Goal: Transaction & Acquisition: Purchase product/service

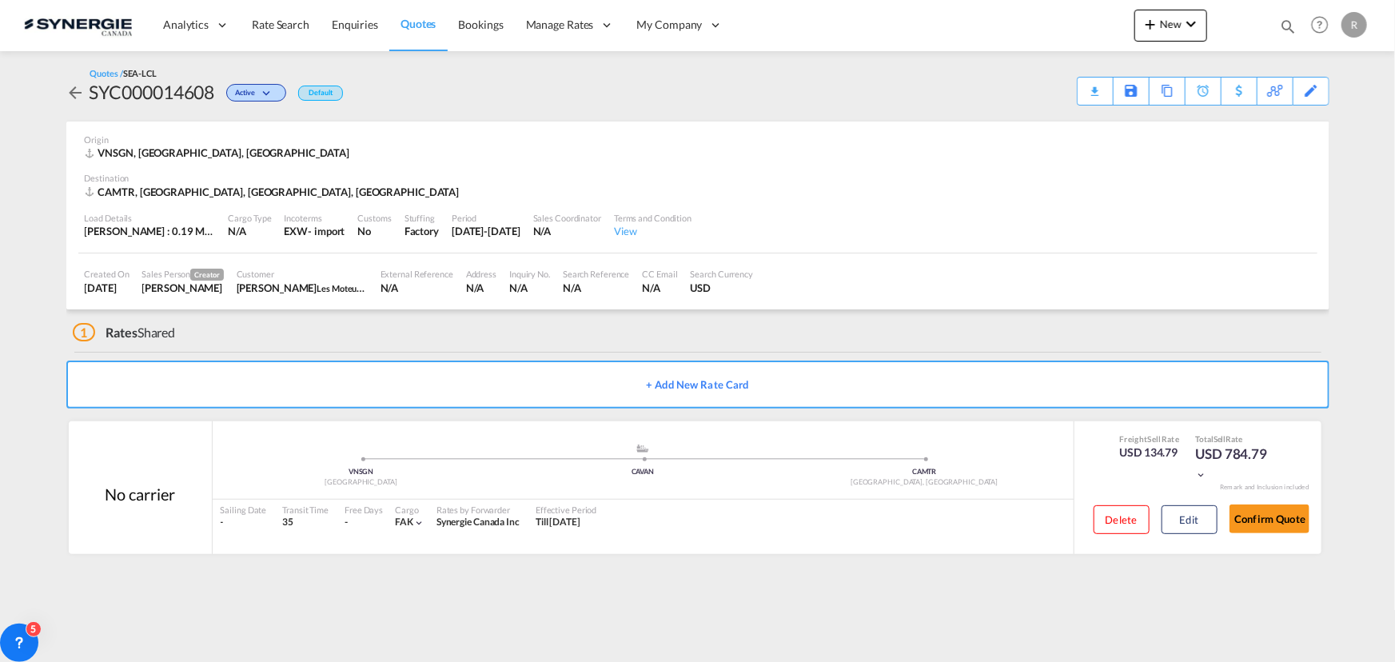
click at [426, 23] on span "Quotes" at bounding box center [418, 24] width 35 height 14
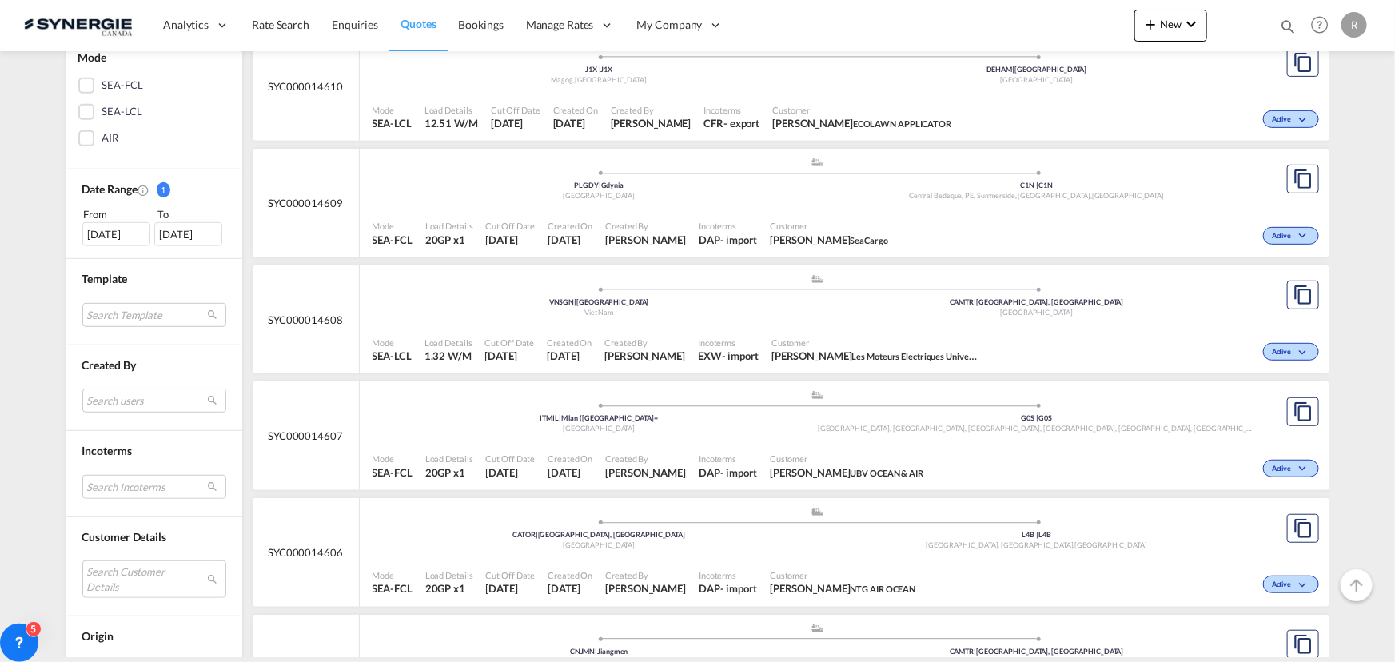
scroll to position [436, 0]
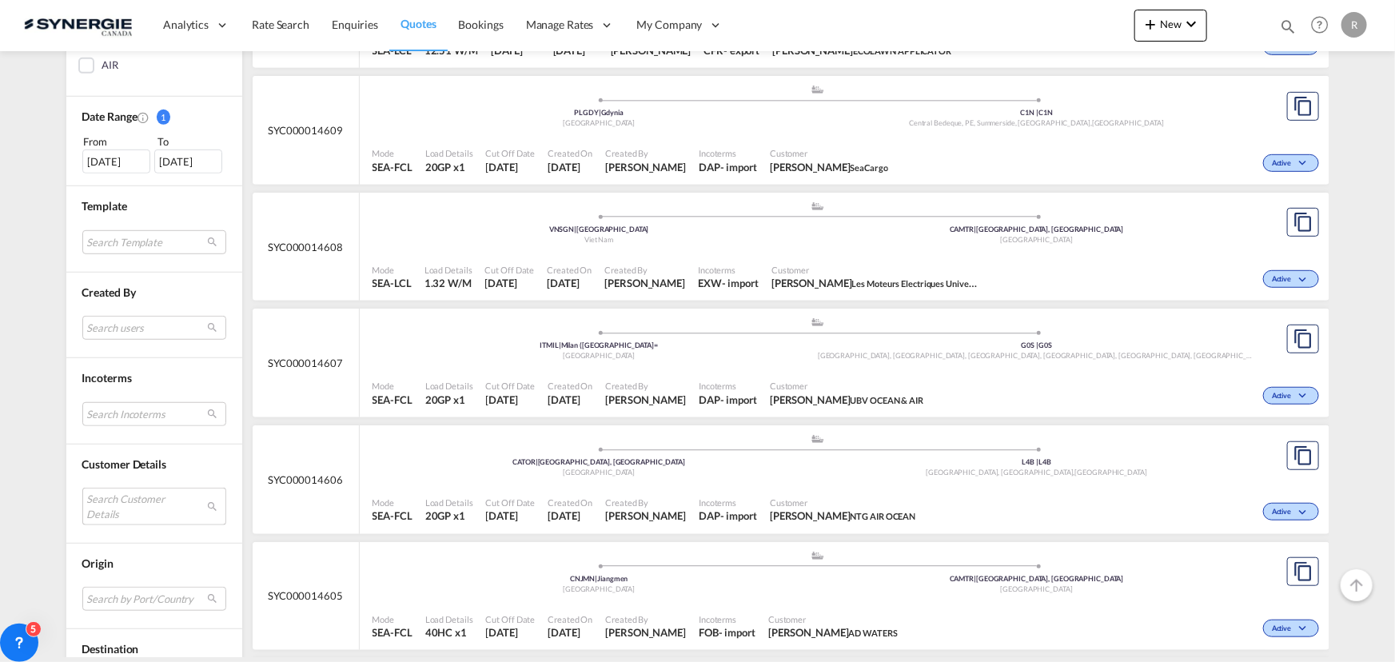
click at [121, 495] on md-select "Search Customer Details user name user jakub Zwara j.zwara@seacargo.pl | seacar…" at bounding box center [154, 506] width 144 height 37
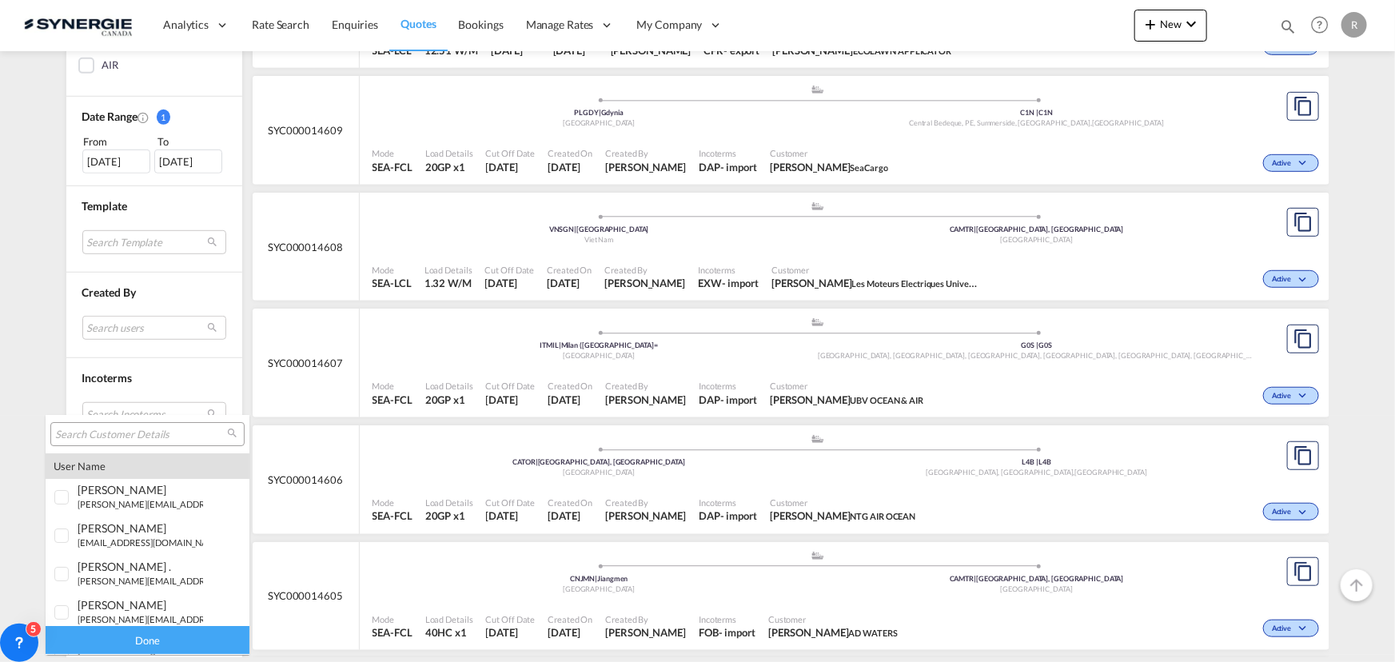
click at [117, 428] on input "search" at bounding box center [141, 435] width 172 height 14
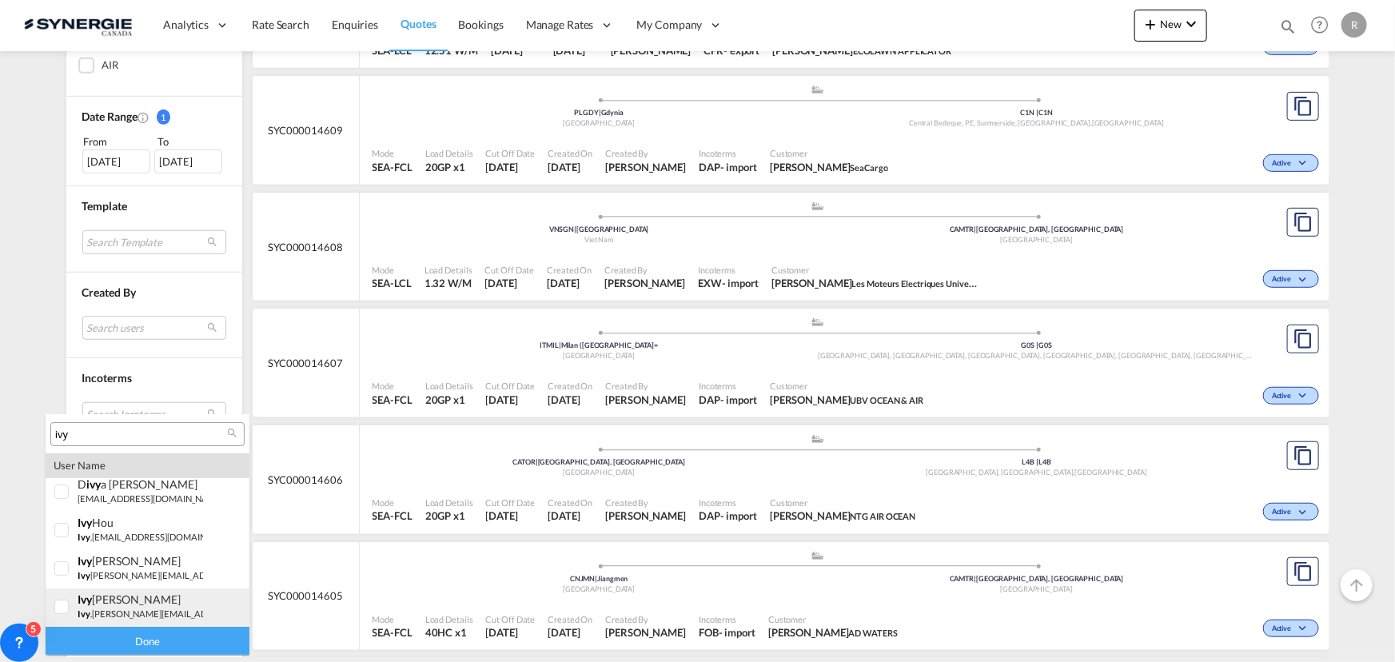
type input "ivy"
click at [85, 613] on span "ivy" at bounding box center [84, 613] width 13 height 10
click at [152, 643] on div "Done" at bounding box center [148, 641] width 204 height 28
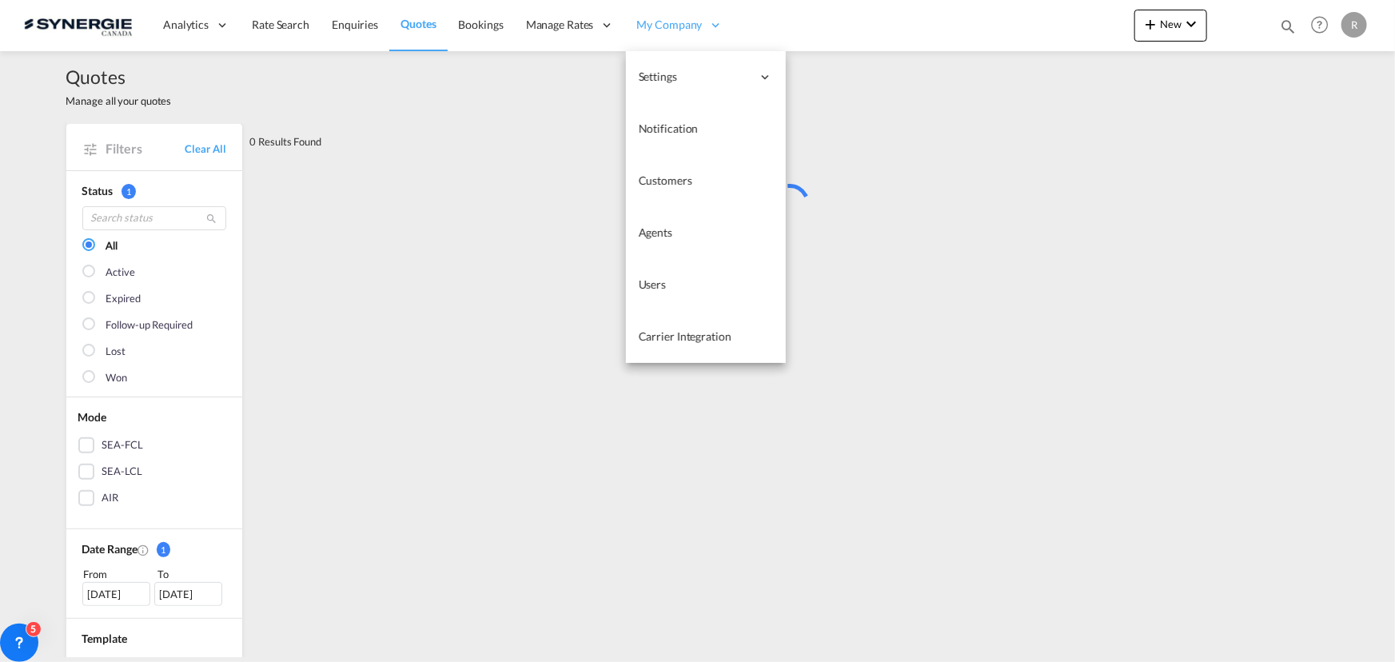
scroll to position [0, 0]
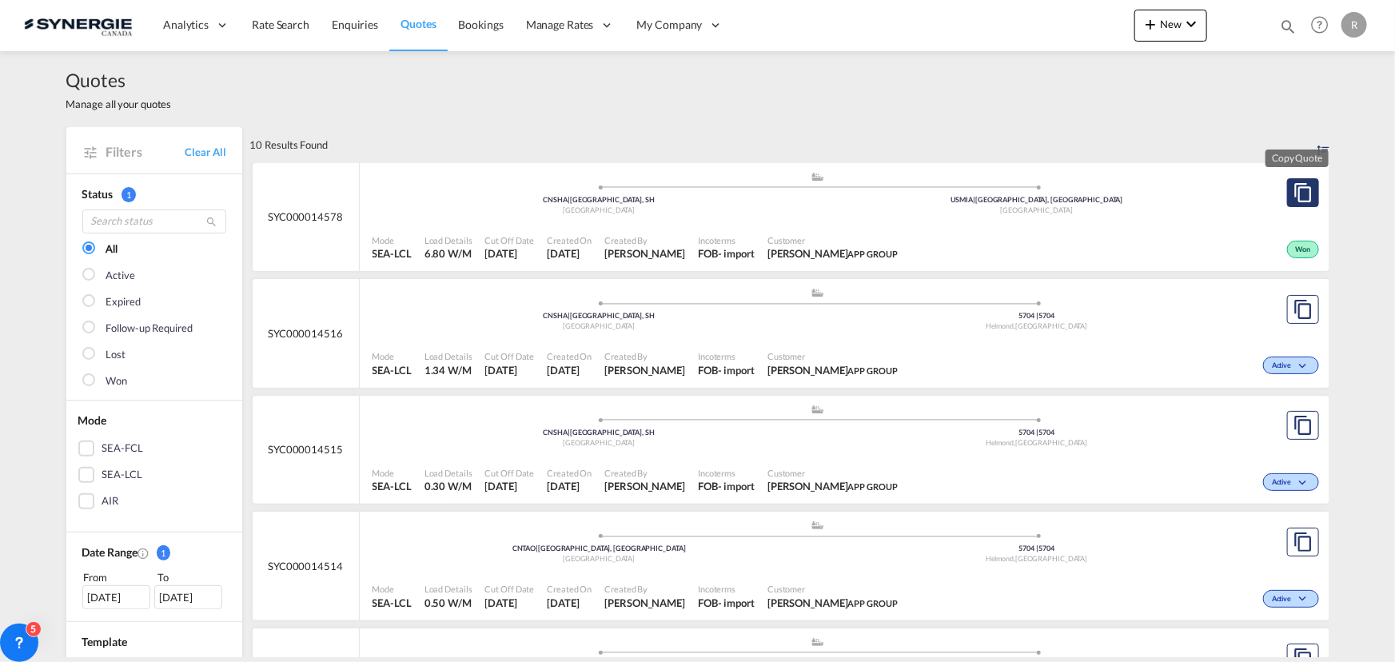
click at [1295, 198] on md-icon "assets/icons/custom/copyQuote.svg" at bounding box center [1303, 192] width 19 height 19
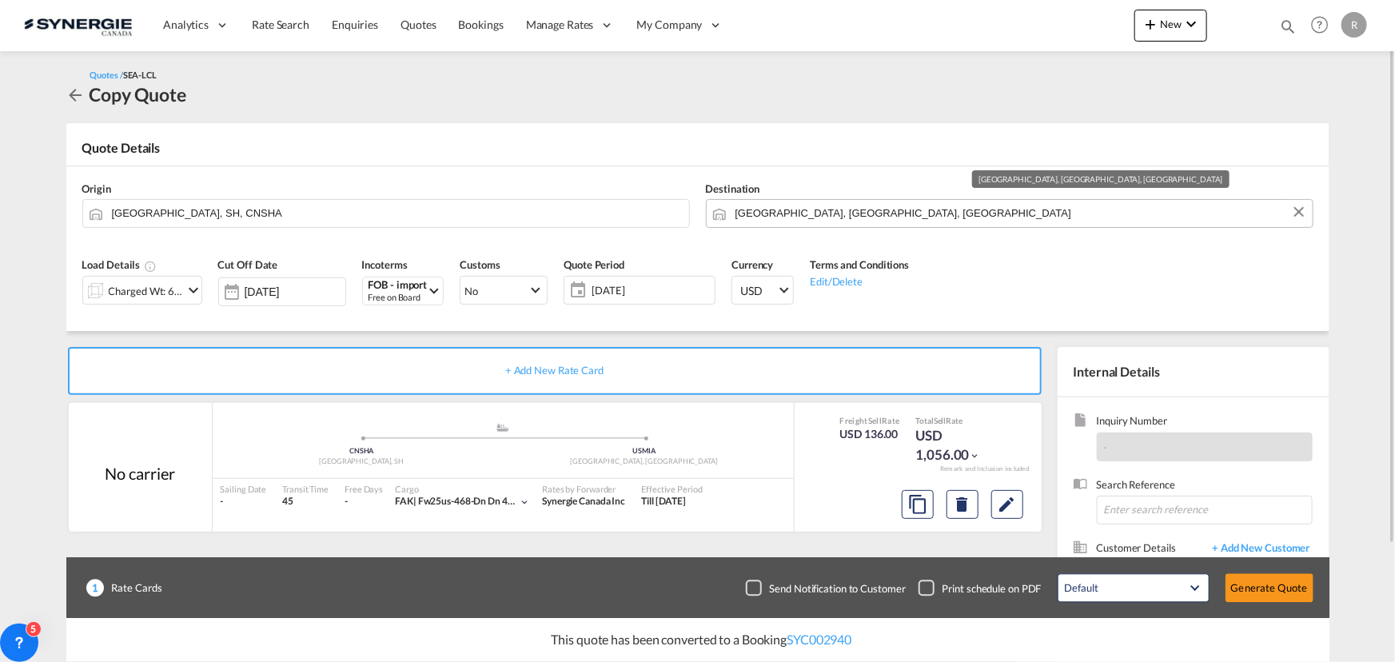
click at [860, 213] on input "Miami, FL, USMIA" at bounding box center [1020, 213] width 569 height 28
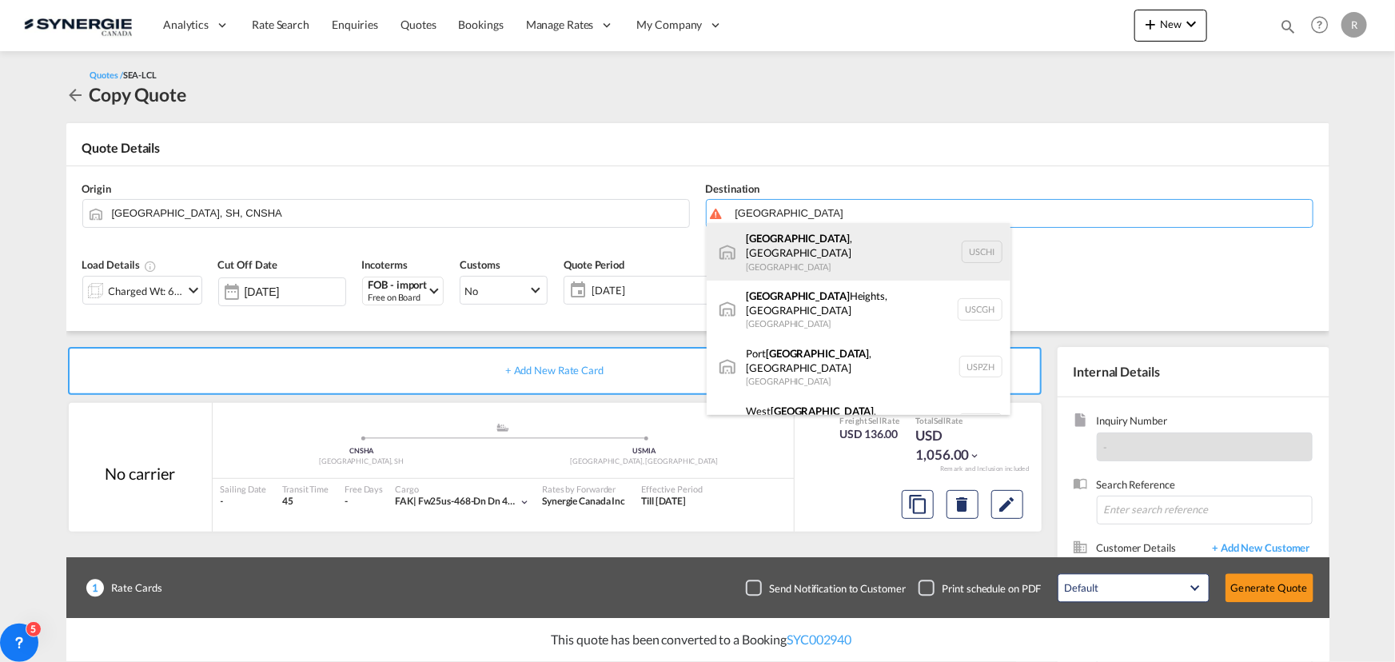
click at [808, 245] on div "Chicago , IL United States USCHI" at bounding box center [859, 252] width 304 height 58
type input "Chicago, IL, USCHI"
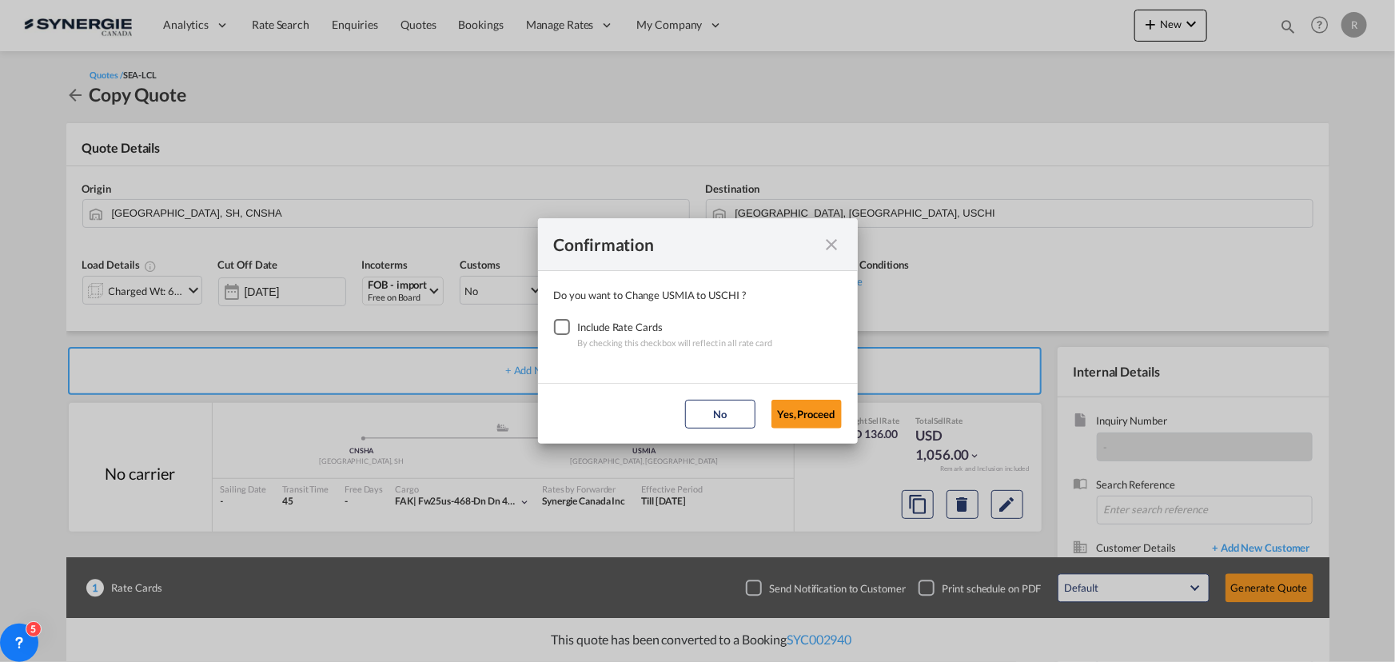
click at [561, 325] on div "Checkbox No Ink" at bounding box center [562, 327] width 16 height 16
click at [808, 404] on button "Yes,Proceed" at bounding box center [807, 414] width 70 height 29
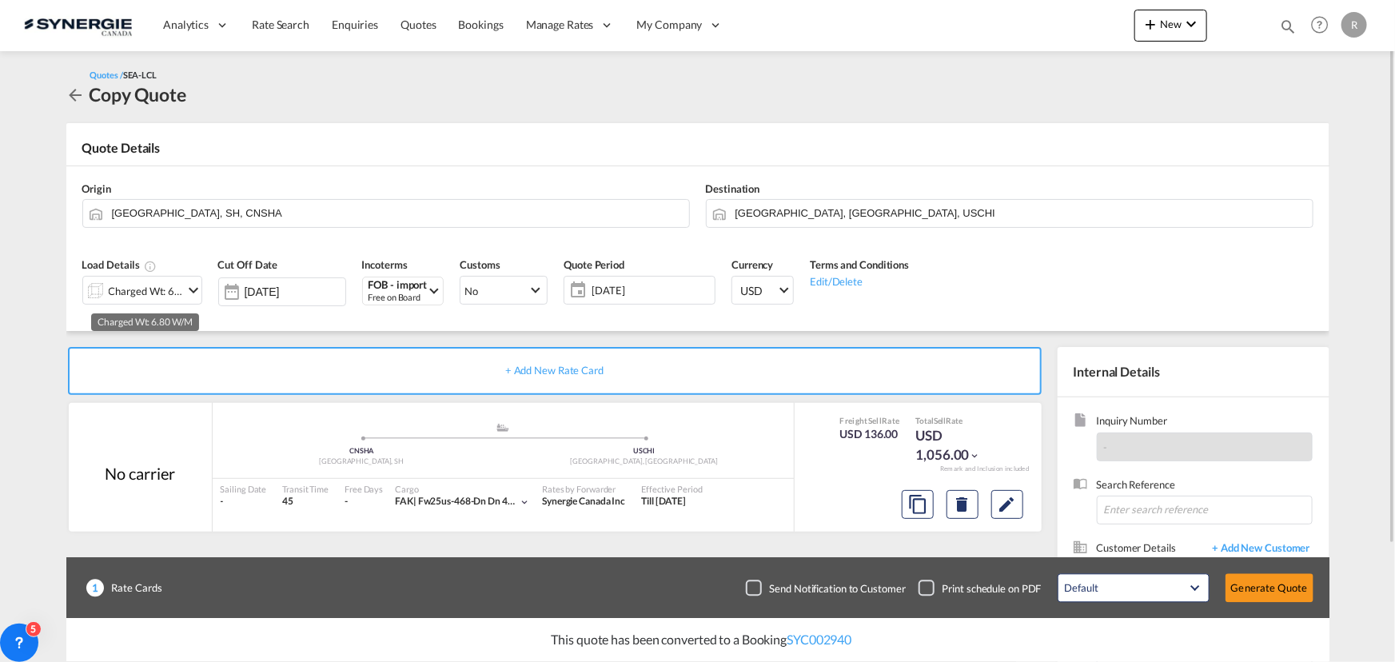
click at [135, 285] on div "Charged Wt: 6.80 W/M" at bounding box center [146, 291] width 75 height 22
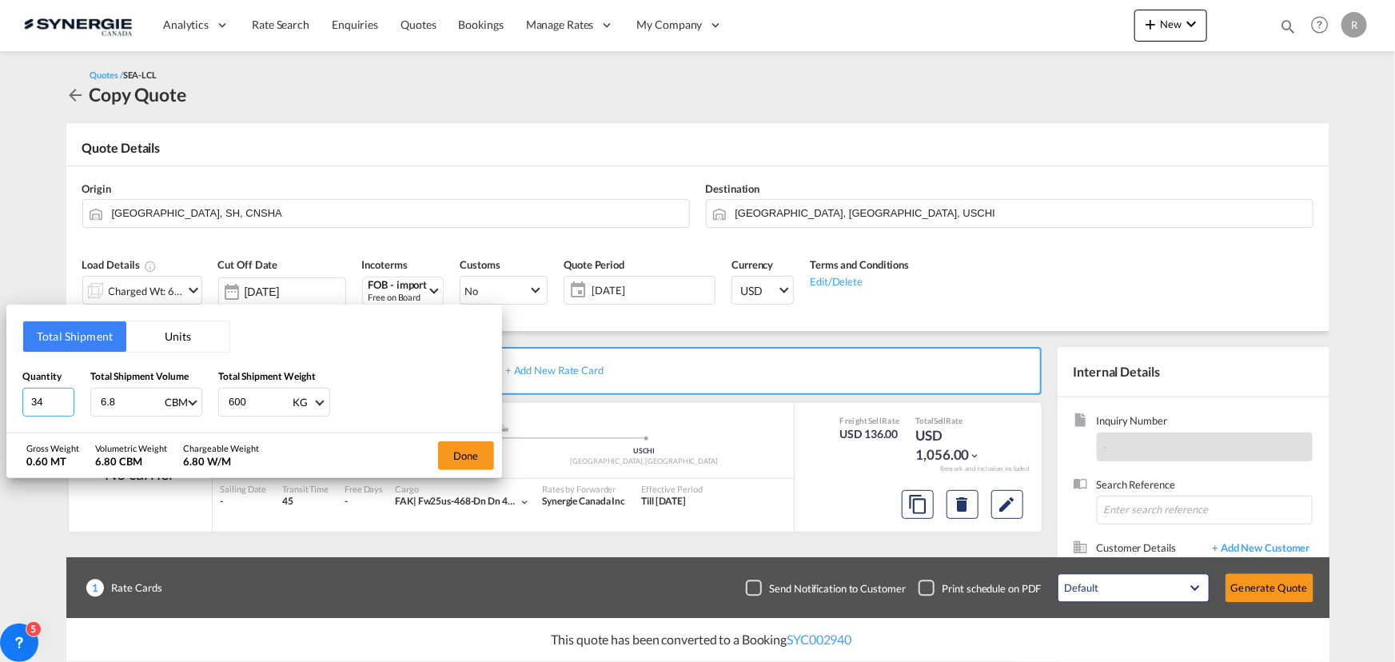
drag, startPoint x: 55, startPoint y: 399, endPoint x: -24, endPoint y: 383, distance: 80.8
click at [0, 383] on html "Analytics Reports Dashboard Rate Search Enquiries Quotes" at bounding box center [697, 331] width 1395 height 662
type input "52"
drag, startPoint x: 137, startPoint y: 402, endPoint x: 54, endPoint y: 390, distance: 84.0
click at [63, 392] on div "Quantity 52 Total Shipment Volume 6.8 CBM CBM CFT Total Shipment Weight 600 KG …" at bounding box center [254, 393] width 464 height 48
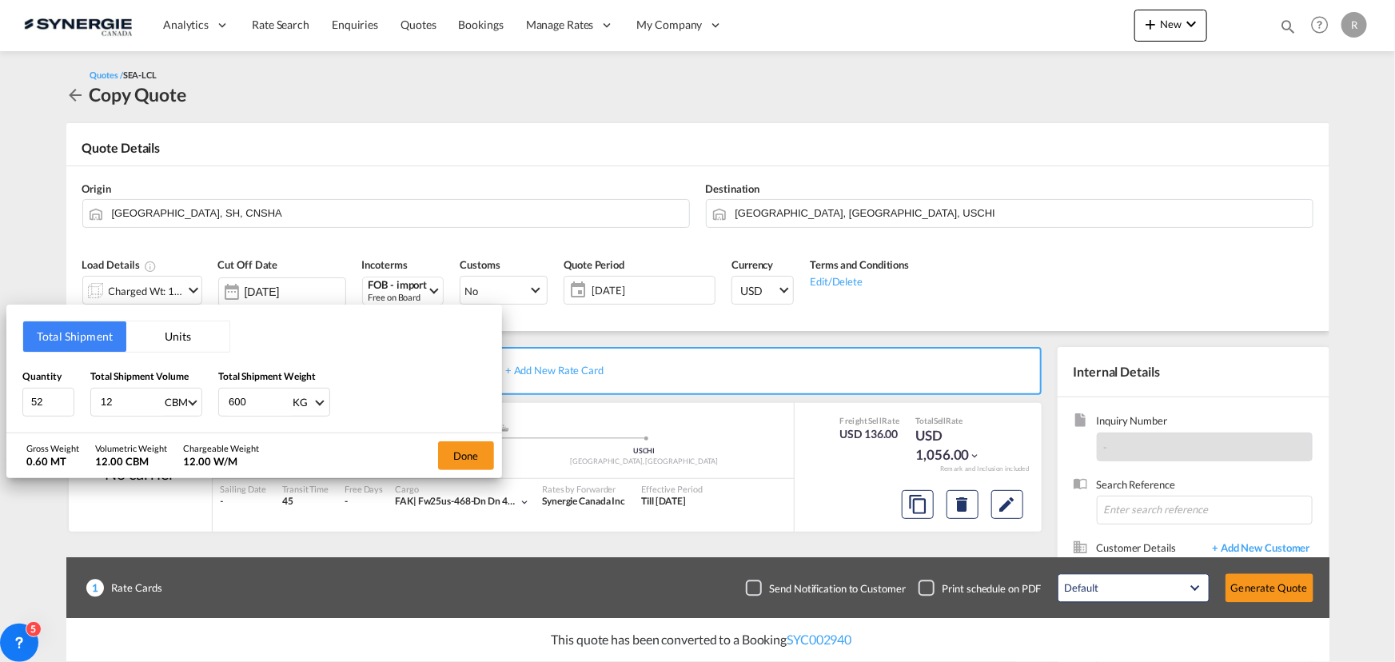
type input "12"
drag, startPoint x: 253, startPoint y: 404, endPoint x: 168, endPoint y: 394, distance: 85.3
click at [168, 394] on div "Quantity 52 Total Shipment Volume 12 CBM CBM CFT Total Shipment Weight 600 KG K…" at bounding box center [254, 393] width 464 height 48
type input "2400"
click at [453, 451] on button "Done" at bounding box center [466, 455] width 56 height 29
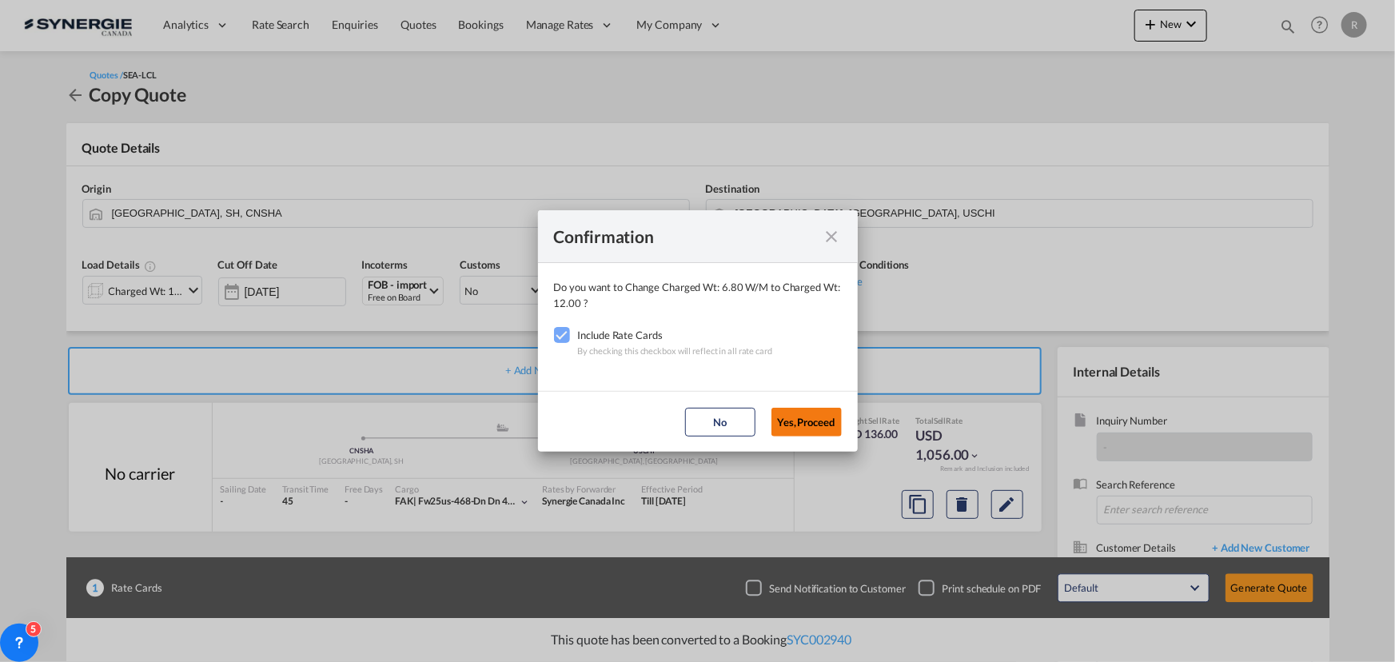
click at [792, 419] on button "Yes,Proceed" at bounding box center [807, 422] width 70 height 29
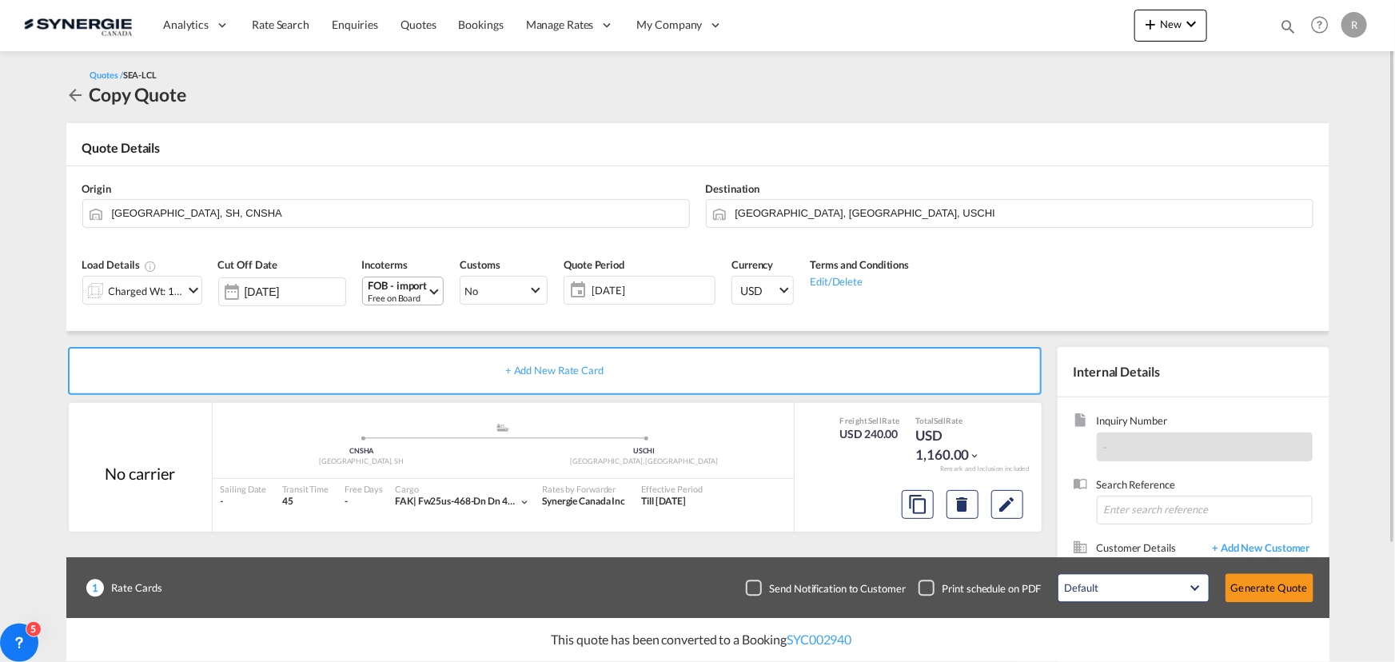
click at [410, 297] on div "Free on Board" at bounding box center [398, 298] width 59 height 12
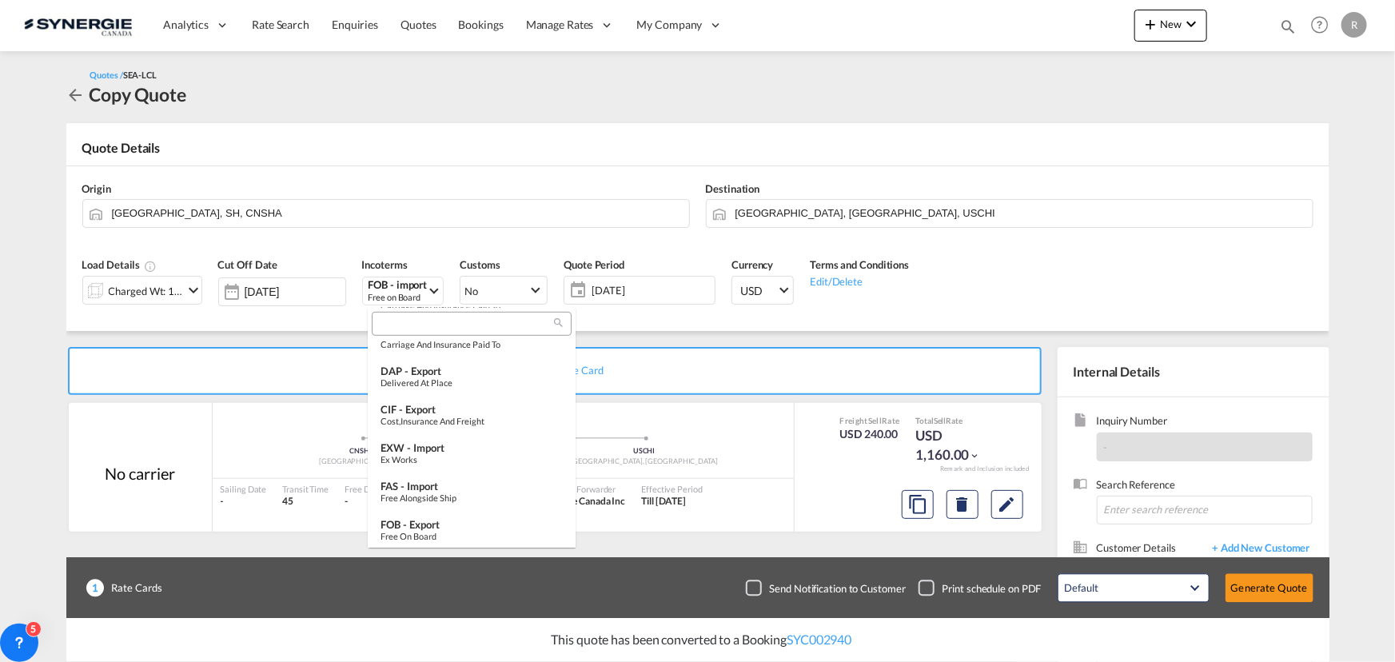
scroll to position [598, 0]
click at [433, 452] on div "Ex Works" at bounding box center [472, 456] width 182 height 10
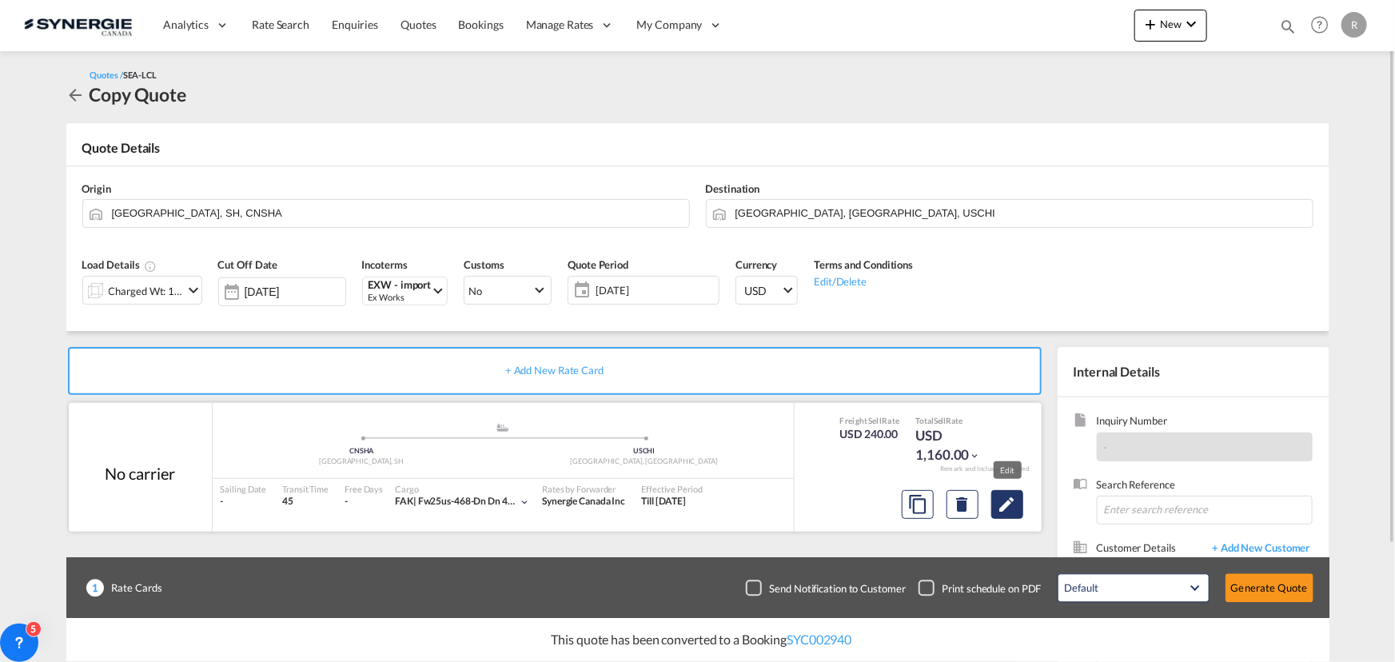
click at [1008, 504] on md-icon "Edit" at bounding box center [1007, 504] width 19 height 19
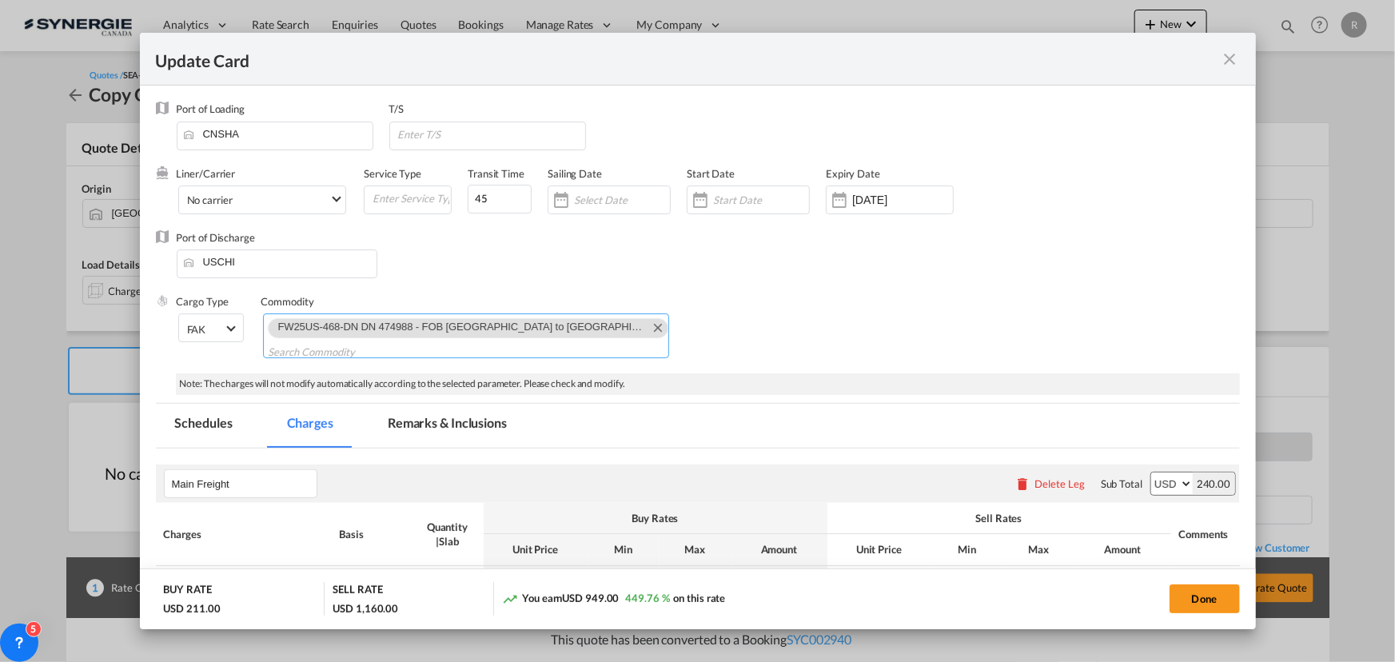
click at [648, 329] on md-icon "Remove FW25US-468-DN DN 474988 - FOB Shanghai to Miami warehouse" at bounding box center [657, 326] width 19 height 19
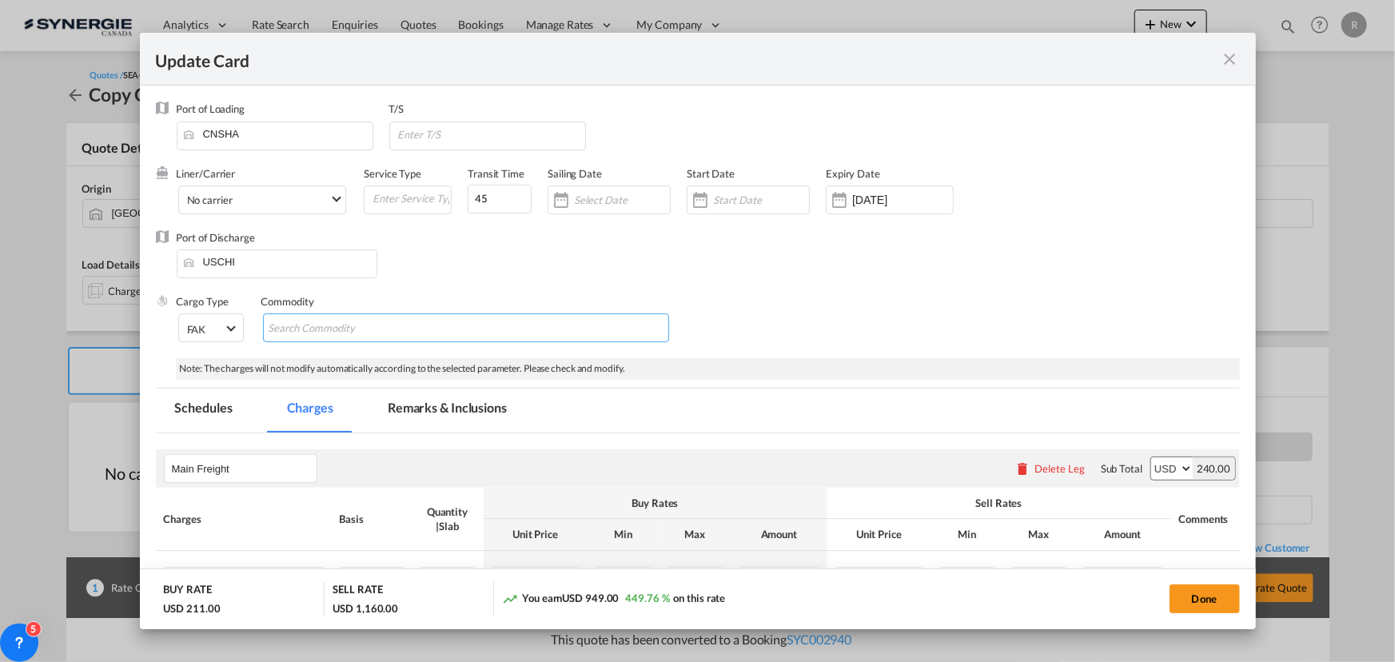
scroll to position [0, 0]
click at [457, 330] on md-chips-wrap "Chips container with autocompletion. Enter the text area, type text to search, …" at bounding box center [466, 327] width 406 height 29
paste input "RE: Freight Sea freight VPO-19780"
type input "RE: Freight Sea freight VPO-19780"
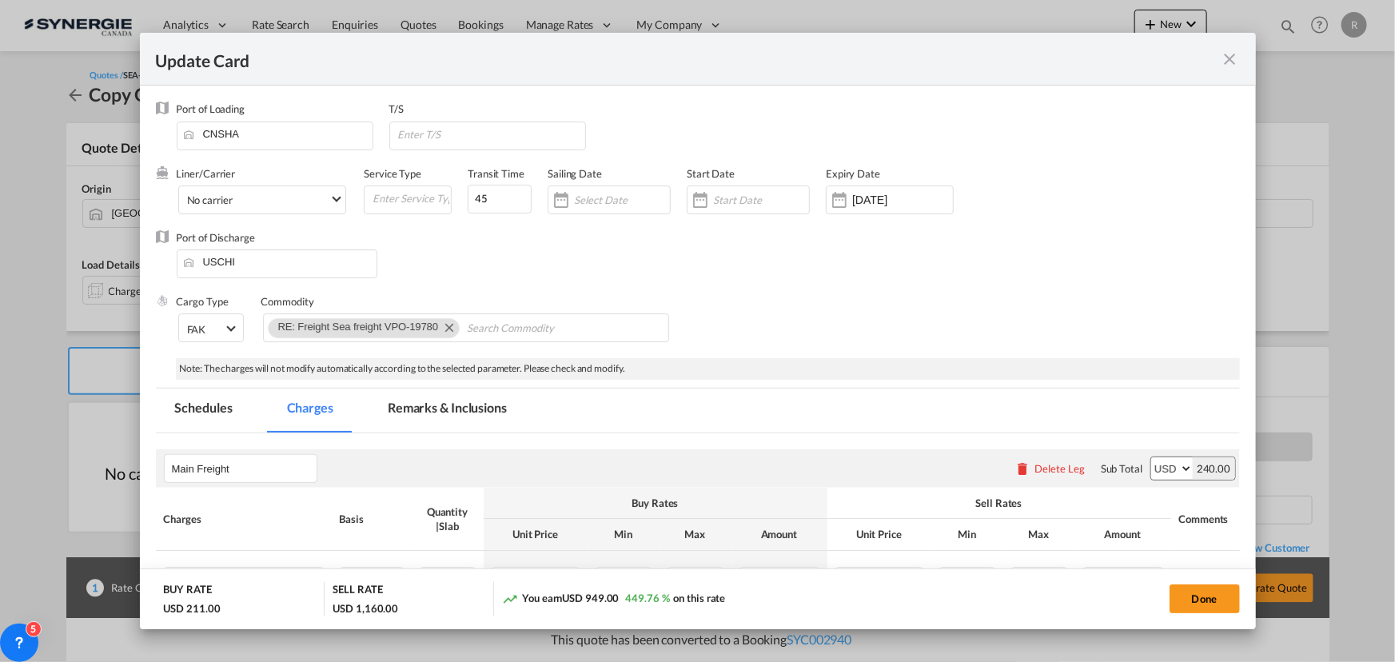
click at [968, 298] on div "Cargo Type FAK FAK GCR GDSM General Cargo Hazardous Cargo Ambient Foodstuff Chi…" at bounding box center [708, 326] width 1063 height 64
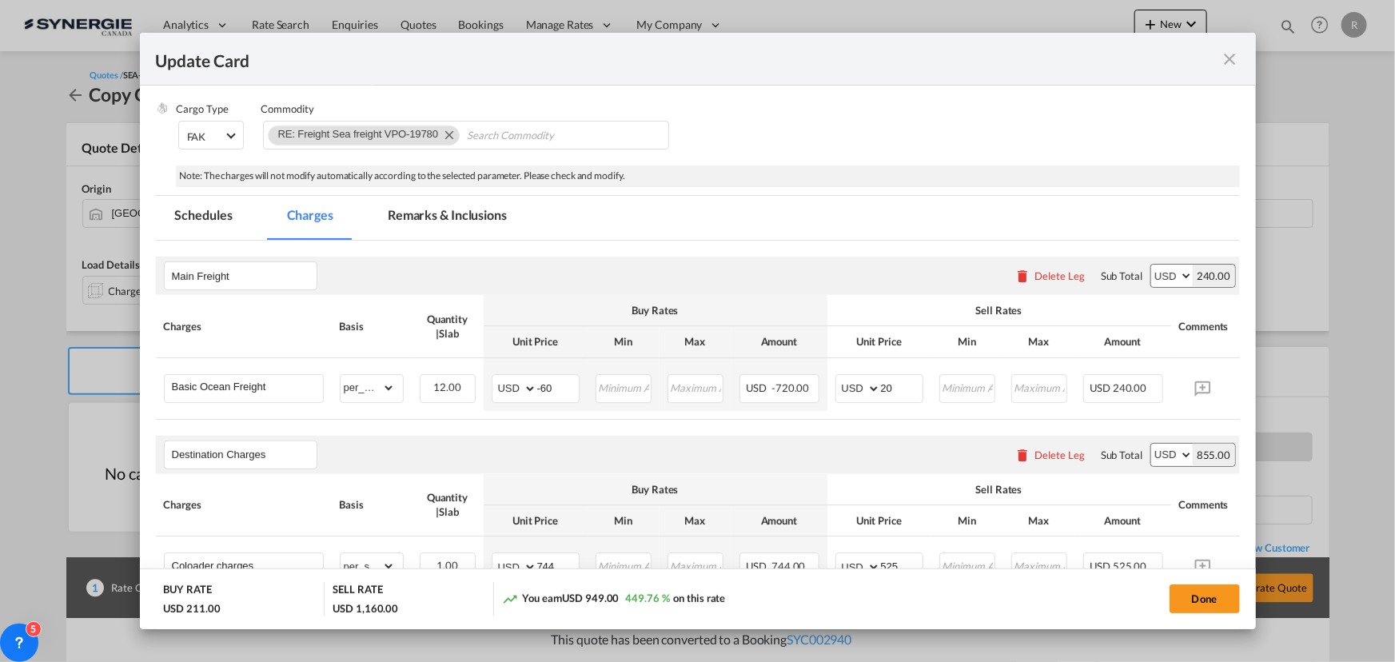
scroll to position [217, 0]
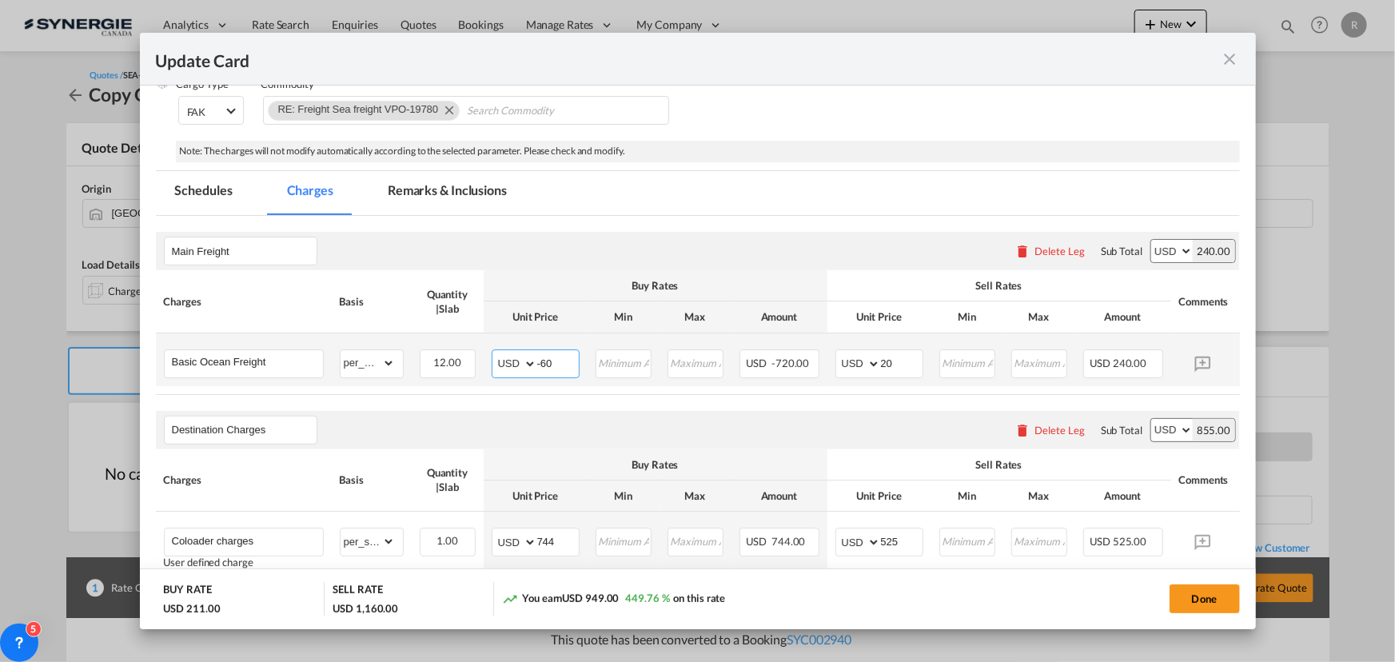
drag, startPoint x: 550, startPoint y: 358, endPoint x: 422, endPoint y: 323, distance: 132.7
click at [453, 338] on tr "Basic Ocean Freight Please Enter Already Exists gross_weight volumetric_weight …" at bounding box center [722, 359] width 1133 height 53
type input "13"
drag, startPoint x: 906, startPoint y: 360, endPoint x: 812, endPoint y: 357, distance: 94.4
click at [812, 357] on tr "Basic Ocean Freight Please Enter Already Exists gross_weight volumetric_weight …" at bounding box center [722, 359] width 1133 height 53
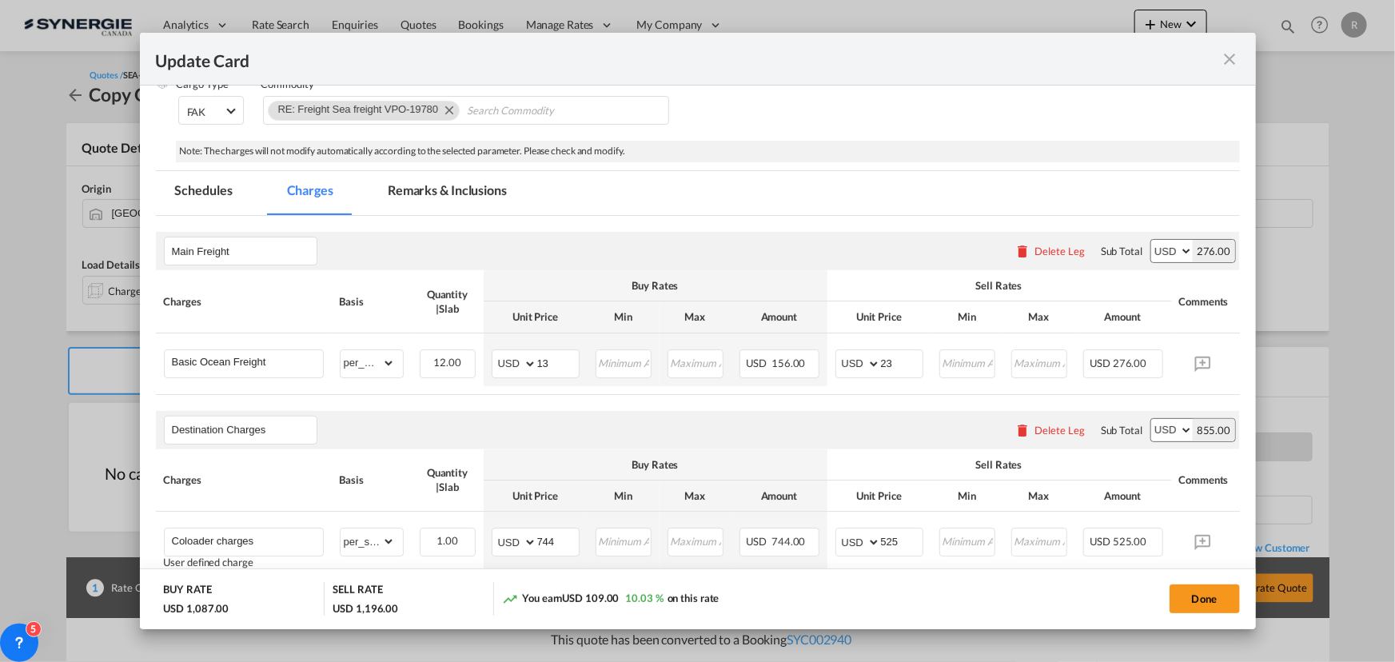
click at [684, 424] on div "Destination Charges Please enter leg name Leg Name Already Exists Delete Leg Su…" at bounding box center [698, 430] width 1084 height 38
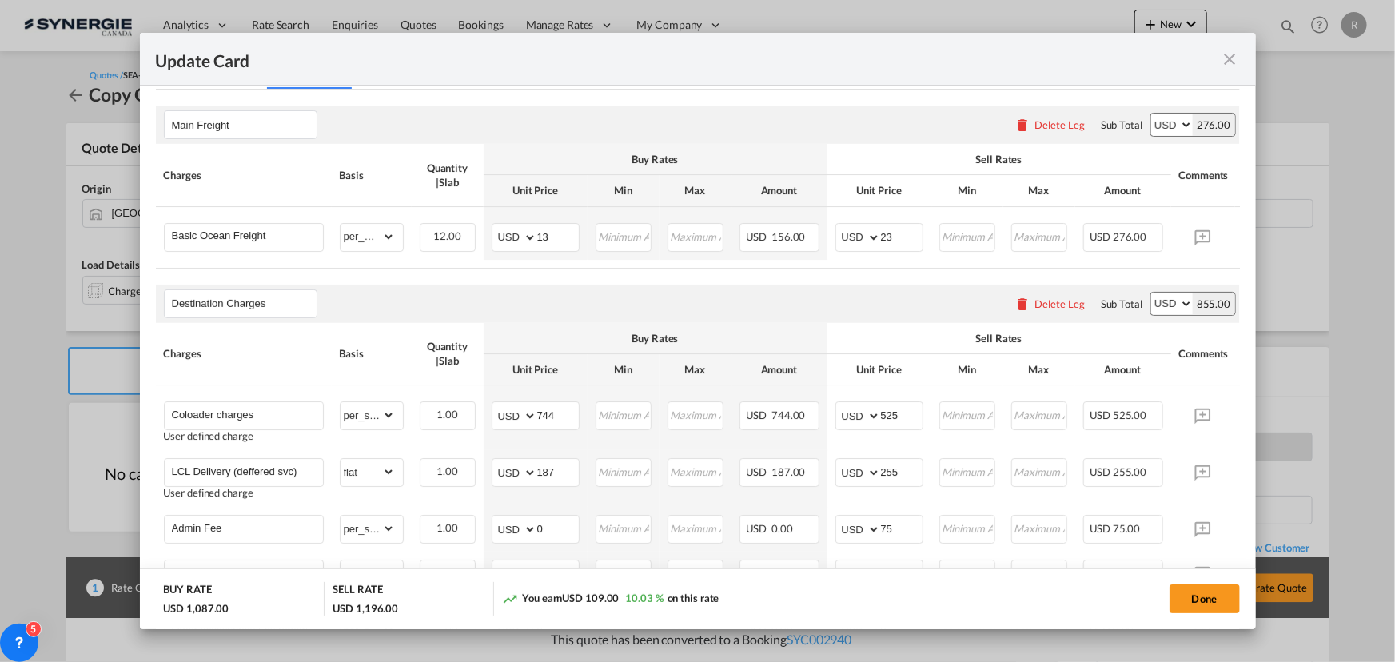
scroll to position [363, 0]
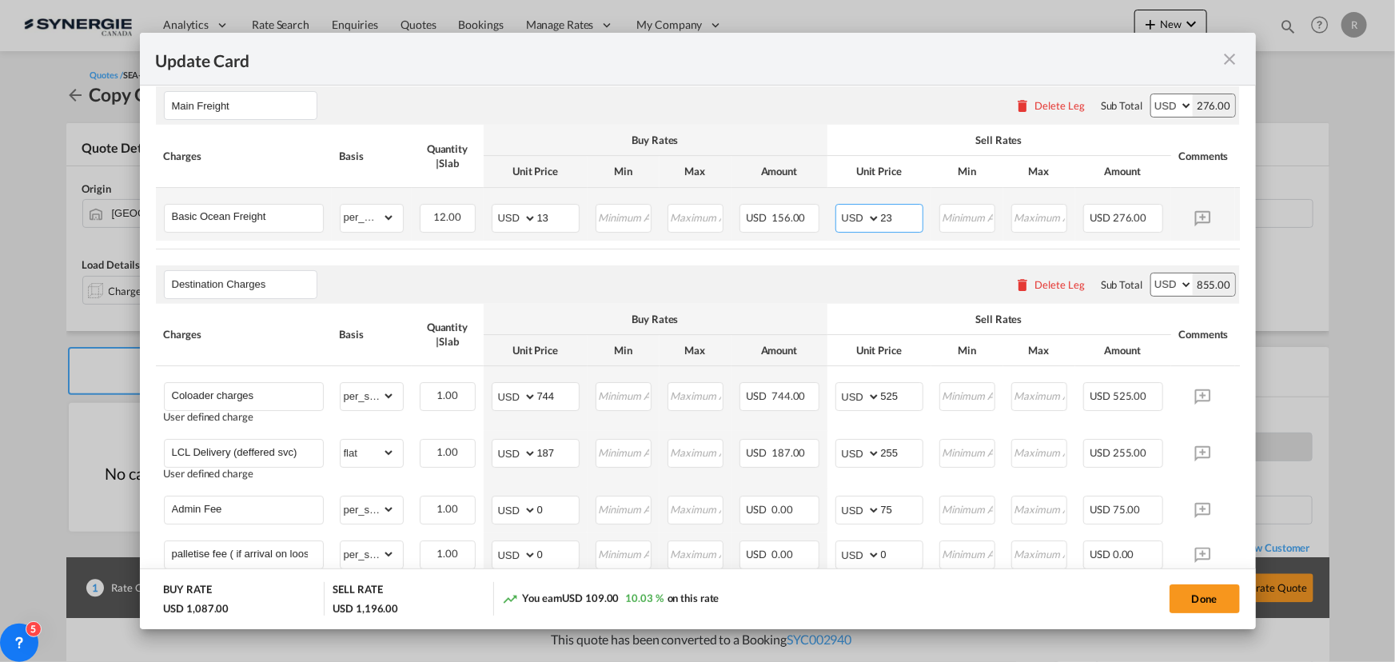
click at [897, 217] on input "23" at bounding box center [902, 217] width 42 height 24
type input "25"
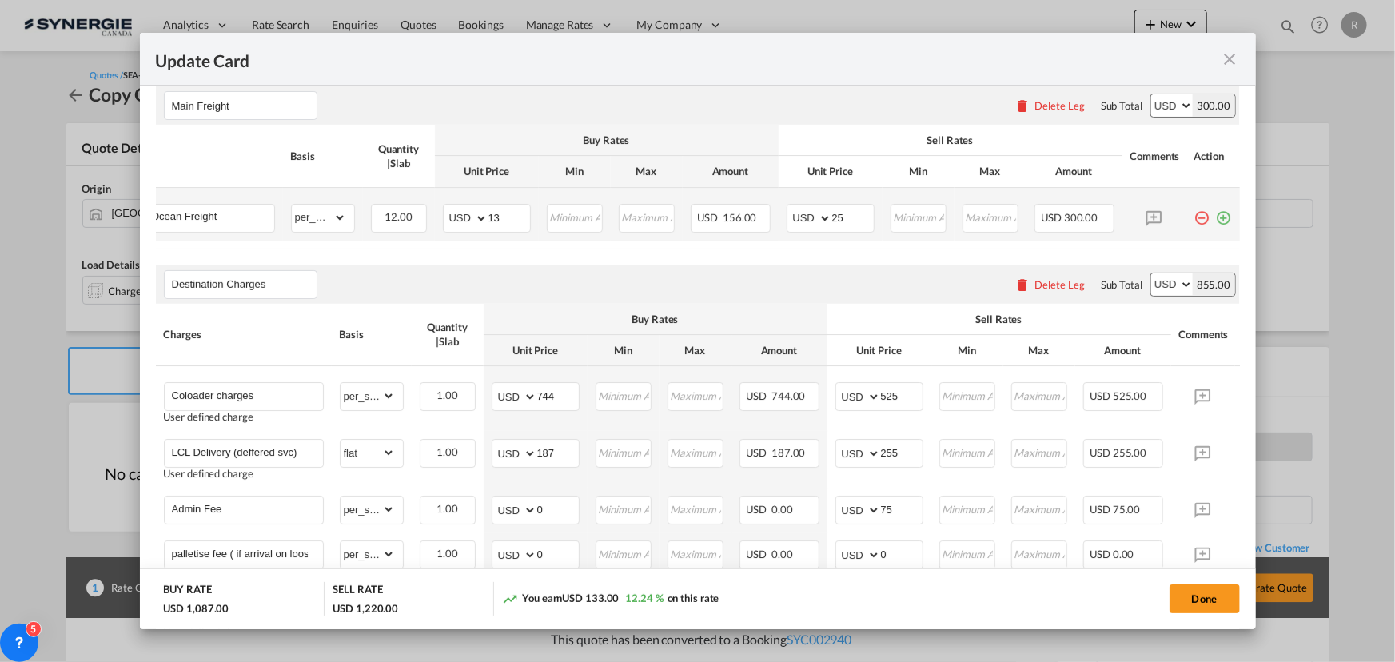
click at [1218, 216] on md-icon "icon-plus-circle-outline green-400-fg" at bounding box center [1224, 212] width 16 height 16
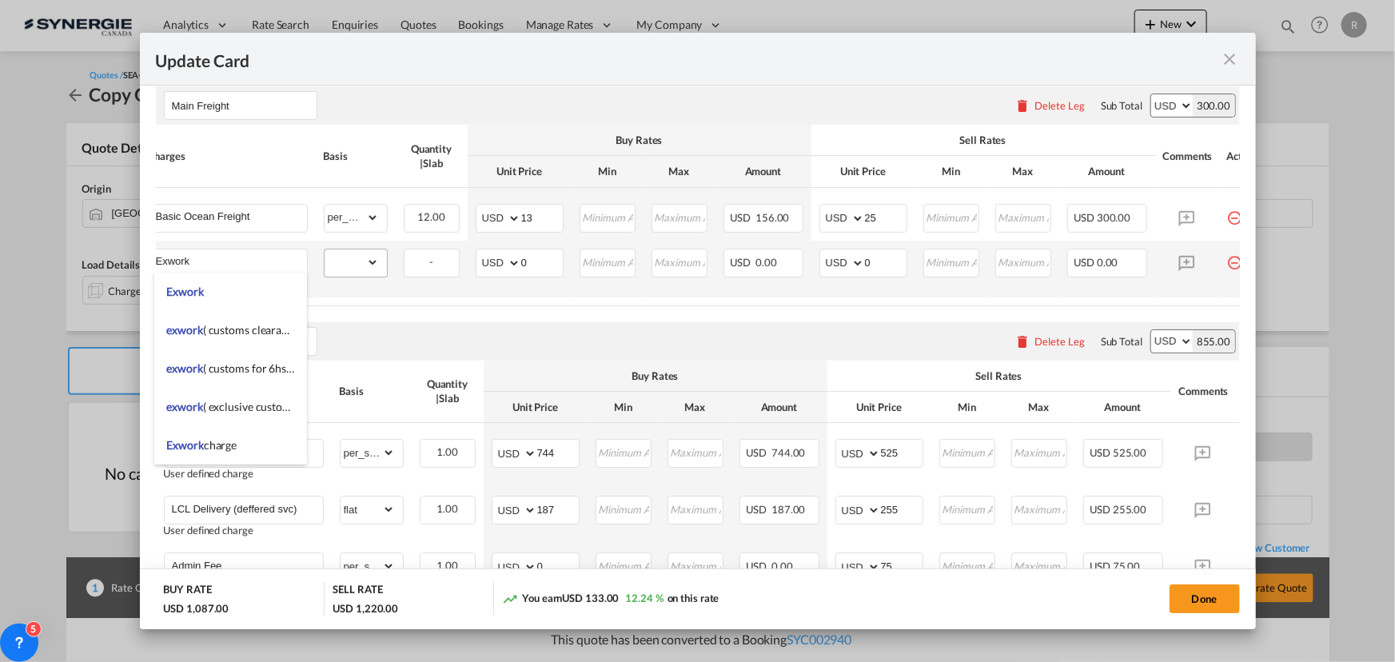
type input "Exwork"
click at [357, 265] on select "gross_weight volumetric_weight per_shipment per_bl per_km per_hawb per_kg flat …" at bounding box center [352, 262] width 54 height 26
select select "per_shipment"
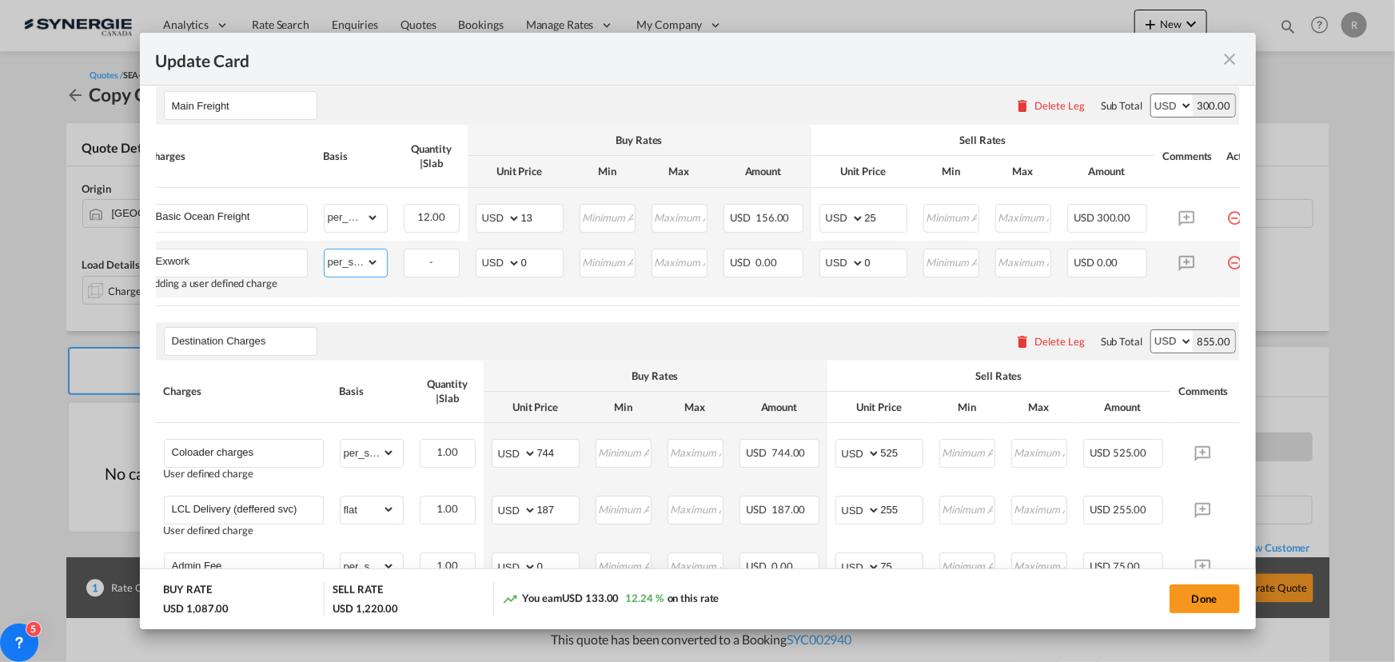
click at [325, 249] on select "gross_weight volumetric_weight per_shipment per_bl per_km per_hawb per_kg flat …" at bounding box center [352, 262] width 54 height 26
click at [250, 104] on input "Main Freight" at bounding box center [244, 106] width 145 height 24
type input "Main Freight+Exwork"
click at [484, 324] on air-lcl-rate-modification "Main Freight+Exwork Please enter leg name Leg Name Already Exists Delete Leg Su…" at bounding box center [698, 603] width 1084 height 1067
drag, startPoint x: 541, startPoint y: 257, endPoint x: 436, endPoint y: 237, distance: 106.5
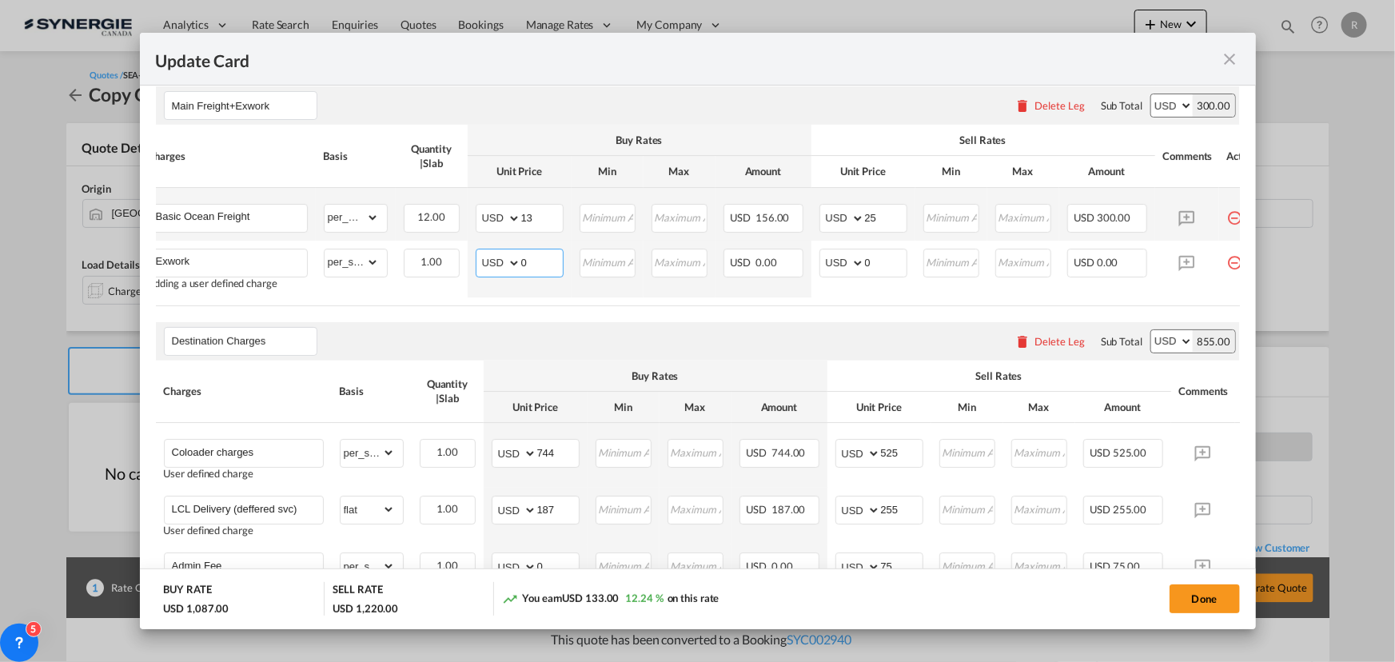
click at [436, 238] on tbody "Basic Ocean Freight Please Enter Already Exists gross_weight volumetric_weight …" at bounding box center [706, 243] width 1133 height 110
type input "330"
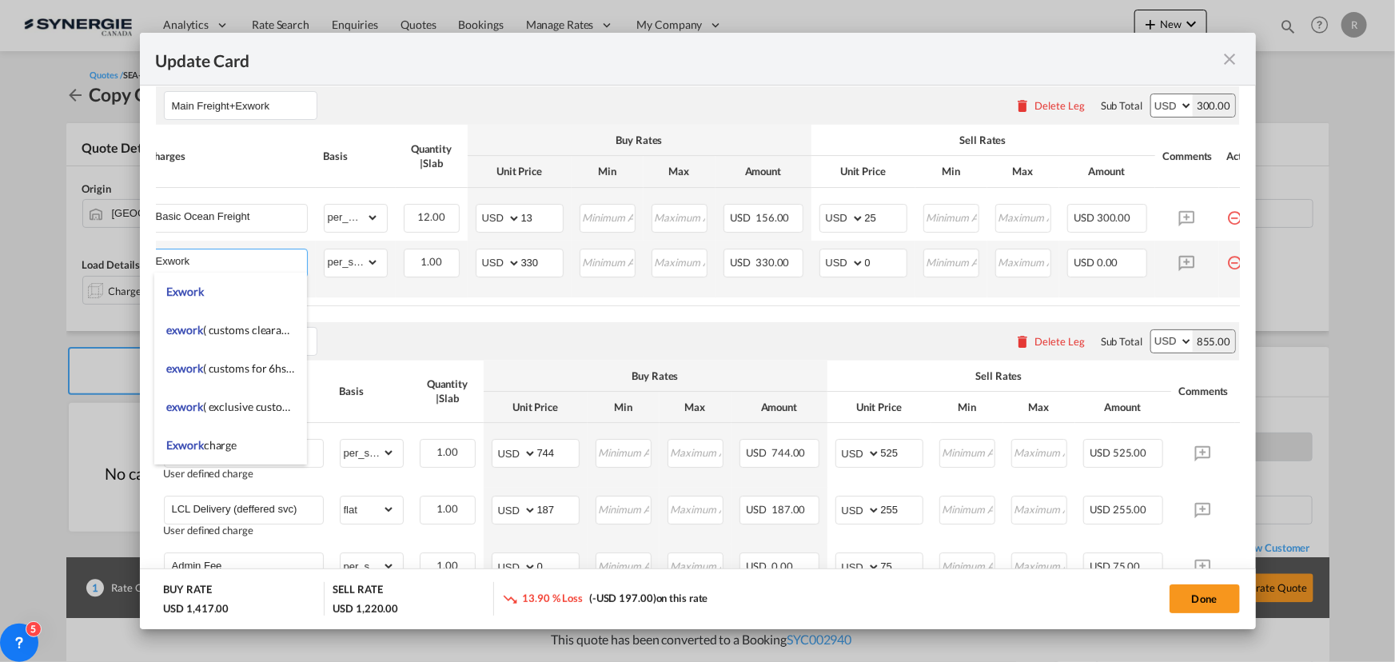
click at [262, 253] on input "Exwork" at bounding box center [231, 261] width 151 height 24
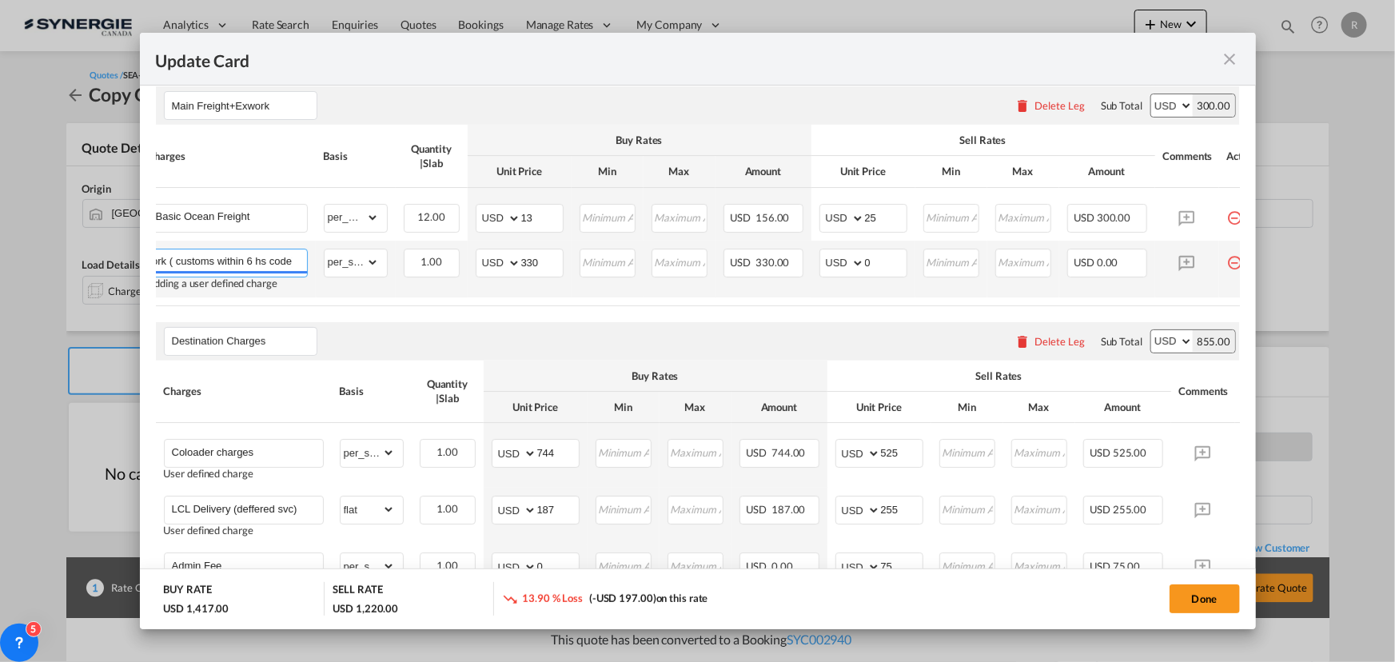
scroll to position [0, 26]
type input "Exwork ( customs within 6 hs code)"
click at [670, 317] on air-lcl-rate-modification "Main Freight+Exwork Please enter leg name Leg Name Already Exists Delete Leg Su…" at bounding box center [698, 603] width 1084 height 1067
drag, startPoint x: 885, startPoint y: 268, endPoint x: 844, endPoint y: 263, distance: 41.1
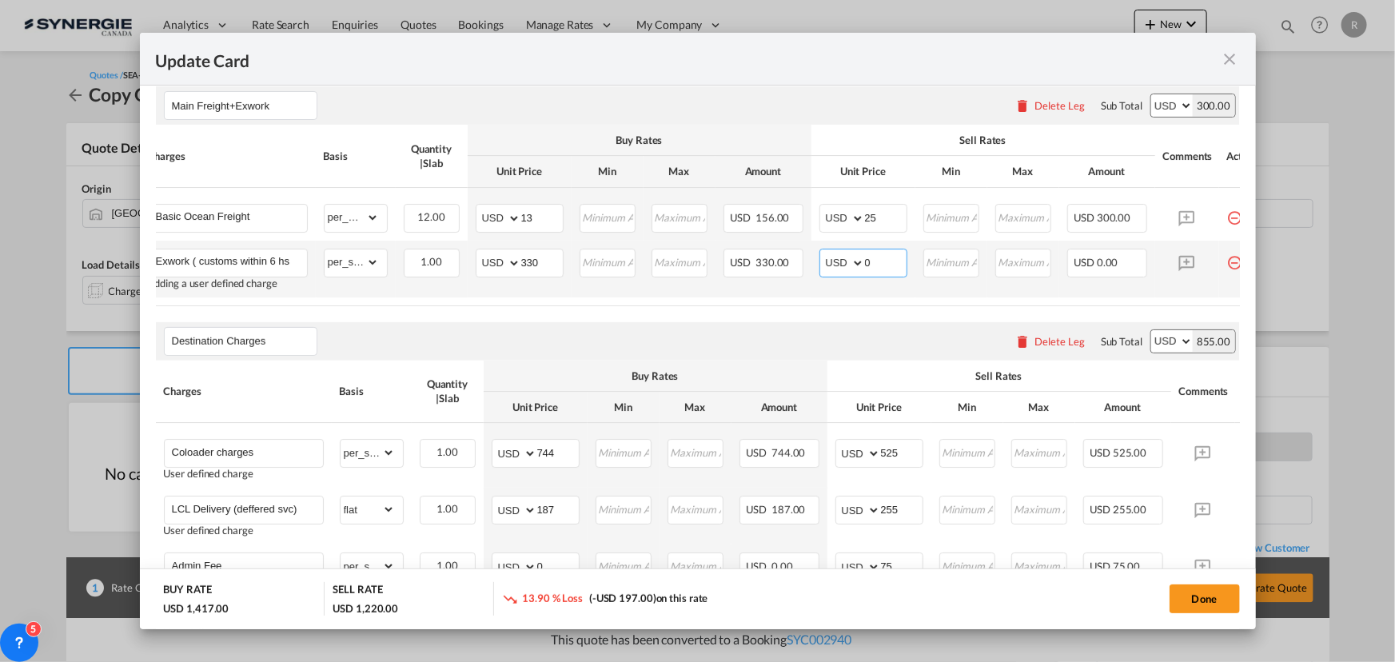
click at [844, 263] on md-input-container "AED AFN ALL AMD ANG AOA ARS AUD AWG AZN BAM BBD BDT BGN BHD BIF BMD BND BOB BRL…" at bounding box center [864, 263] width 88 height 29
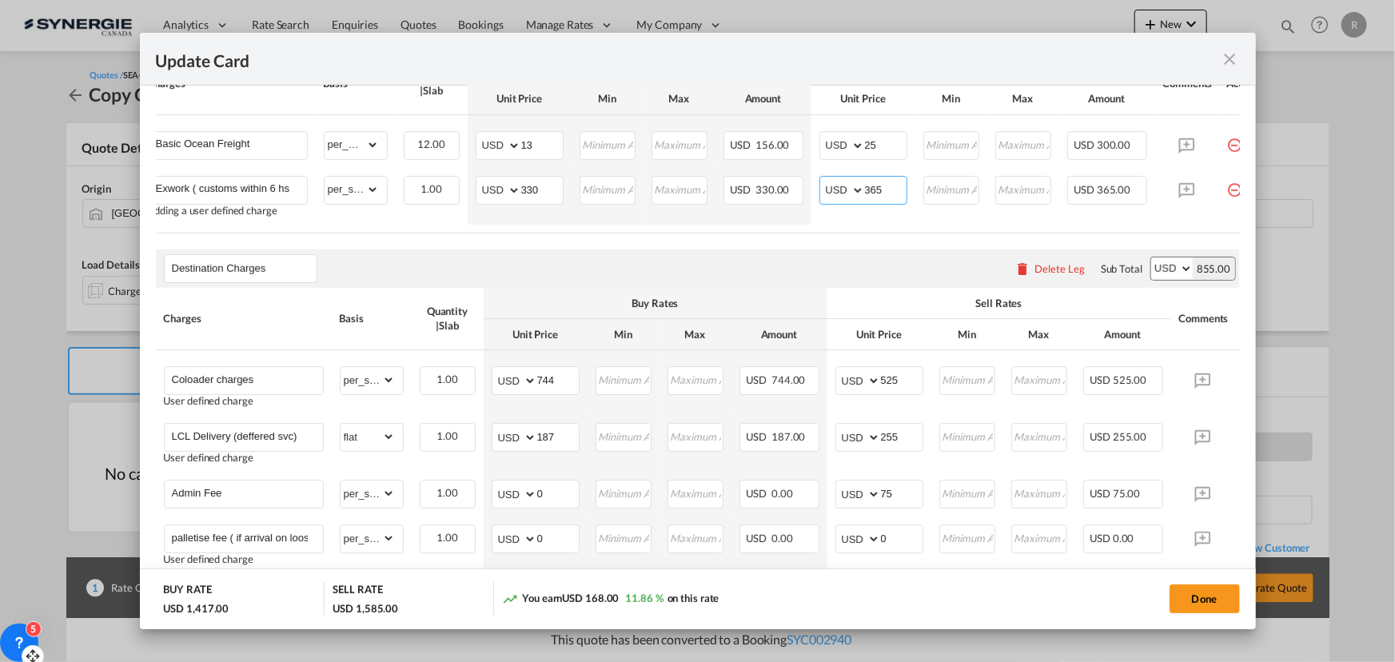
type input "365"
drag, startPoint x: 560, startPoint y: 383, endPoint x: 481, endPoint y: 367, distance: 80.8
click at [481, 367] on tr "Coloader charges User defined charge Please Enter Already Exists gross_weight v…" at bounding box center [722, 382] width 1133 height 65
type input "805"
drag, startPoint x: 901, startPoint y: 379, endPoint x: 799, endPoint y: 372, distance: 102.6
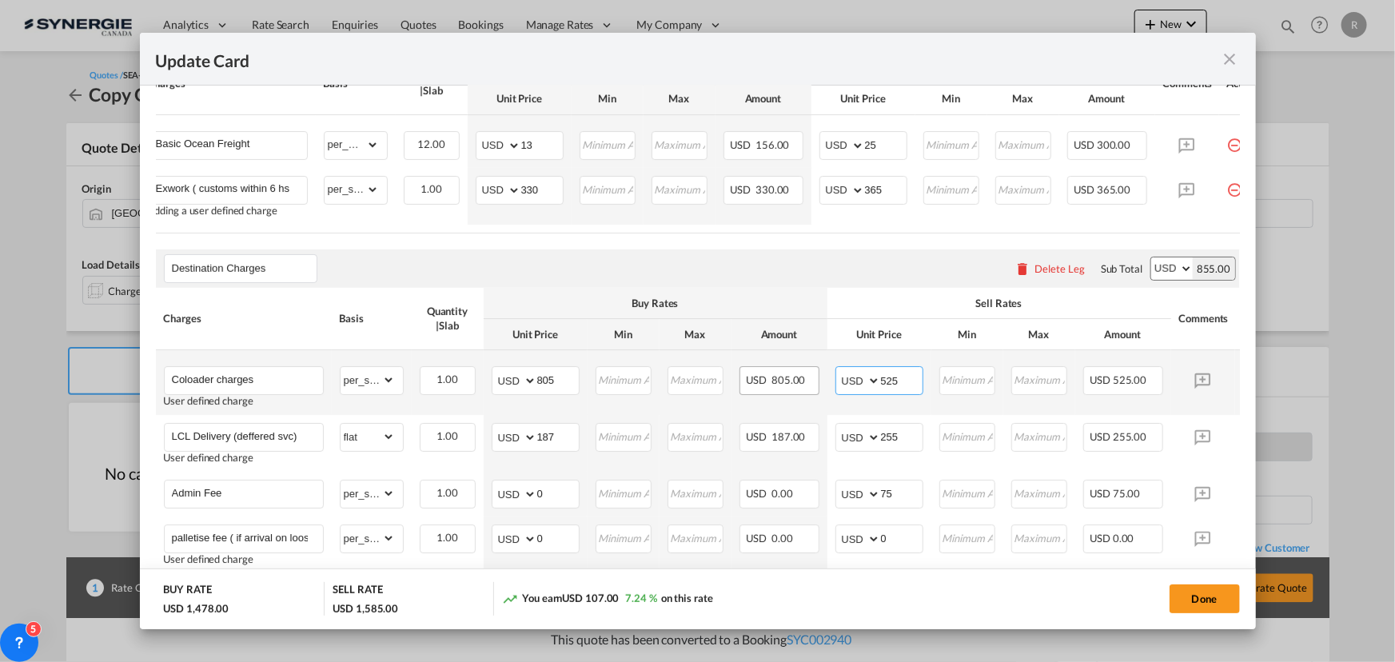
click at [807, 375] on tr "Coloader charges User defined charge Please Enter Already Exists gross_weight v…" at bounding box center [722, 382] width 1133 height 65
type input "845"
drag, startPoint x: 561, startPoint y: 444, endPoint x: 502, endPoint y: 437, distance: 59.6
click at [502, 437] on md-input-container "AED AFN ALL AMD ANG AOA ARS AUD AWG AZN BAM BBD BDT BGN BHD BIF BMD BND BOB BRL…" at bounding box center [536, 437] width 88 height 29
type input "348.37"
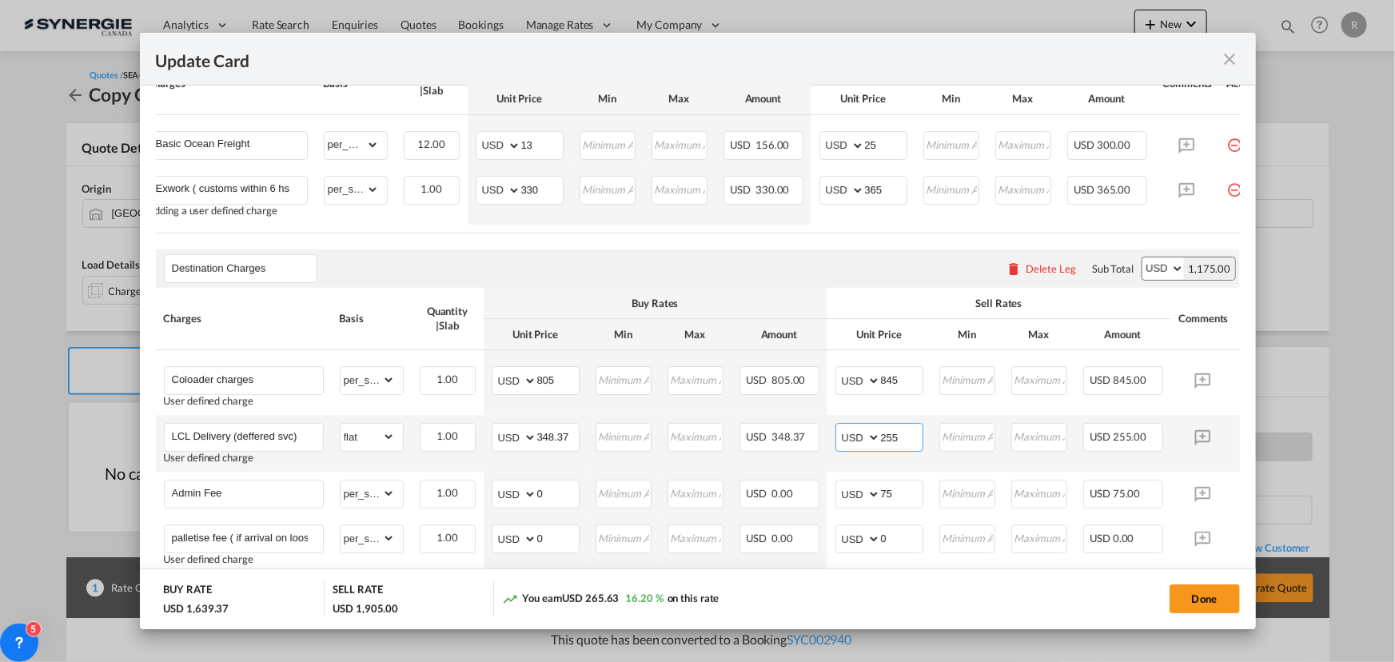
drag, startPoint x: 907, startPoint y: 441, endPoint x: 830, endPoint y: 435, distance: 77.0
click at [830, 435] on td "AED AFN ALL AMD ANG AOA ARS AUD AWG AZN BAM BBD BDT BGN BHD BIF BMD BND BOB BRL…" at bounding box center [880, 443] width 104 height 57
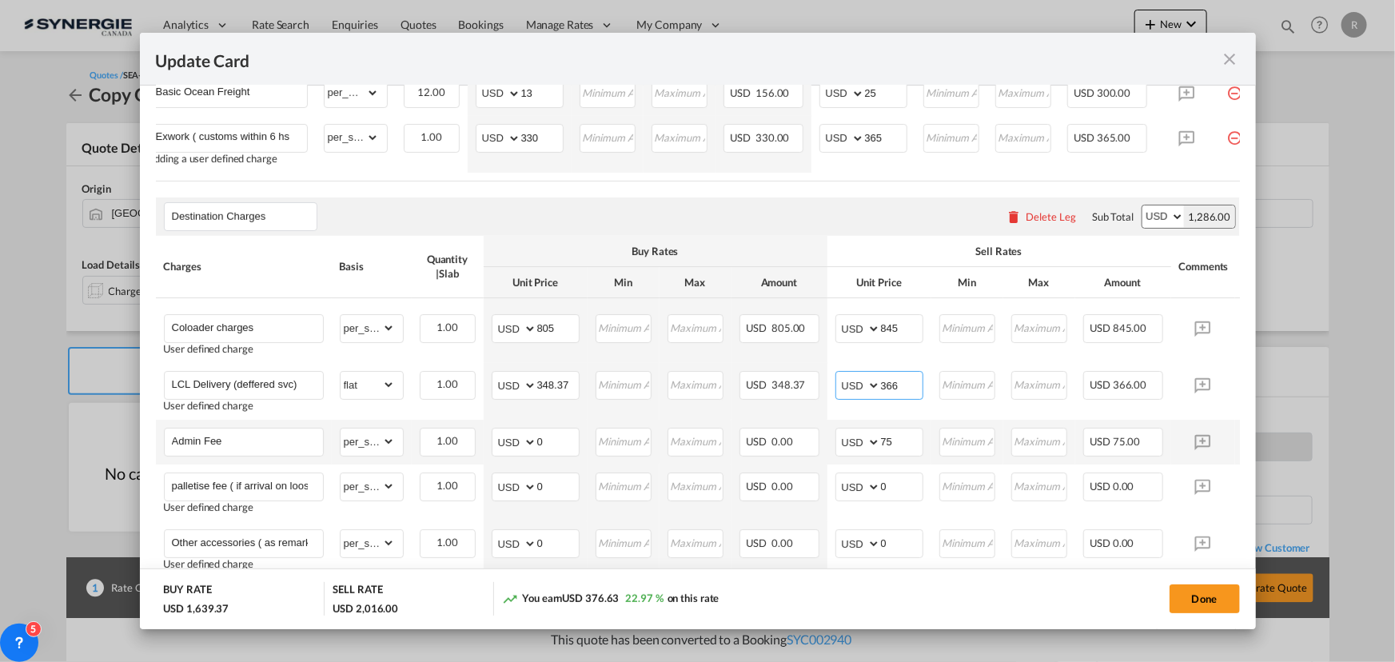
scroll to position [509, 0]
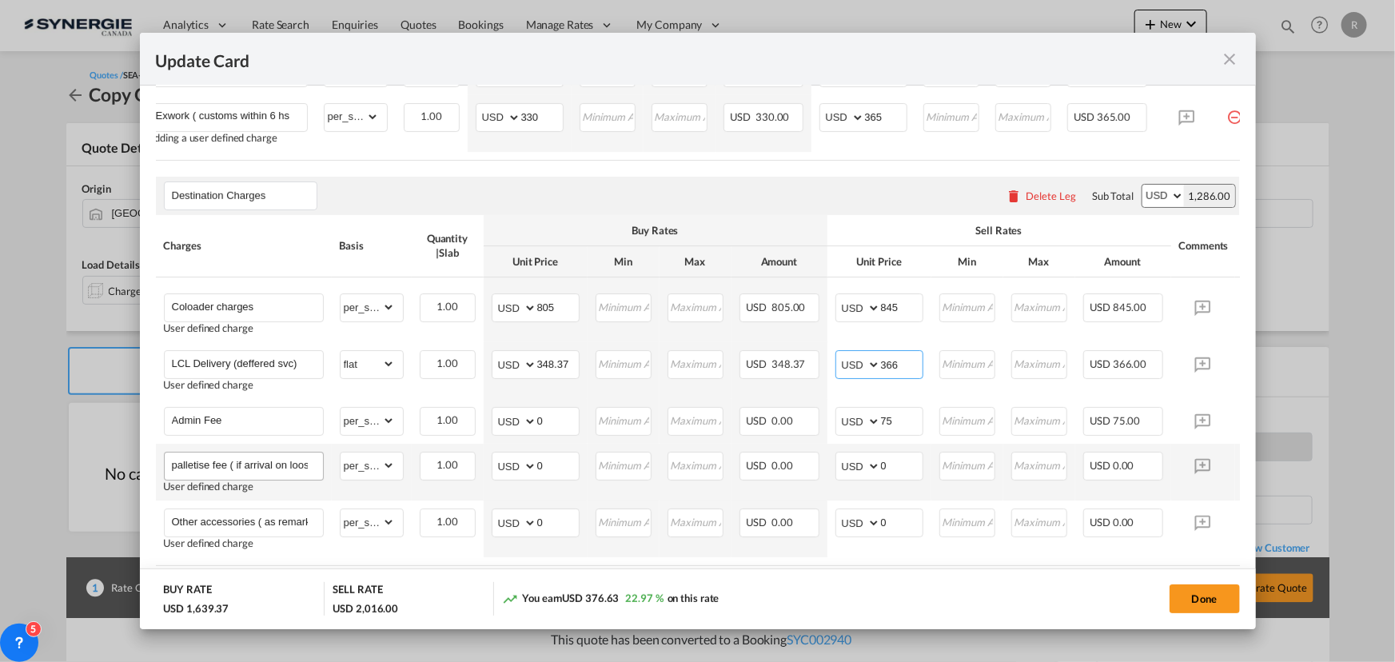
type input "366"
click at [291, 472] on input "palletise fee ( if arrival on loose carton abt 50usd per skid)" at bounding box center [247, 465] width 151 height 24
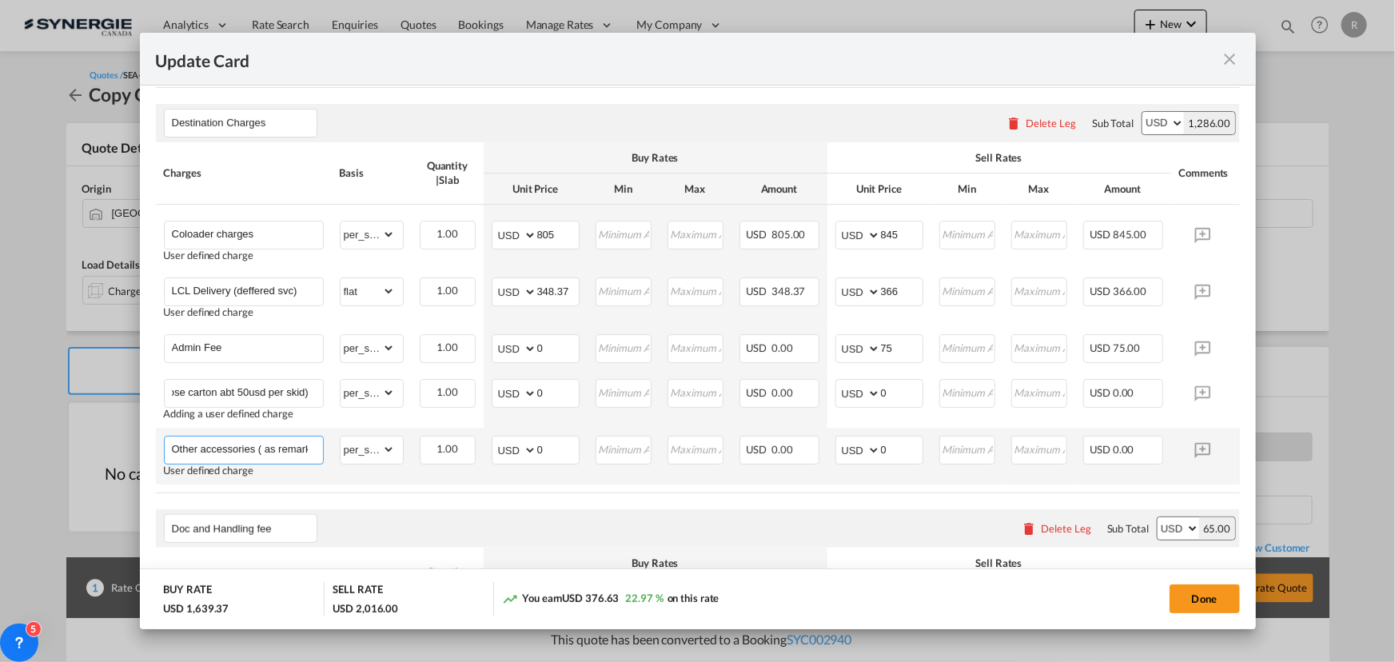
scroll to position [0, 0]
click at [279, 452] on input "Other accessories ( as remarks)" at bounding box center [247, 449] width 151 height 24
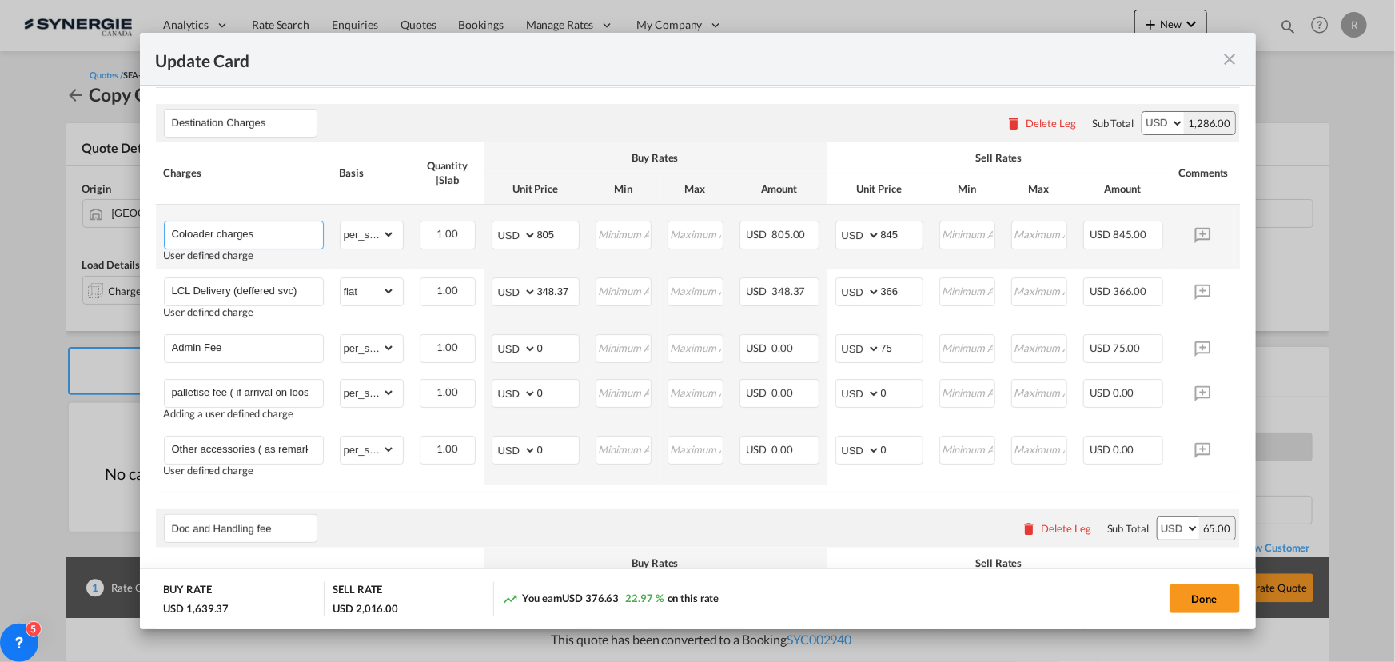
click at [292, 245] on md-autocomplete-wrap "Coloader charges" at bounding box center [247, 233] width 152 height 24
click at [285, 238] on input "Coloader charges" at bounding box center [247, 233] width 151 height 24
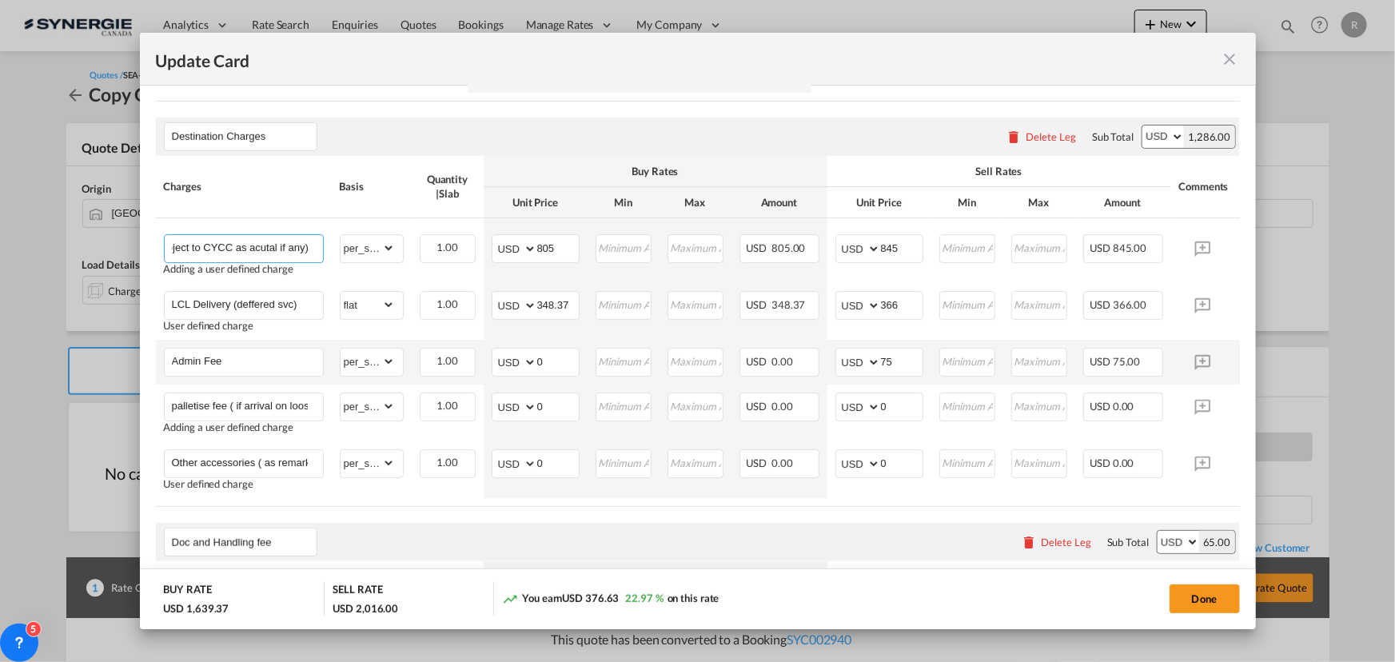
scroll to position [581, 0]
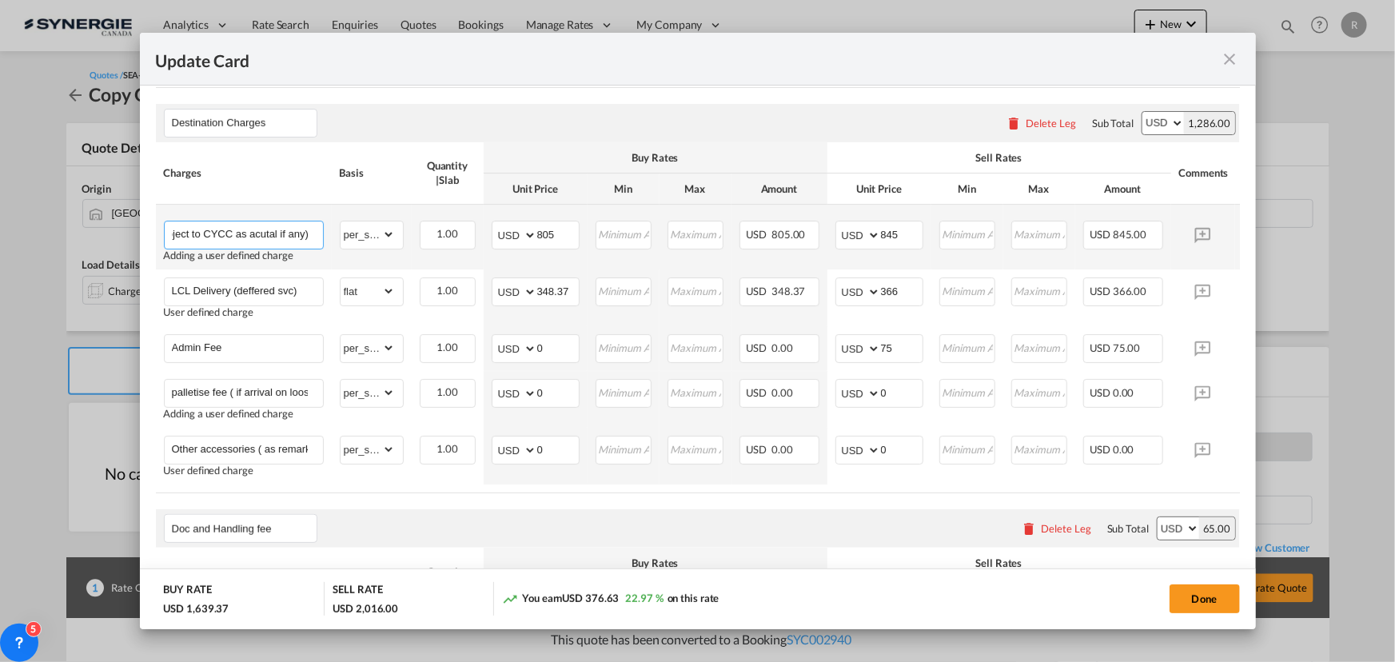
click at [232, 235] on input "Coloader charges (subject to CYCC as acutal if any)" at bounding box center [247, 233] width 151 height 24
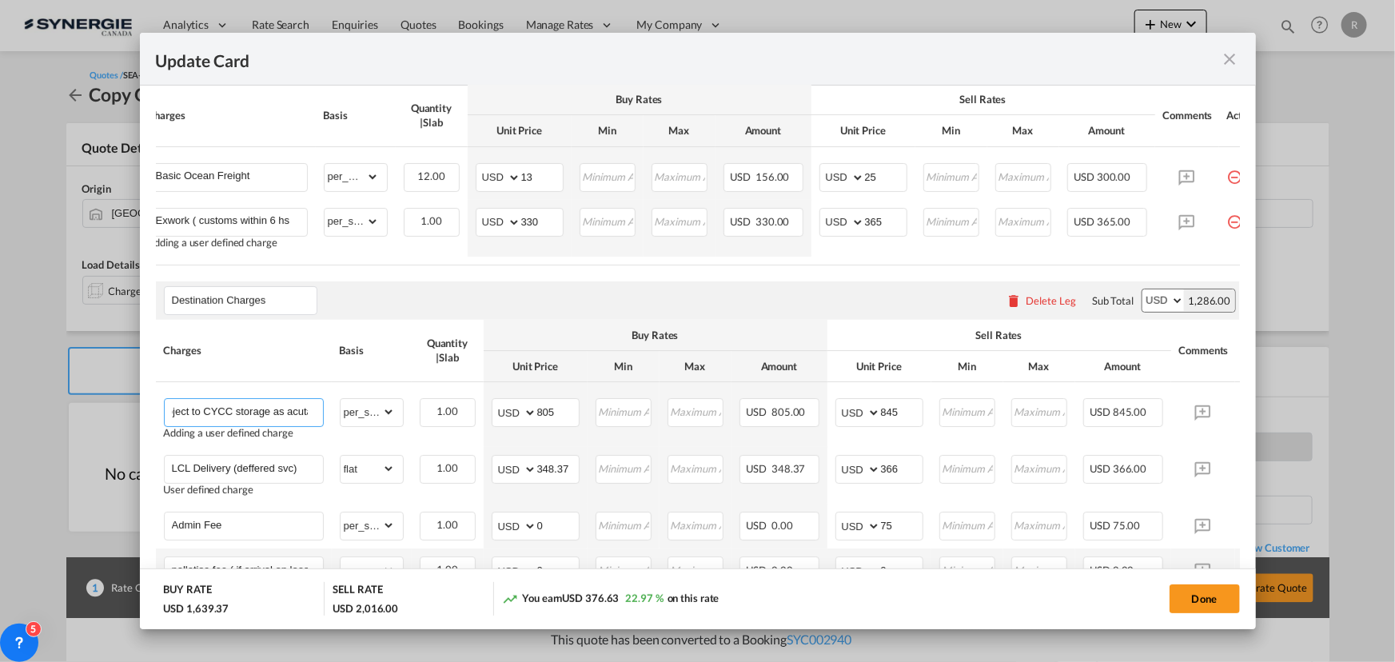
scroll to position [204, 0]
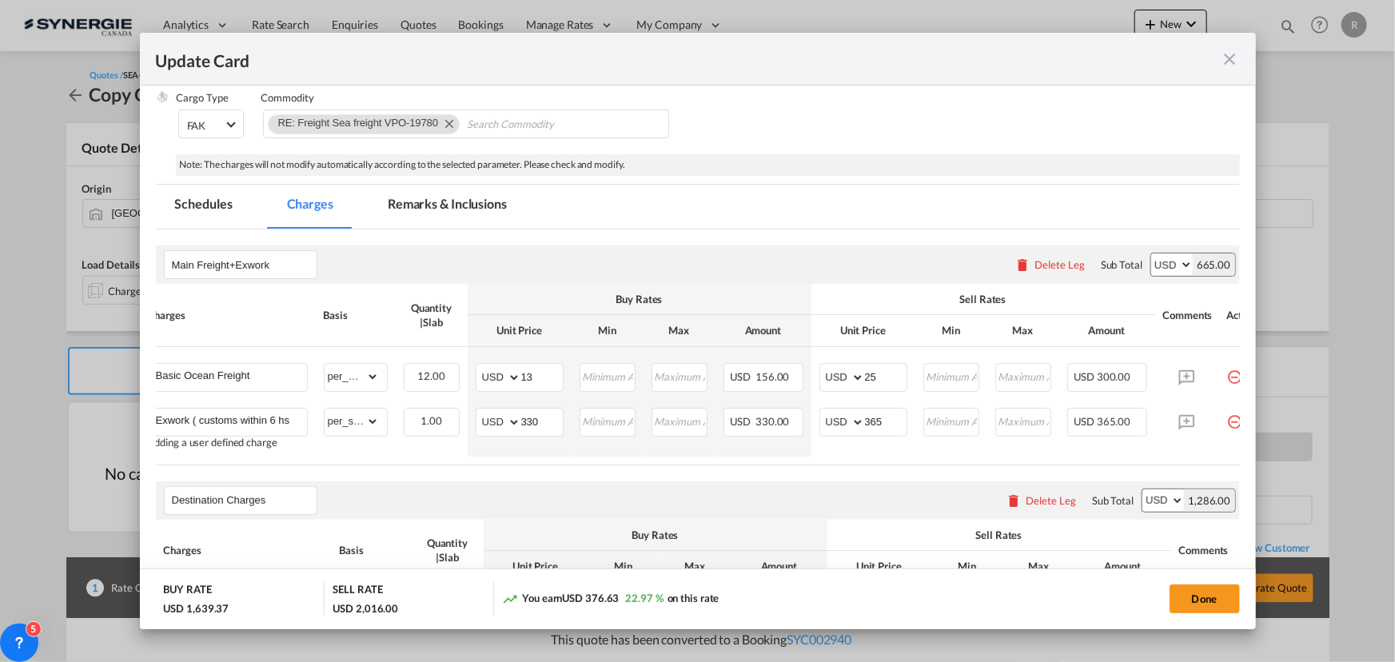
type input "Coloader charges (subject to CYCC storage as acutal if any)"
click at [439, 202] on md-tab-item "Remarks & Inclusions" at bounding box center [448, 207] width 158 height 44
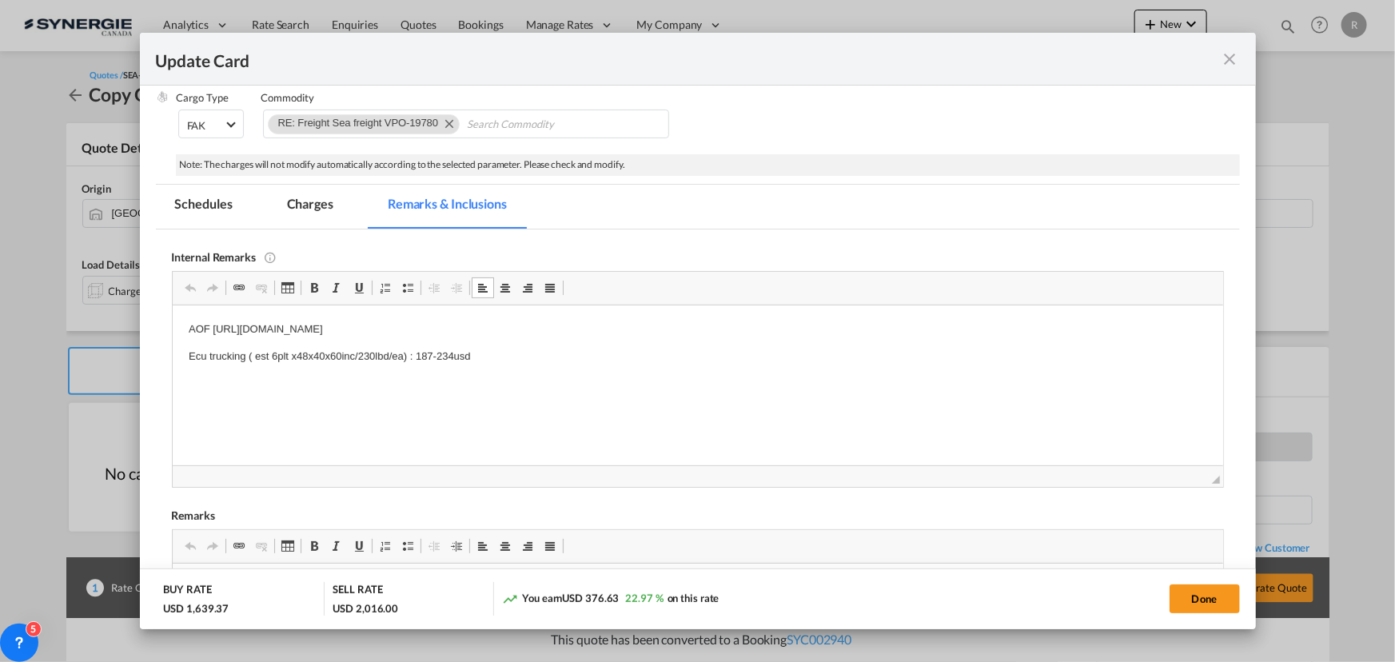
click at [238, 325] on p "AOF https://app.frontapp.com/open/msg_1hagd83z?key=iVcG2nwAtmsNYfymYPqB9XAsfegF…" at bounding box center [697, 329] width 1019 height 17
drag, startPoint x: 212, startPoint y: 325, endPoint x: 721, endPoint y: 329, distance: 509.4
click at [721, 329] on p "AOF https://app.frontapp.com/open/msg_1hagd83z?key=iVcG2nwAtmsNYfymYPqB9XAsfegF…" at bounding box center [697, 329] width 1019 height 17
click at [270, 355] on p "Ecu trucking ( est 6plt x48x40x60inc/230lbd/ea) : 187-234usd" at bounding box center [697, 356] width 1019 height 17
click at [361, 353] on p "Ecu trucking ( est 7plt x48x40x60inc/230lbd/ea) : 187-234usd" at bounding box center [697, 356] width 1019 height 17
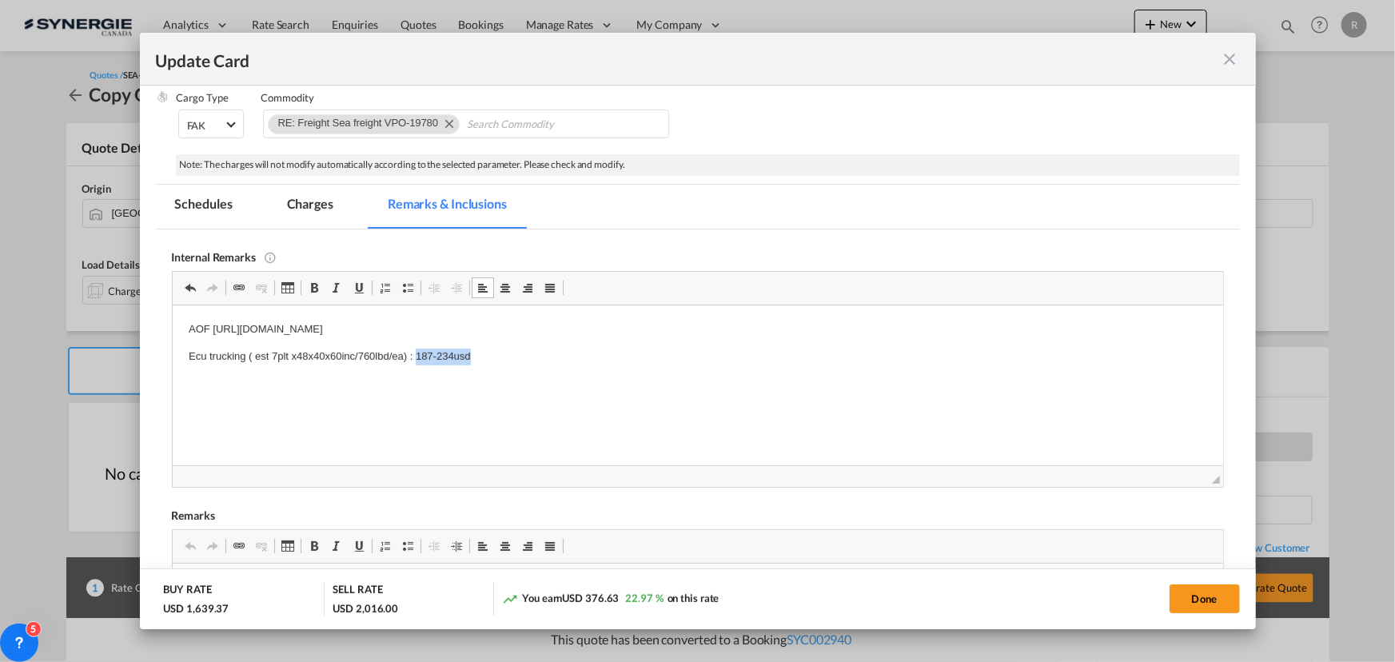
drag, startPoint x: 413, startPoint y: 354, endPoint x: 508, endPoint y: 345, distance: 94.8
click at [508, 345] on body "AOF https://app.frontapp.com/open/msg_1hhk7fm7?key=HXcf9aau6rHaChaAQxiL33MsaDQ7…" at bounding box center [697, 356] width 1019 height 70
click at [582, 353] on p "Ecu trucking ( est 7plt x48x40x60inc/760lbd/ea) : 309-410usd and STG 349usd :" at bounding box center [697, 356] width 1019 height 17
click at [561, 352] on p "Ecu trucking ( est 7plt x48x40x60inc/760lbd/ea) : 309-410usd and STG 349usd :" at bounding box center [697, 356] width 1019 height 17
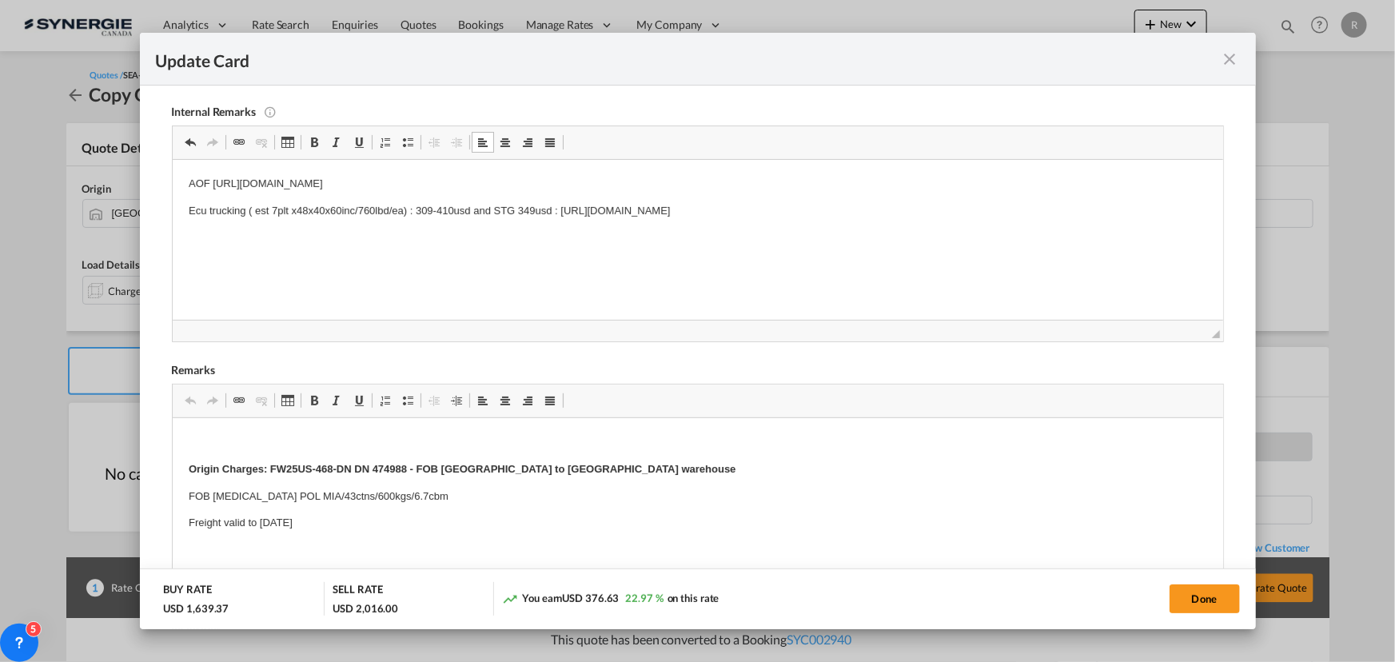
scroll to position [422, 0]
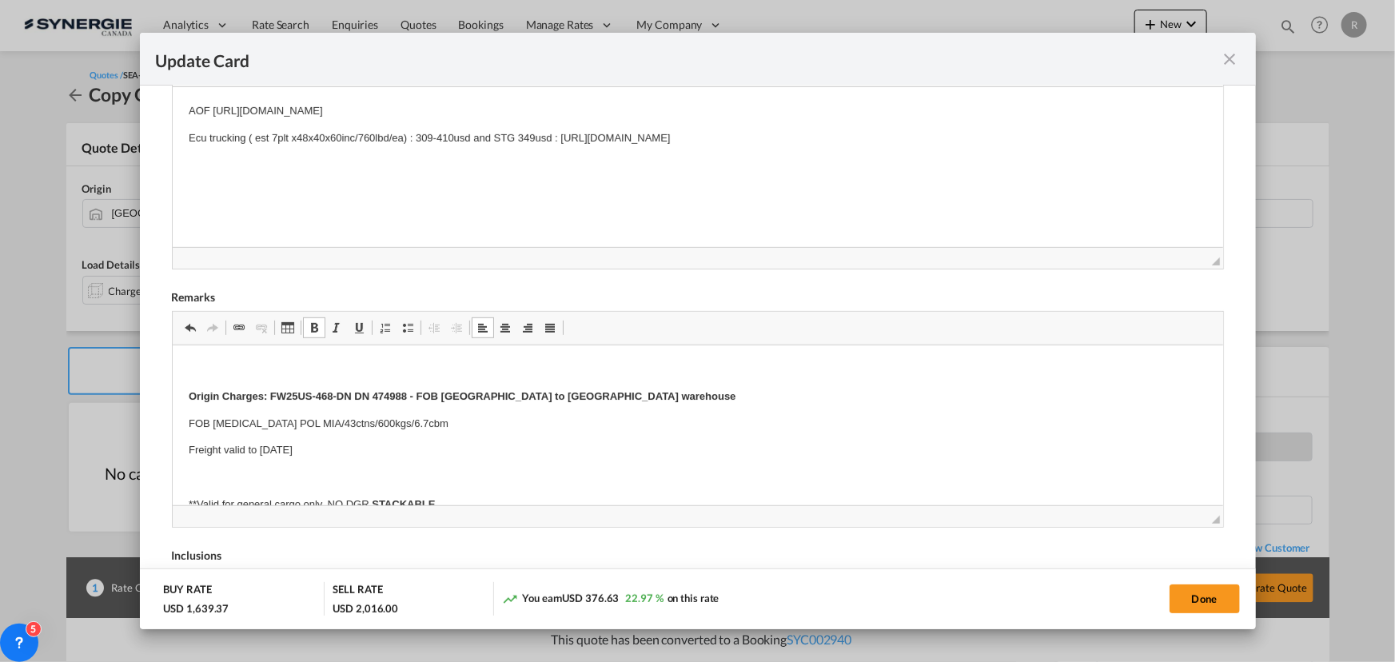
drag, startPoint x: 317, startPoint y: 401, endPoint x: 398, endPoint y: 382, distance: 83.6
drag, startPoint x: 269, startPoint y: 393, endPoint x: 627, endPoint y: 392, distance: 358.2
click at [627, 392] on p "Origin Charges: FW25US-468-DN DN 474988 - FOB Shanghai to Miami warehouse" at bounding box center [697, 396] width 1019 height 17
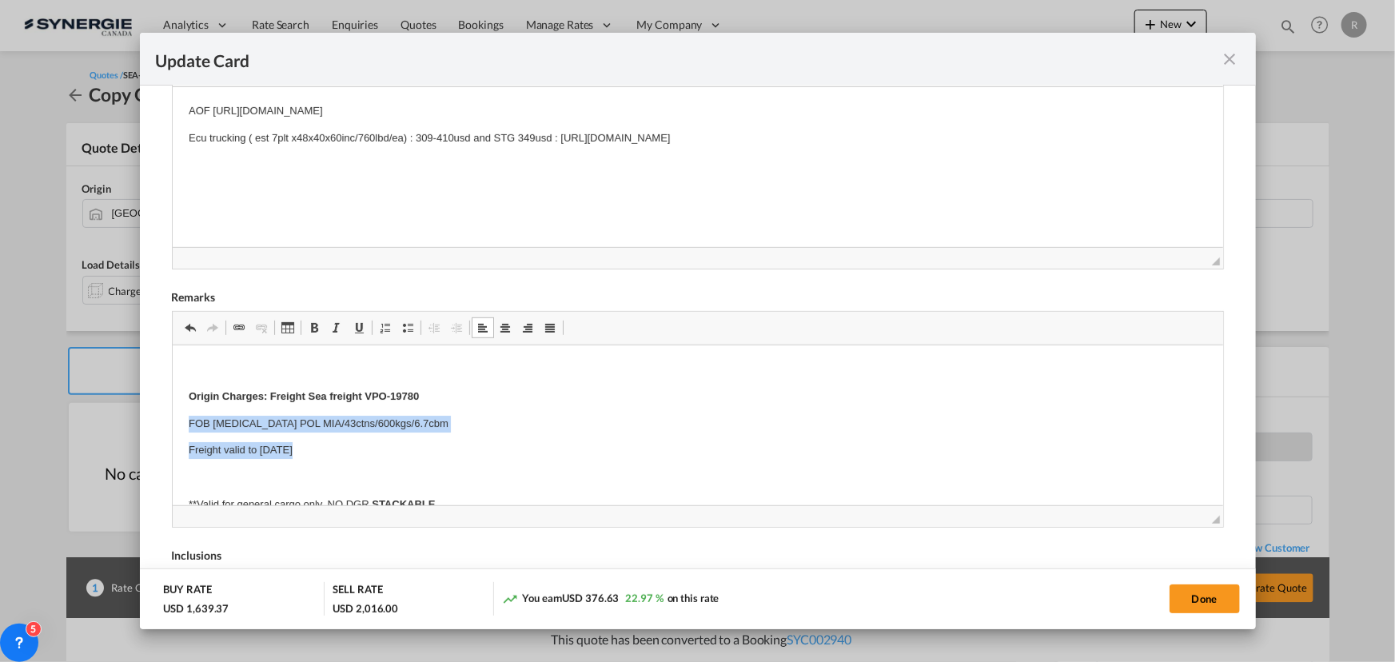
drag, startPoint x: 186, startPoint y: 417, endPoint x: 420, endPoint y: 444, distance: 235.0
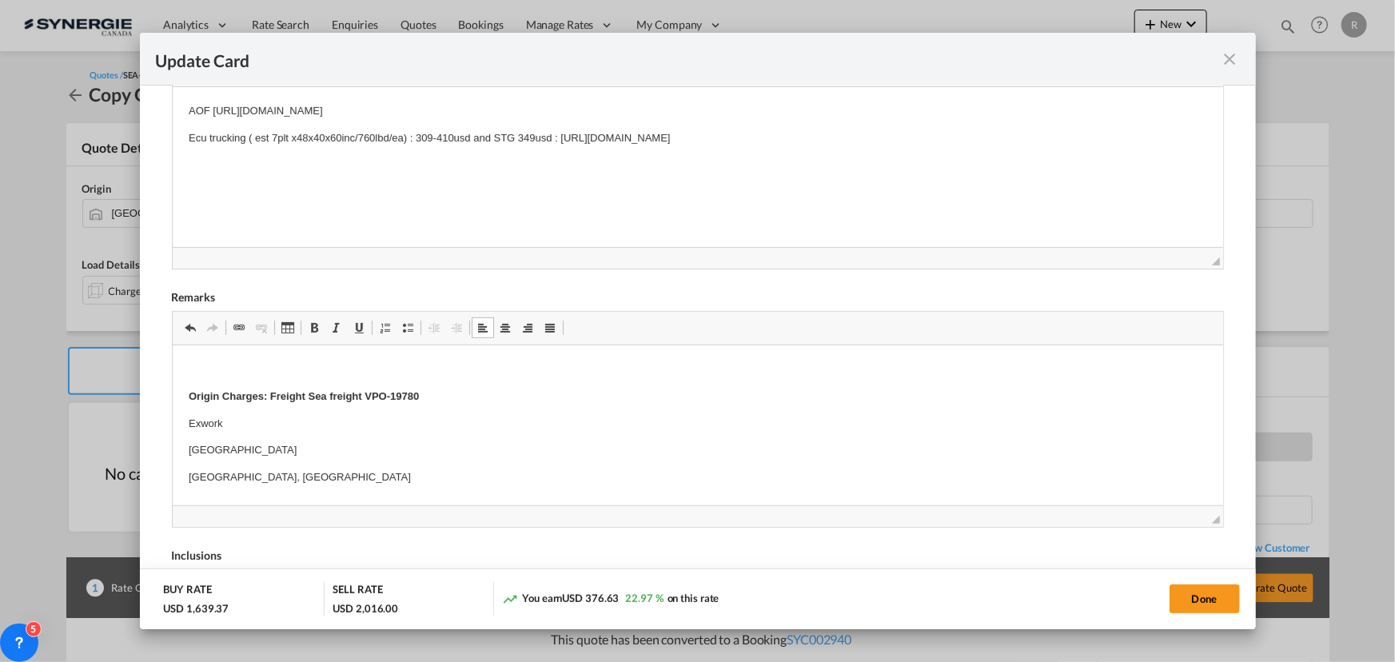
click at [232, 418] on p "Exwork" at bounding box center [697, 423] width 1019 height 17
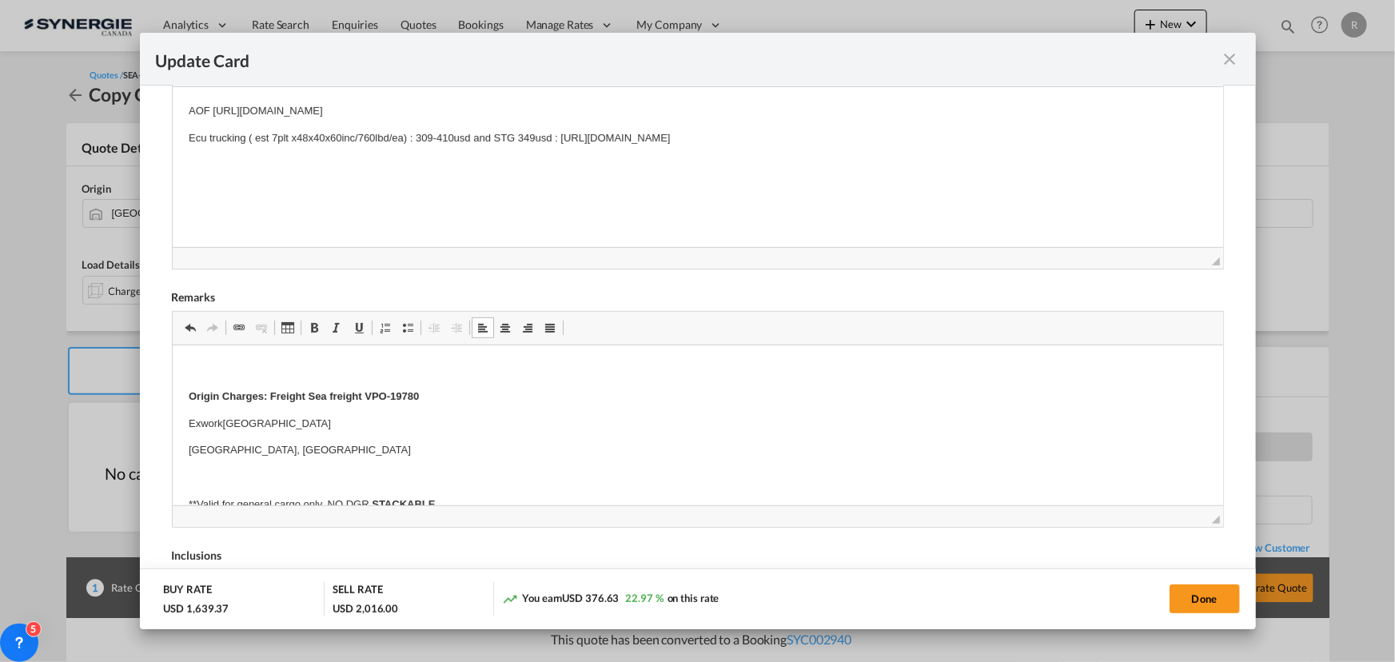
click at [317, 421] on p "Exwork Wujiang City" at bounding box center [697, 423] width 1019 height 17
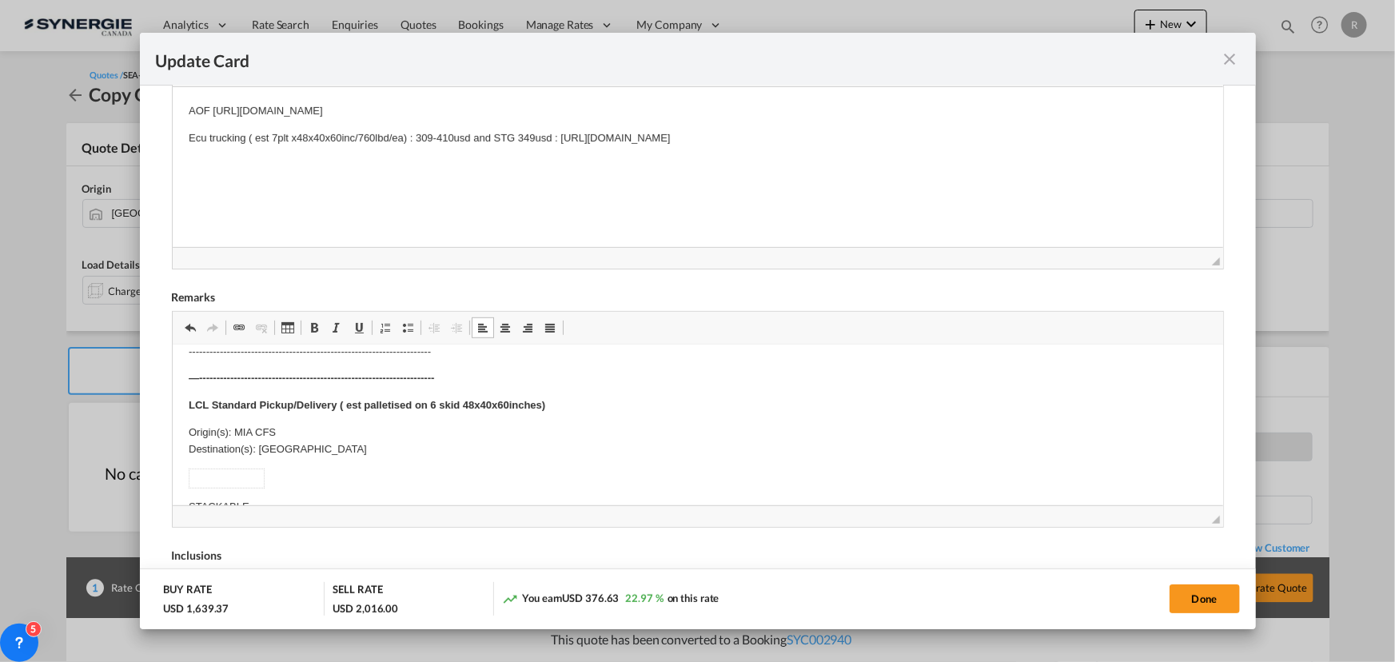
scroll to position [363, 0]
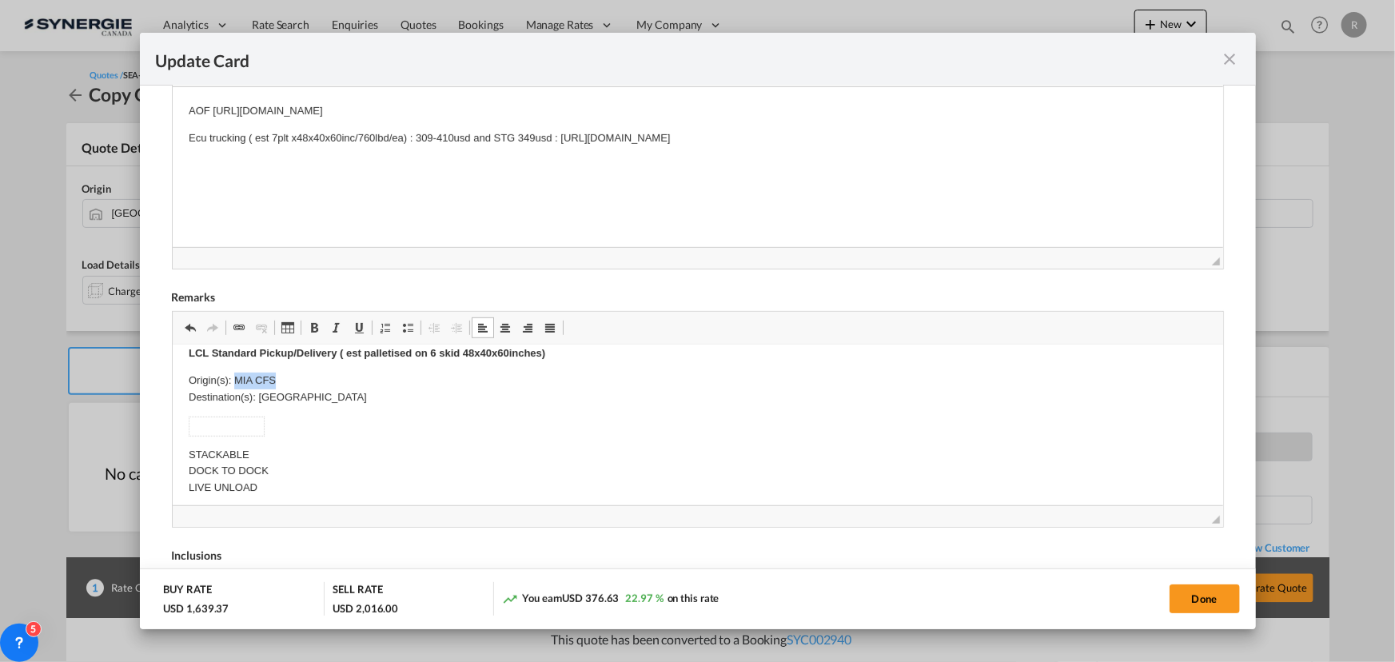
drag, startPoint x: 233, startPoint y: 377, endPoint x: 283, endPoint y: 377, distance: 50.4
click at [283, 377] on p "Origin(s): MIA CFS Destination(s): PEMBROKE PARK FL, UNITED STATES 33023" at bounding box center [697, 389] width 1019 height 34
drag, startPoint x: 259, startPoint y: 397, endPoint x: 520, endPoint y: 401, distance: 260.7
click at [520, 401] on p "Origin(s): Chicago CFS Destination(s): PEMBROKE PARK FL, UNITED STATES 33023" at bounding box center [697, 389] width 1019 height 34
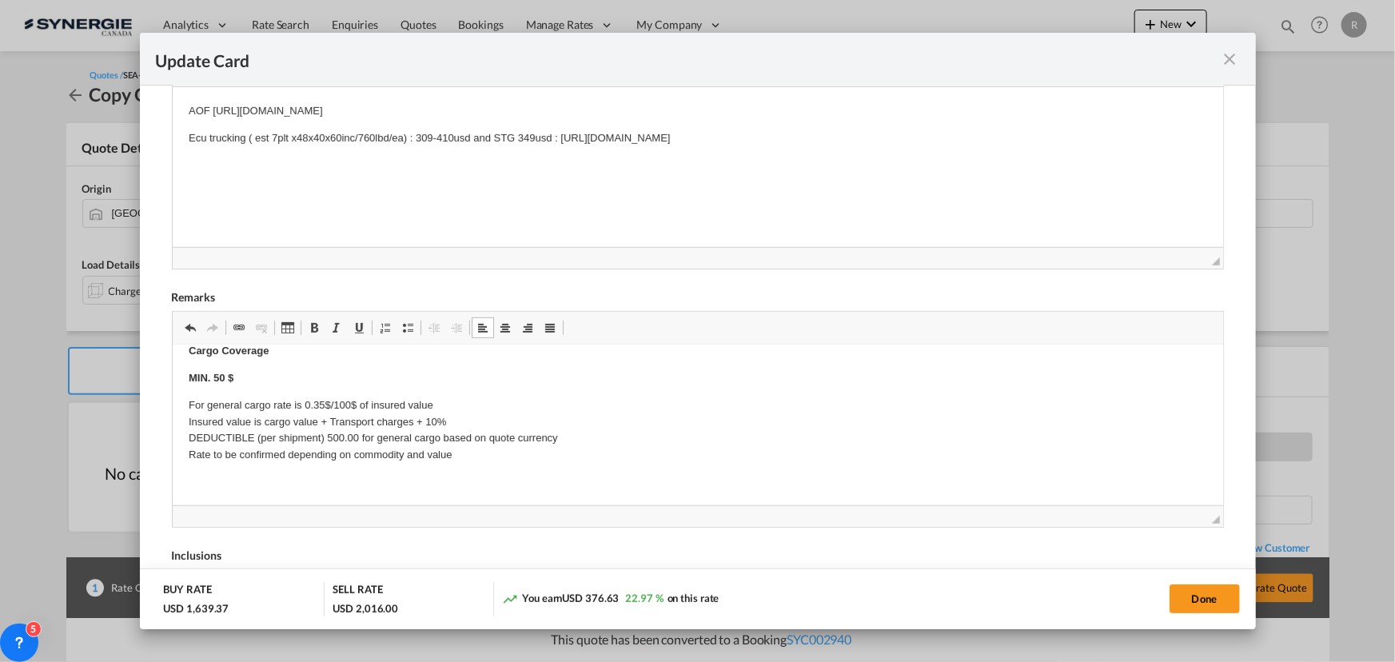
scroll to position [951, 0]
click at [1223, 597] on button "Done" at bounding box center [1205, 599] width 70 height 29
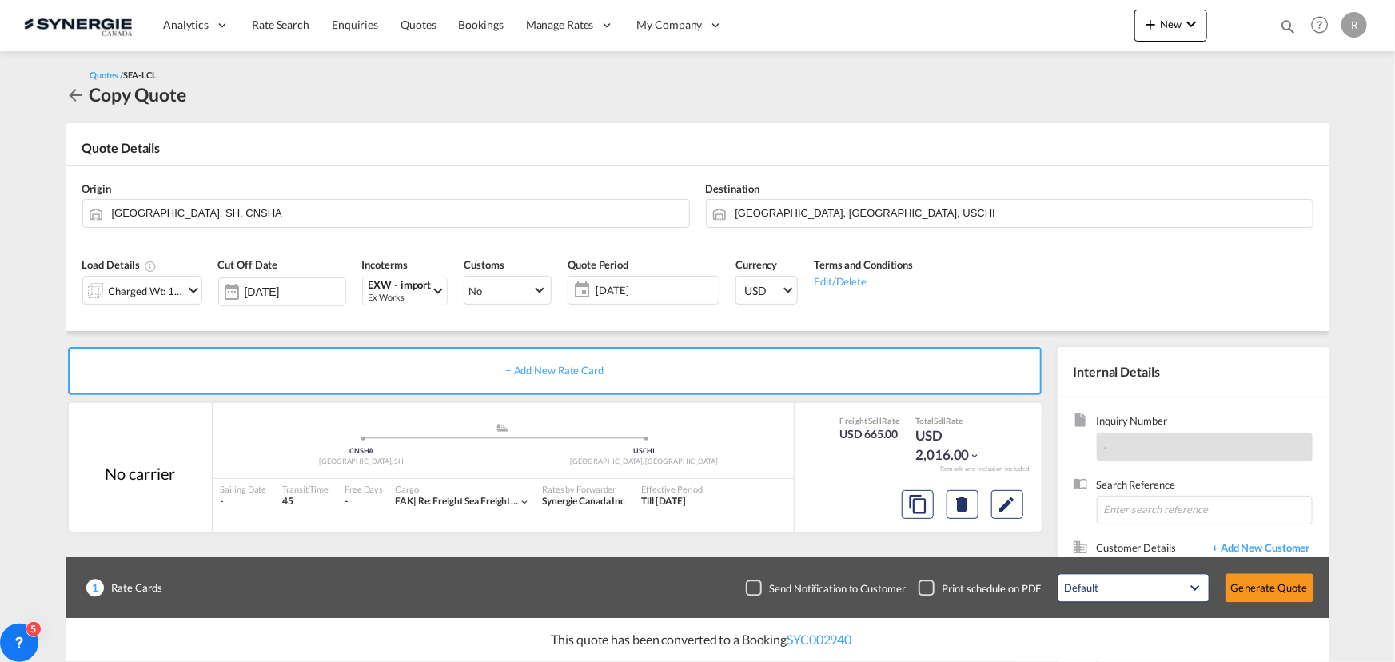
type input "13 Sep 2025"
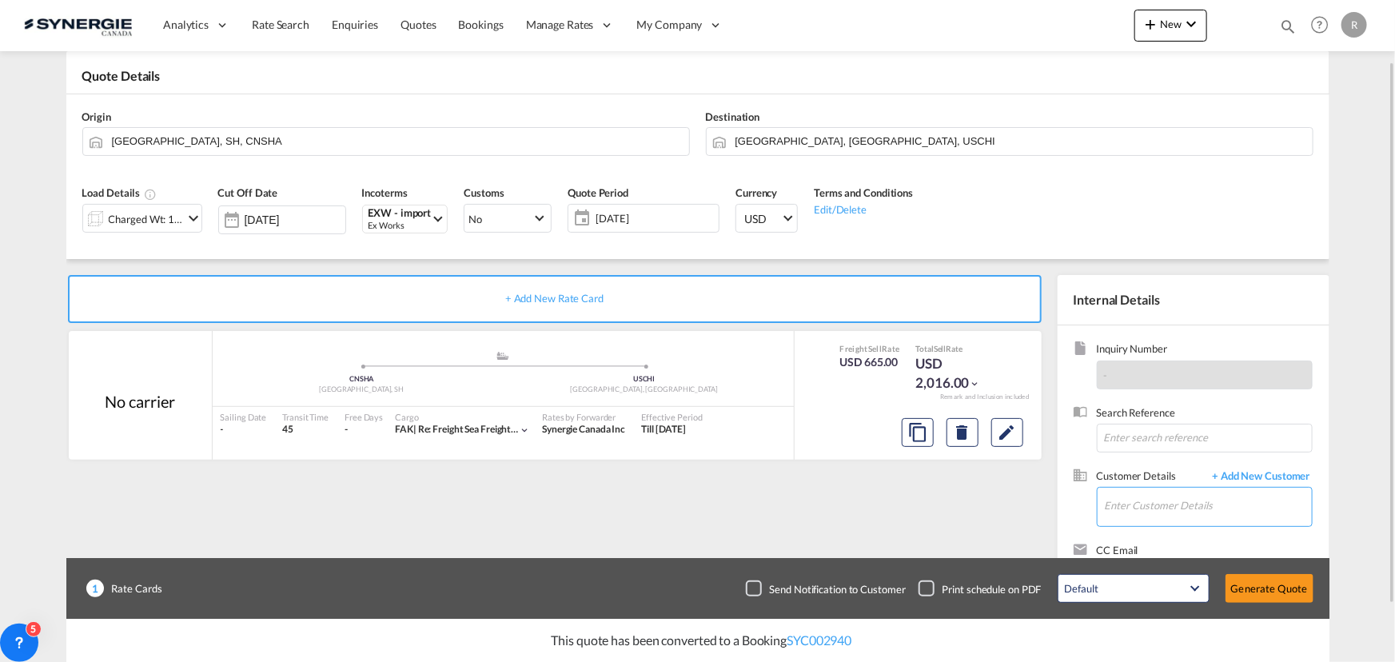
click at [1143, 499] on input "Enter Customer Details" at bounding box center [1208, 506] width 207 height 36
paste input "amontecalvo@zinmantex.com"
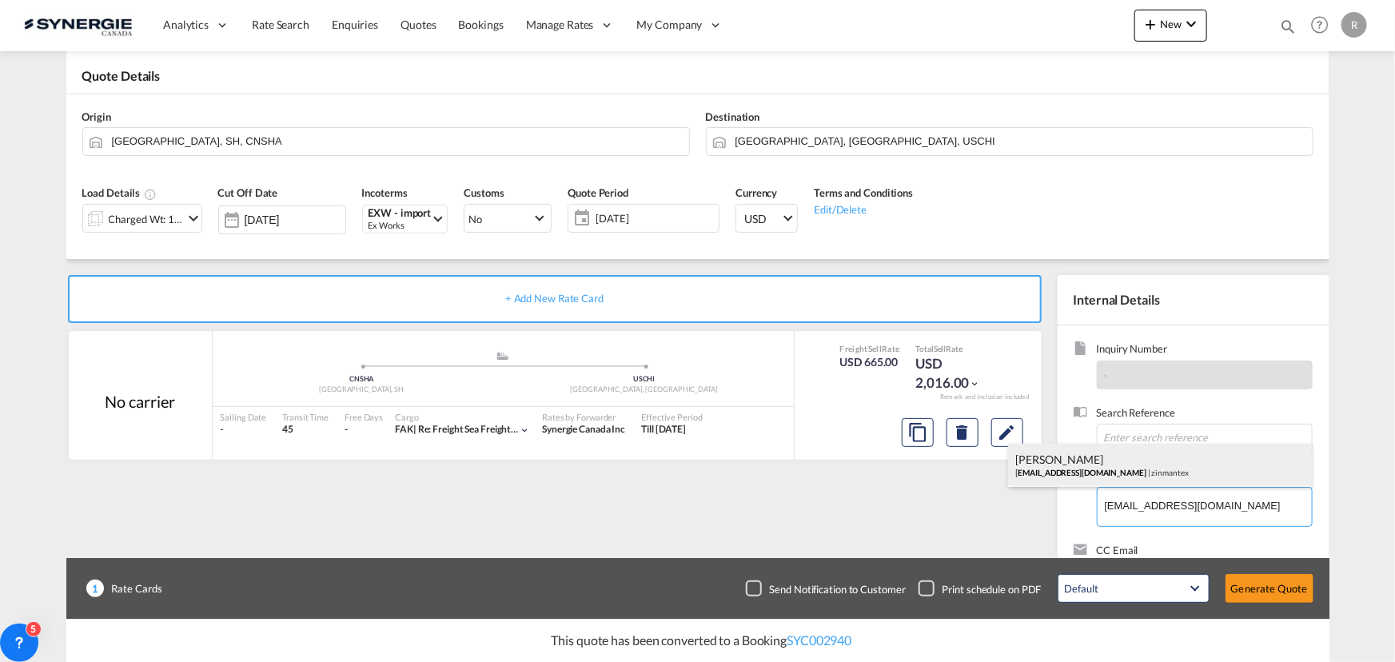
click at [1079, 467] on div "Antoinette Montecalvo amontecalvo@zinmantex.com | zinmantex" at bounding box center [1160, 465] width 304 height 43
type input "zinmantex, Antoinette Montecalvo, amontecalvo@zinmantex.com"
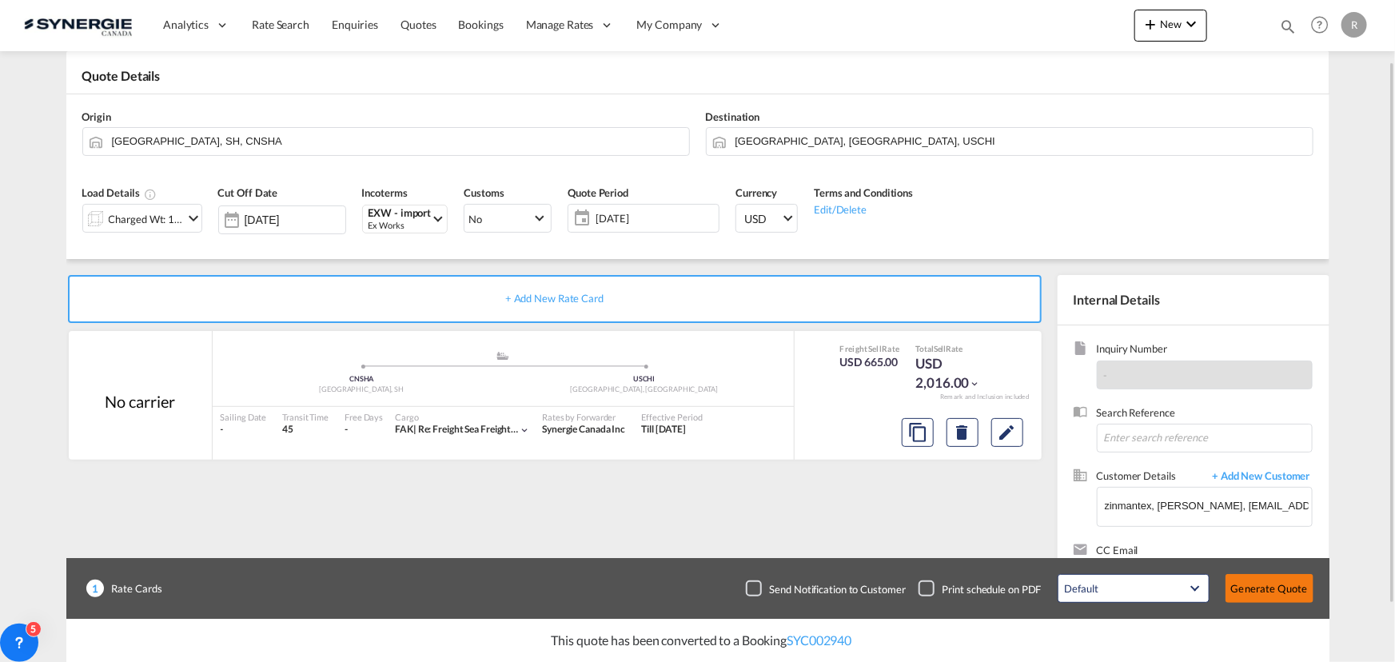
click at [1249, 591] on button "Generate Quote" at bounding box center [1270, 588] width 88 height 29
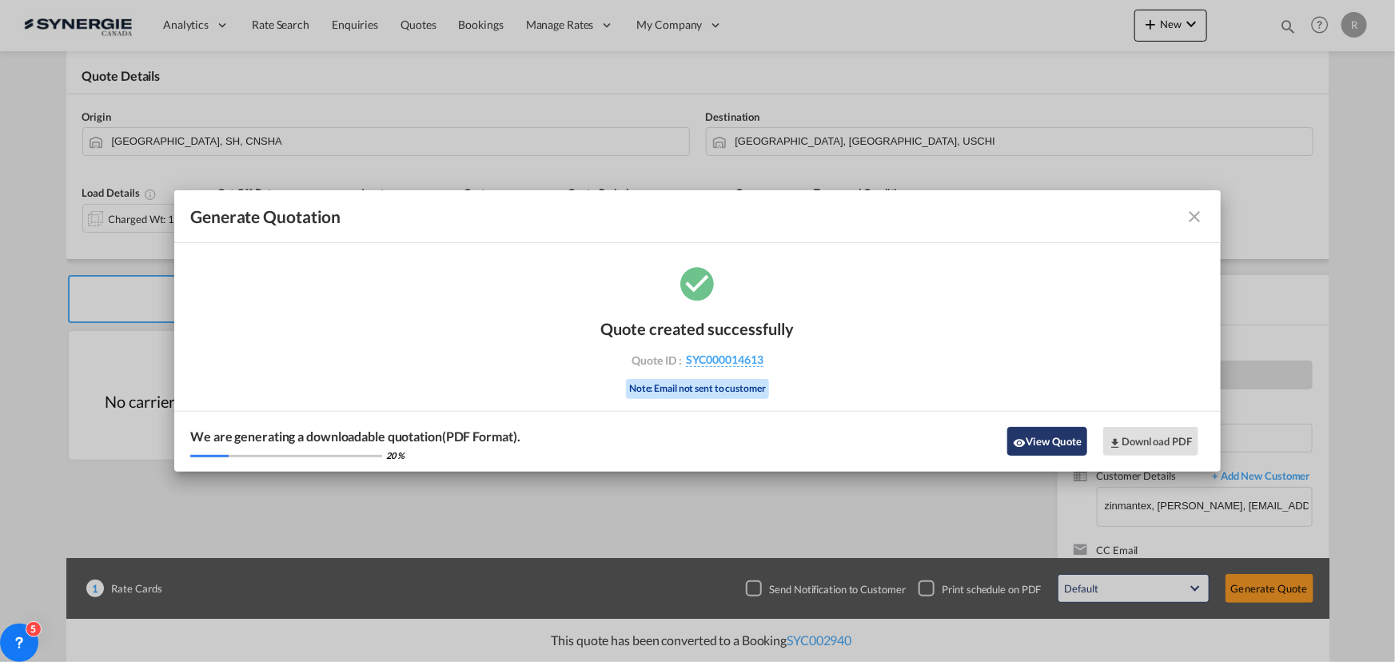
click at [1031, 435] on button "View Quote" at bounding box center [1047, 441] width 80 height 29
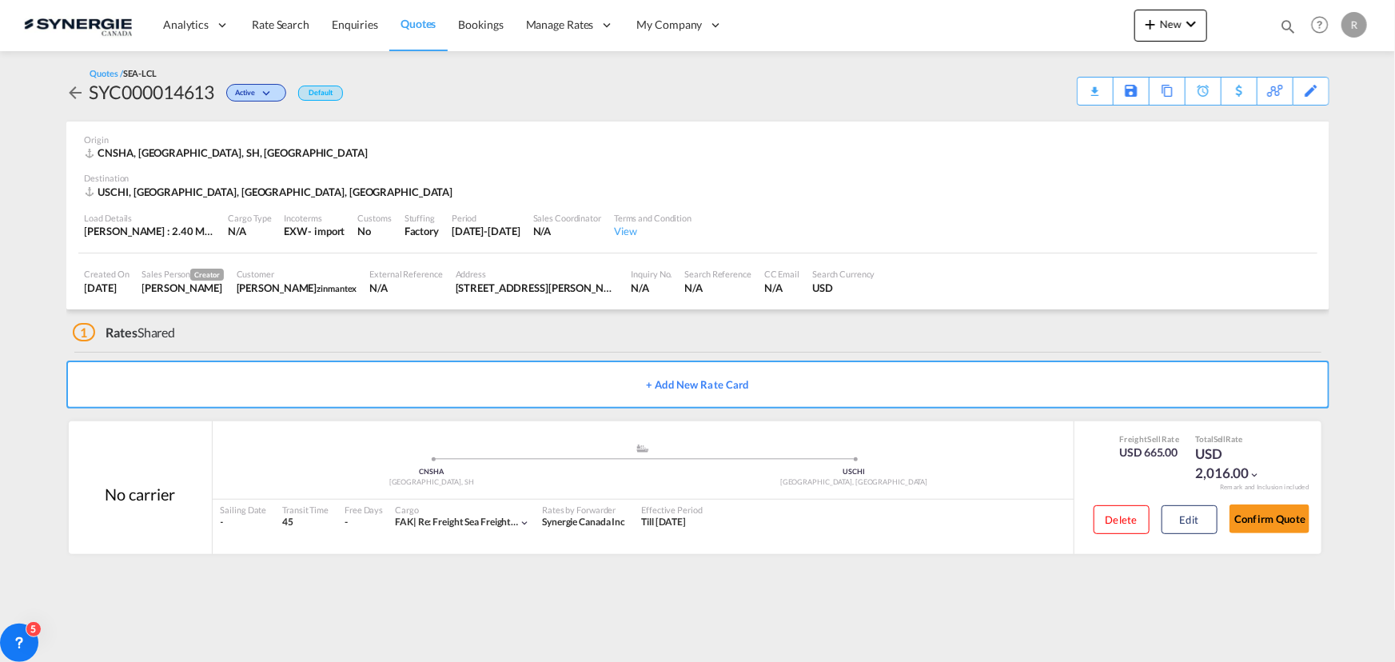
click at [0, 0] on div "Download Quote" at bounding box center [0, 0] width 0 height 0
click at [409, 27] on span "Quotes" at bounding box center [418, 24] width 35 height 14
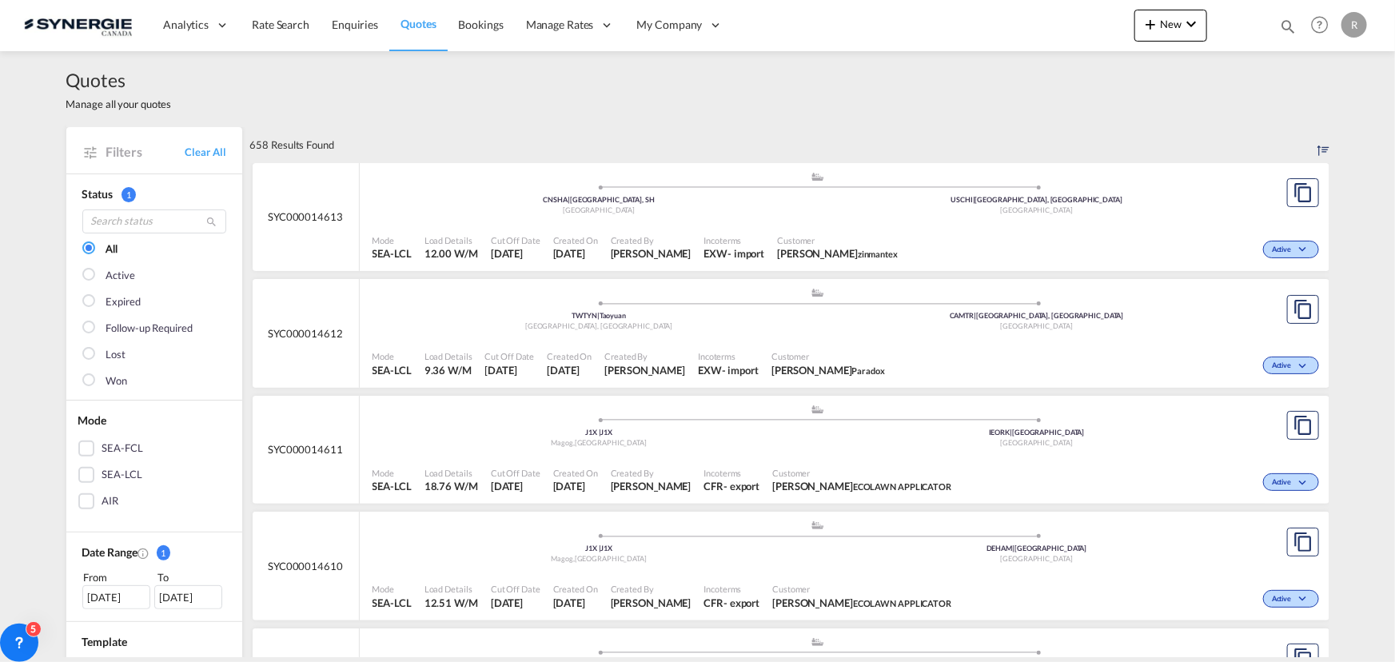
click at [1282, 26] on md-icon "icon-magnify" at bounding box center [1288, 27] width 18 height 18
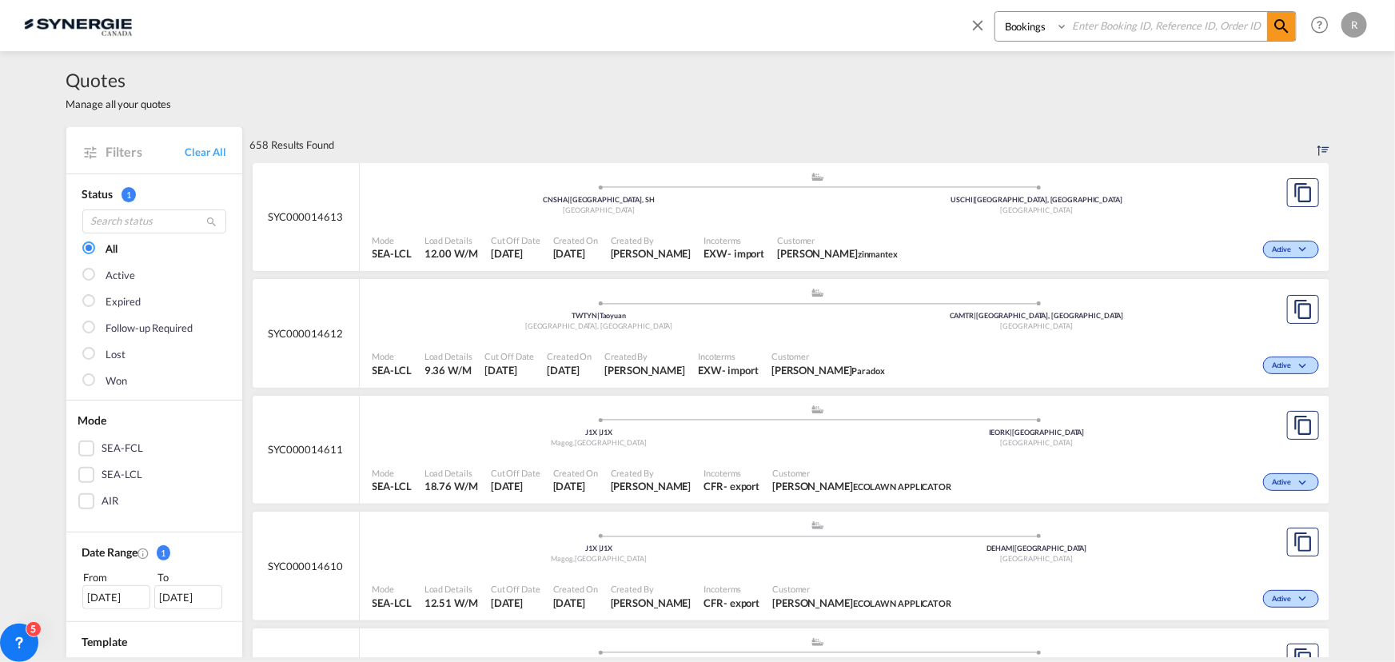
click at [1021, 26] on select "Bookings Quotes Enquiries" at bounding box center [1033, 26] width 76 height 29
select select "Quotes"
click at [995, 12] on select "Bookings Quotes Enquiries" at bounding box center [1033, 26] width 76 height 29
click at [1104, 17] on input at bounding box center [1167, 26] width 199 height 28
type input "12930"
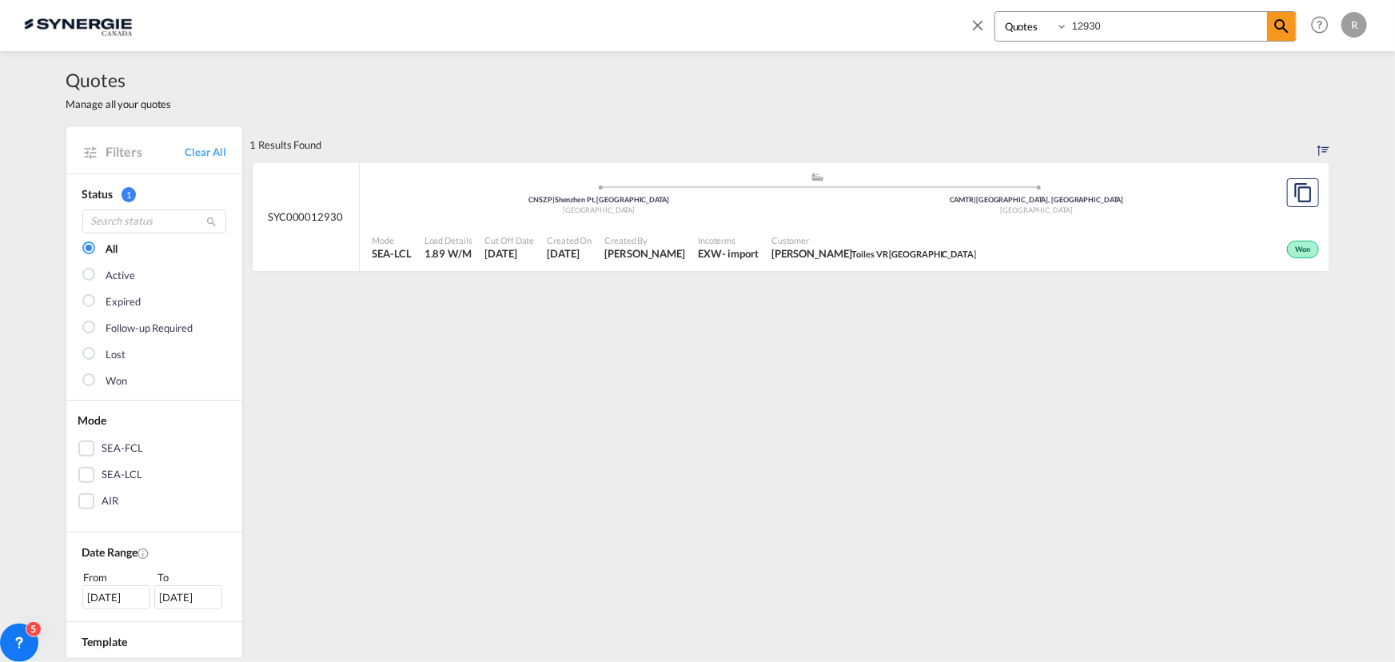
click at [772, 256] on span "Pierre Sauvé Toiles VR Quebec" at bounding box center [874, 253] width 205 height 14
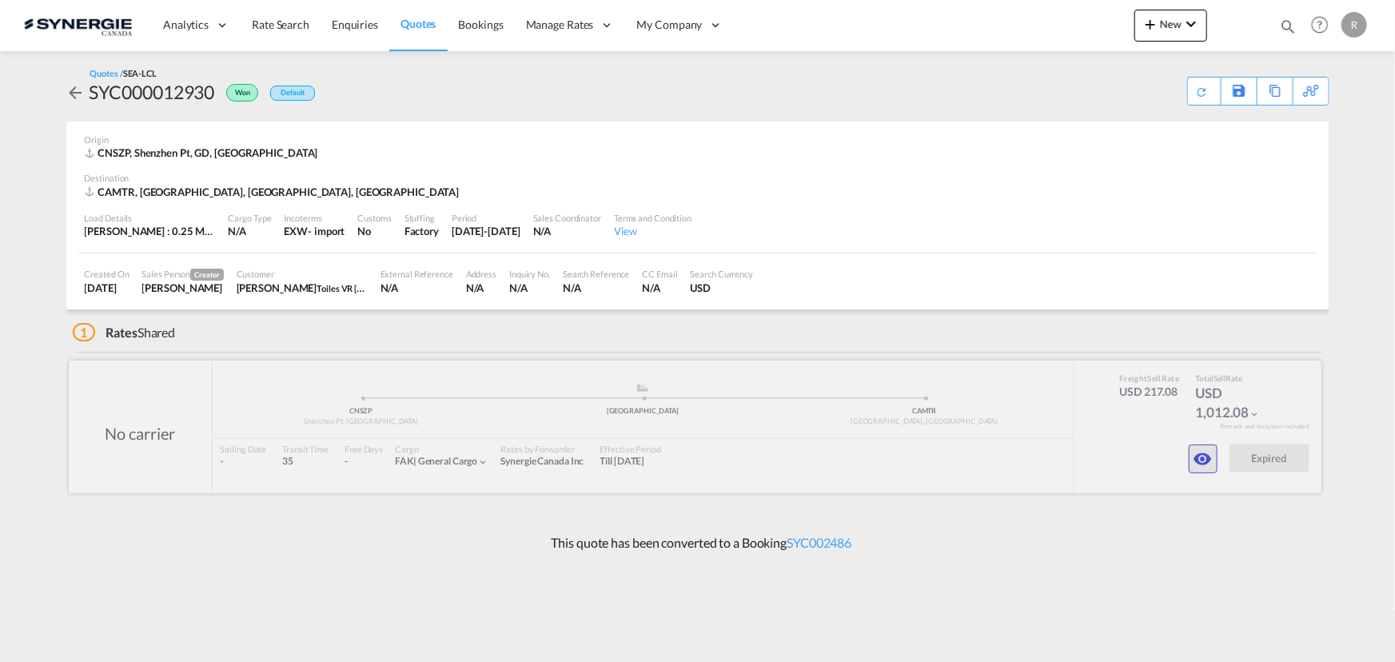
click at [1201, 460] on md-icon "icon-eye" at bounding box center [1203, 458] width 19 height 19
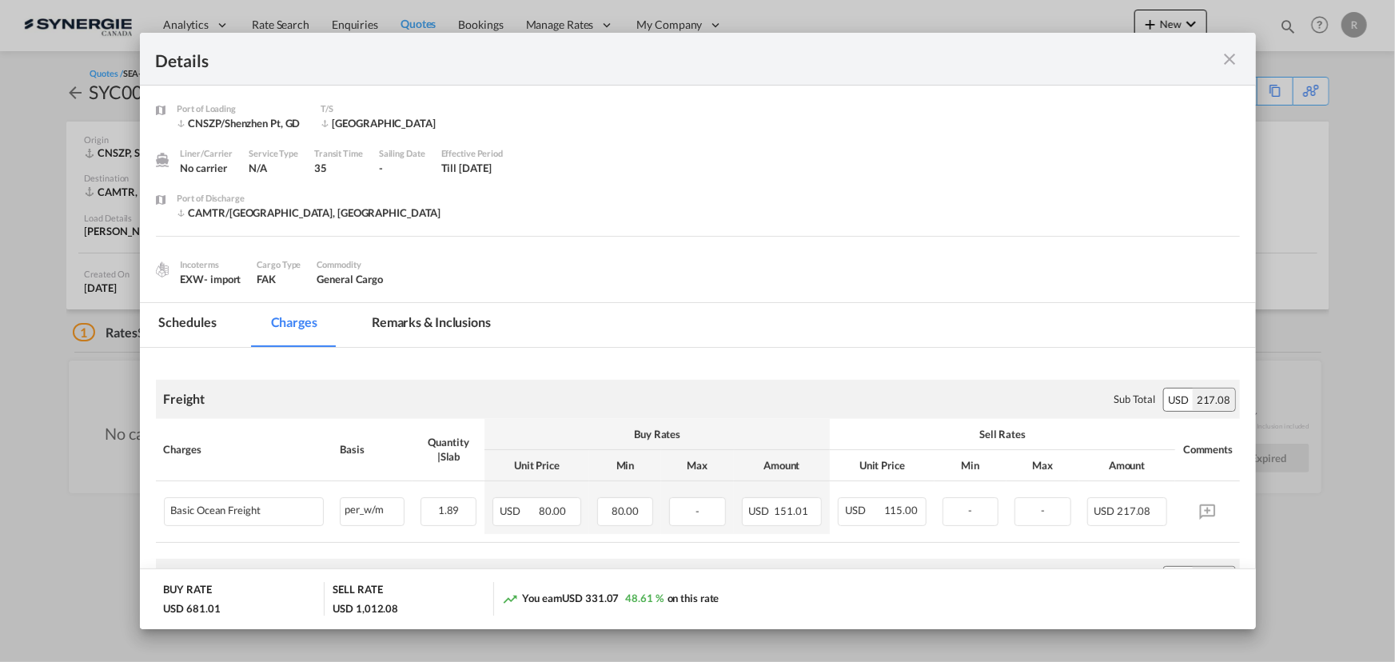
click at [456, 317] on md-tab-item "Remarks & Inclusions" at bounding box center [432, 325] width 158 height 44
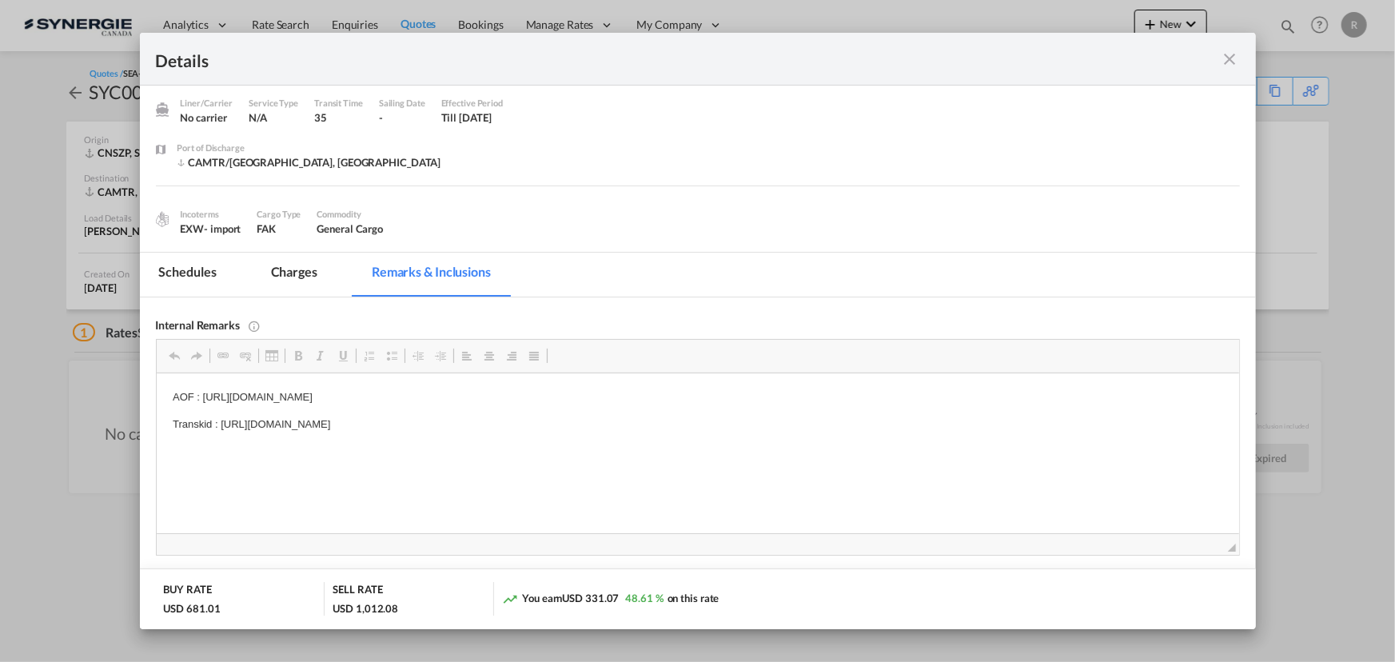
scroll to position [72, 0]
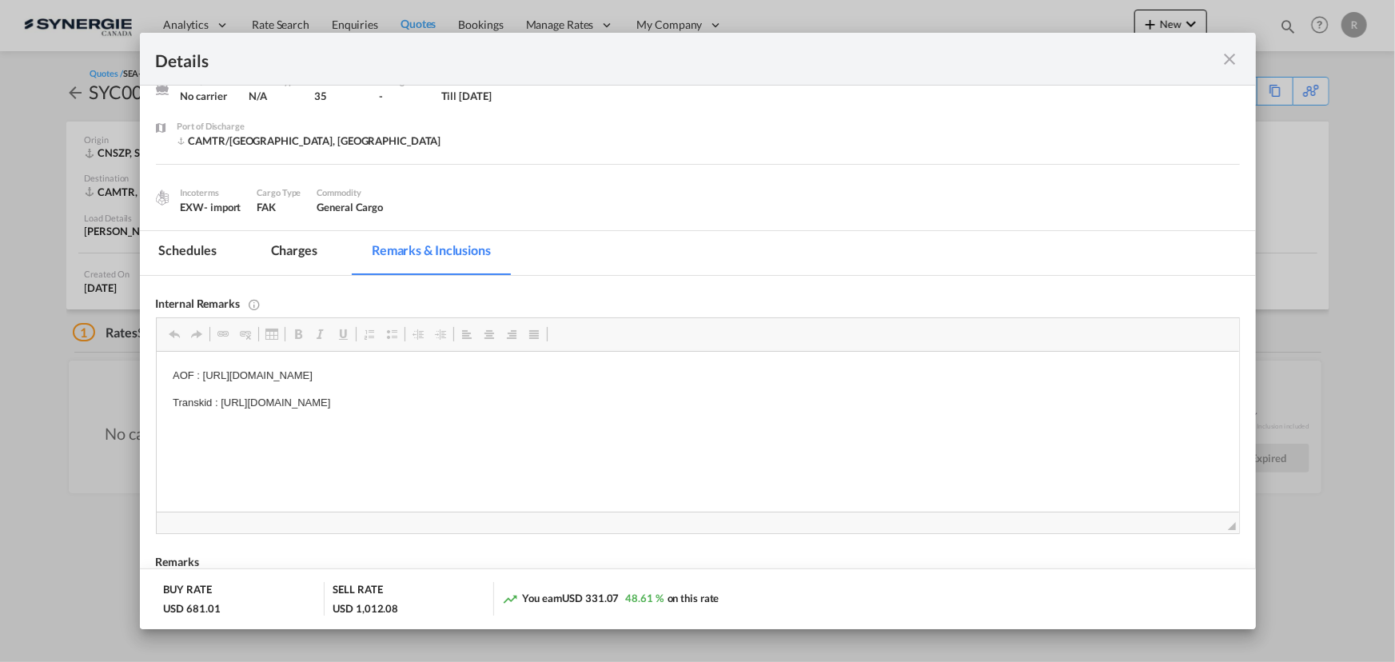
drag, startPoint x: 219, startPoint y: 397, endPoint x: 340, endPoint y: 397, distance: 120.7
click at [289, 400] on p "Transkid : [URL][DOMAIN_NAME]" at bounding box center [697, 403] width 1051 height 17
drag, startPoint x: 220, startPoint y: 401, endPoint x: 708, endPoint y: 398, distance: 487.8
click at [708, 398] on p "Transkid : [URL][DOMAIN_NAME]" at bounding box center [697, 403] width 1051 height 17
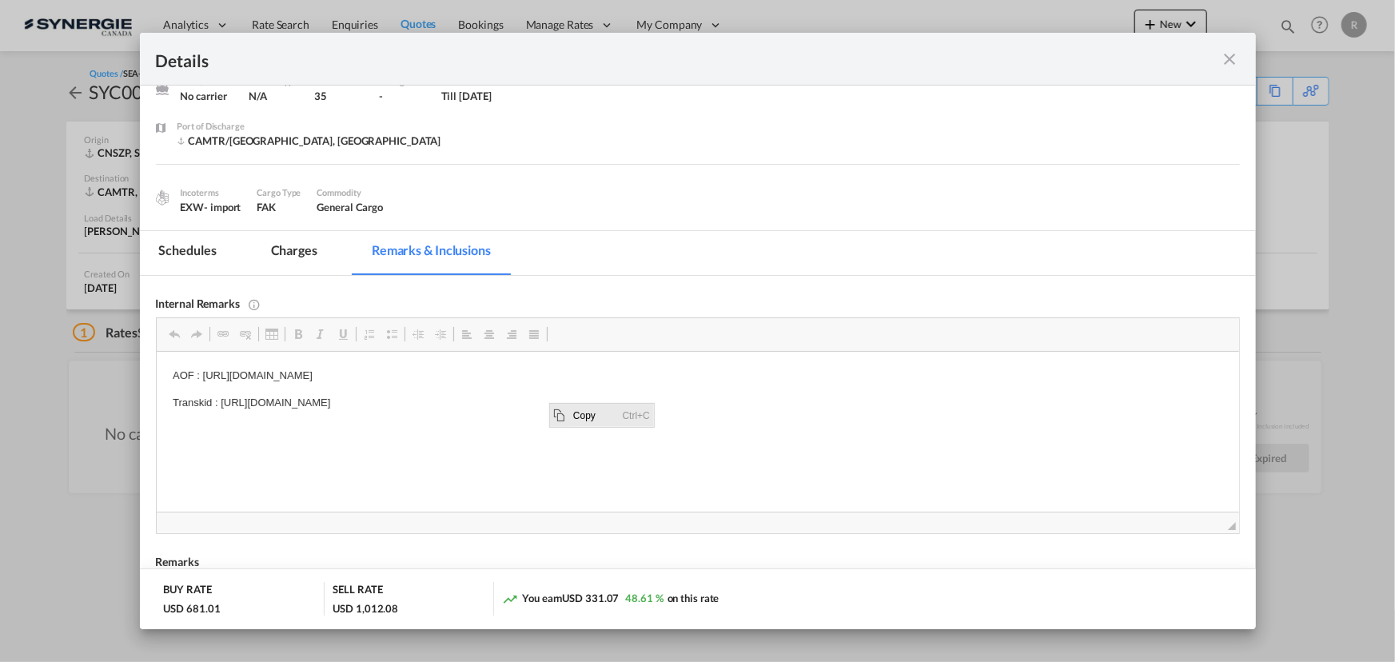
click at [580, 413] on span "Copy" at bounding box center [594, 414] width 50 height 23
copy p "[URL][DOMAIN_NAME]"
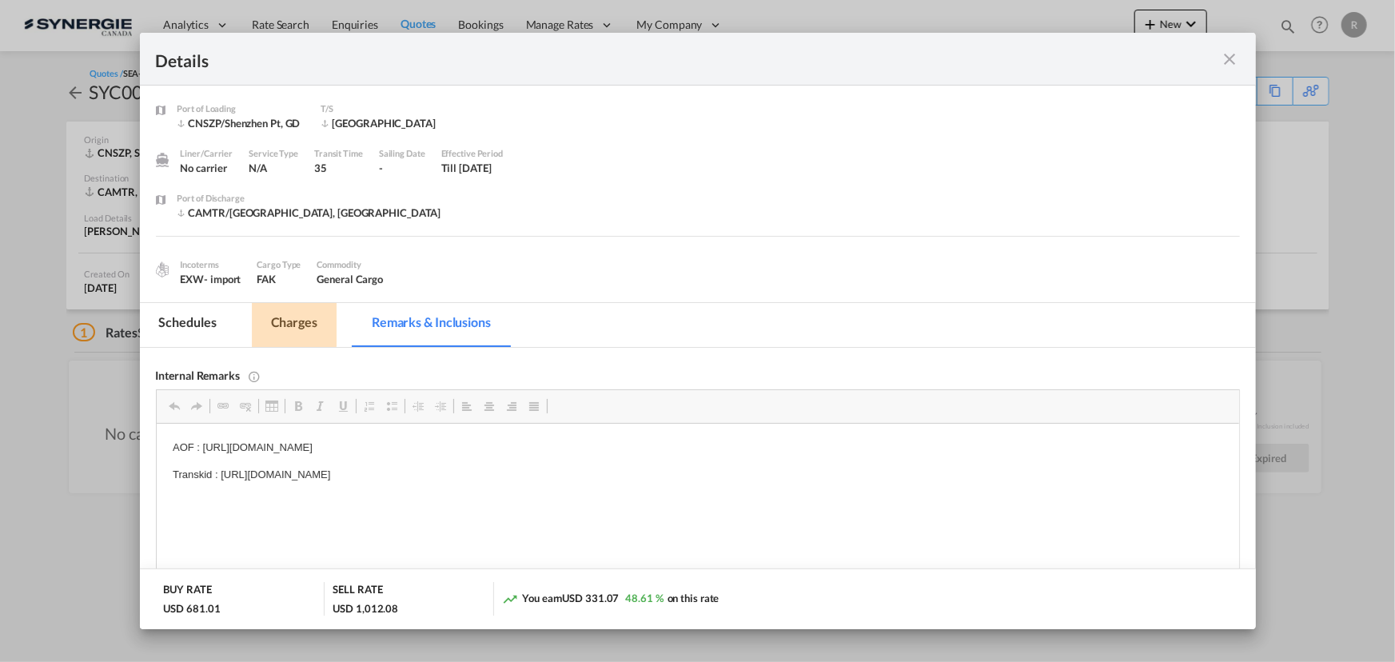
click at [258, 320] on md-tab-item "Charges" at bounding box center [294, 325] width 85 height 44
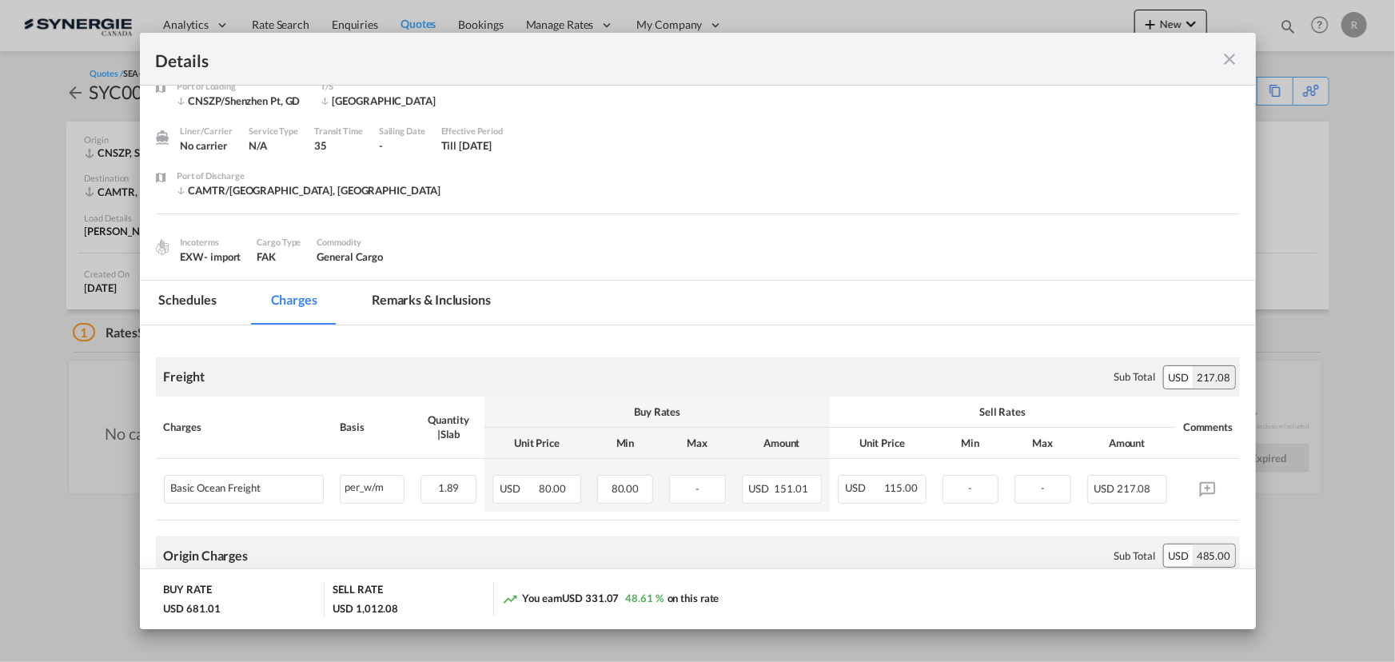
scroll to position [21, 0]
click at [1240, 56] on div "Details" at bounding box center [698, 59] width 1116 height 53
click at [1226, 61] on md-icon "icon-close fg-AAA8AD m-0 cursor" at bounding box center [1230, 59] width 19 height 19
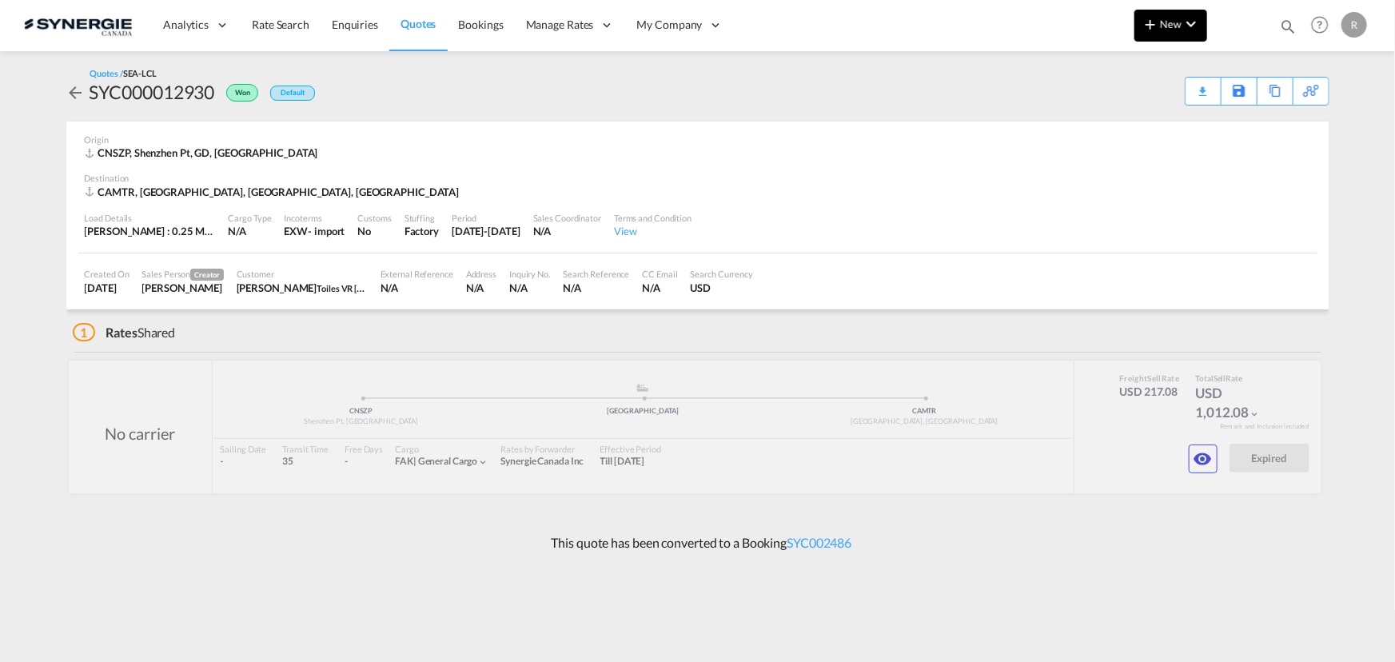
click at [1196, 28] on md-icon "icon-chevron-down" at bounding box center [1191, 23] width 19 height 19
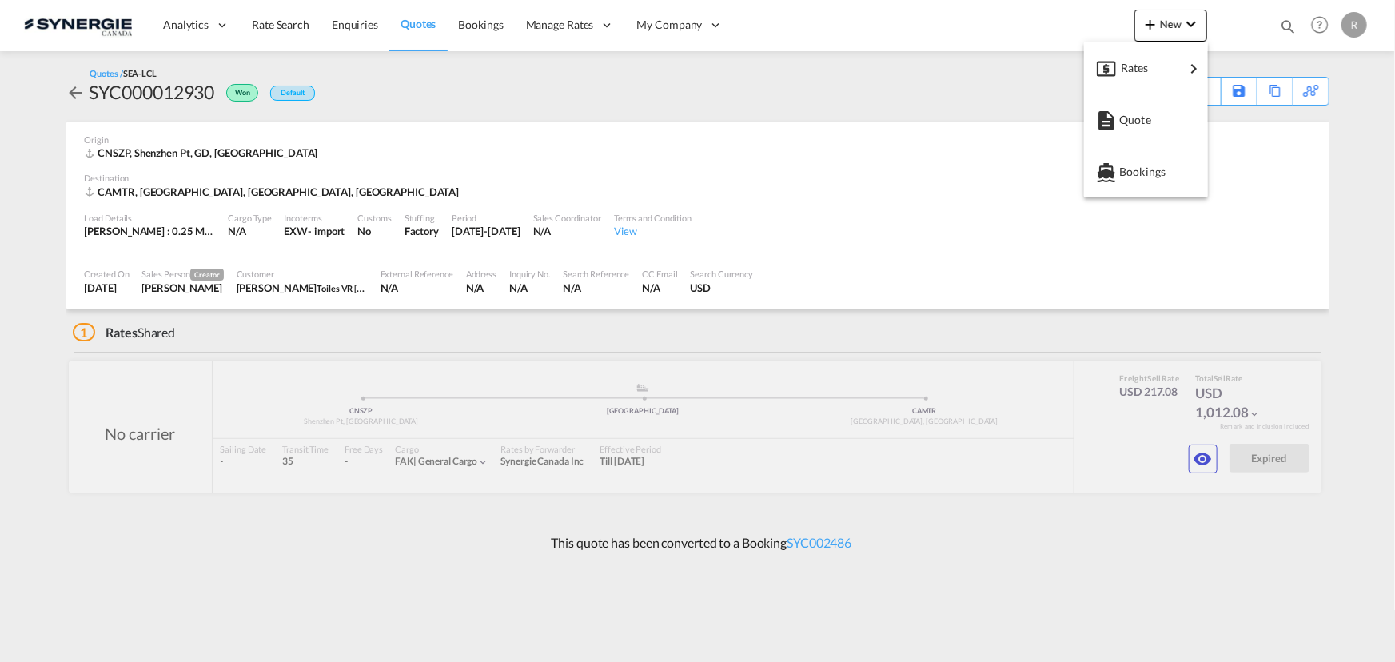
click at [1284, 25] on md-backdrop at bounding box center [697, 331] width 1395 height 662
click at [1284, 25] on md-icon "icon-magnify" at bounding box center [1288, 27] width 18 height 18
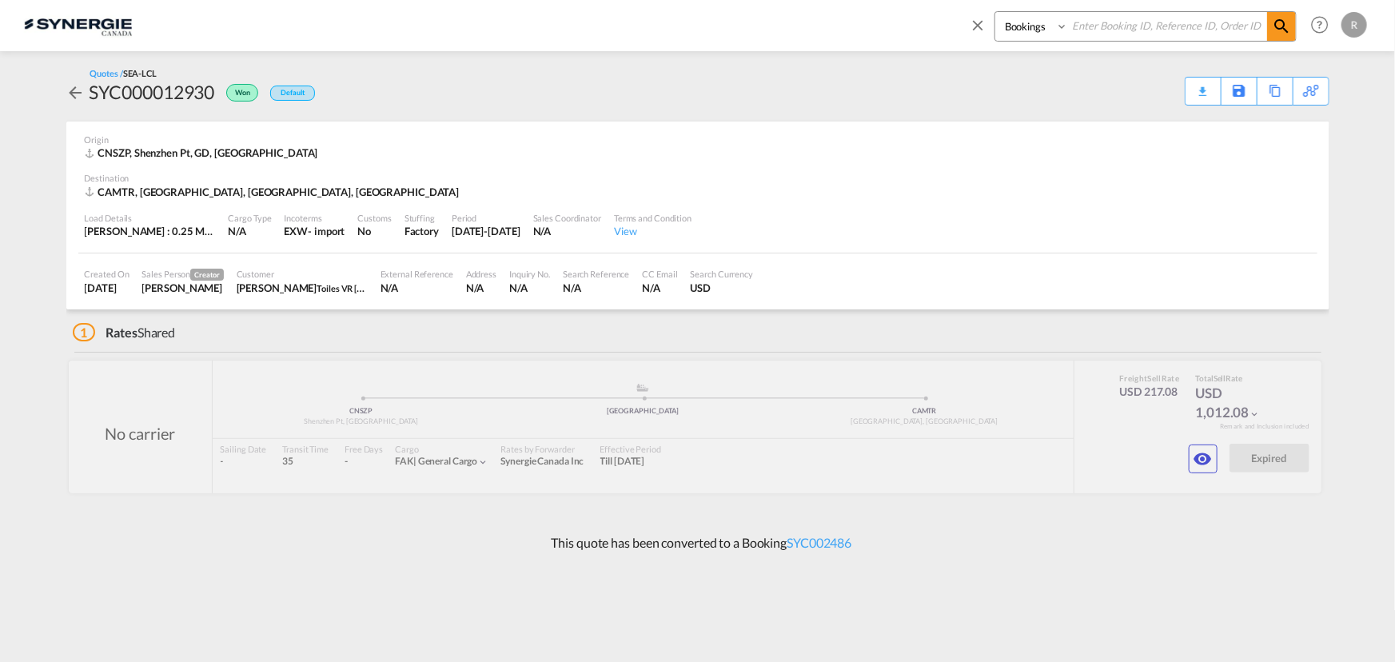
click at [1055, 30] on select "Bookings Quotes Enquiries" at bounding box center [1033, 26] width 76 height 29
select select "Quotes"
click at [995, 12] on select "Bookings Quotes Enquiries" at bounding box center [1033, 26] width 76 height 29
click at [1102, 30] on input at bounding box center [1167, 26] width 199 height 28
type input "12828"
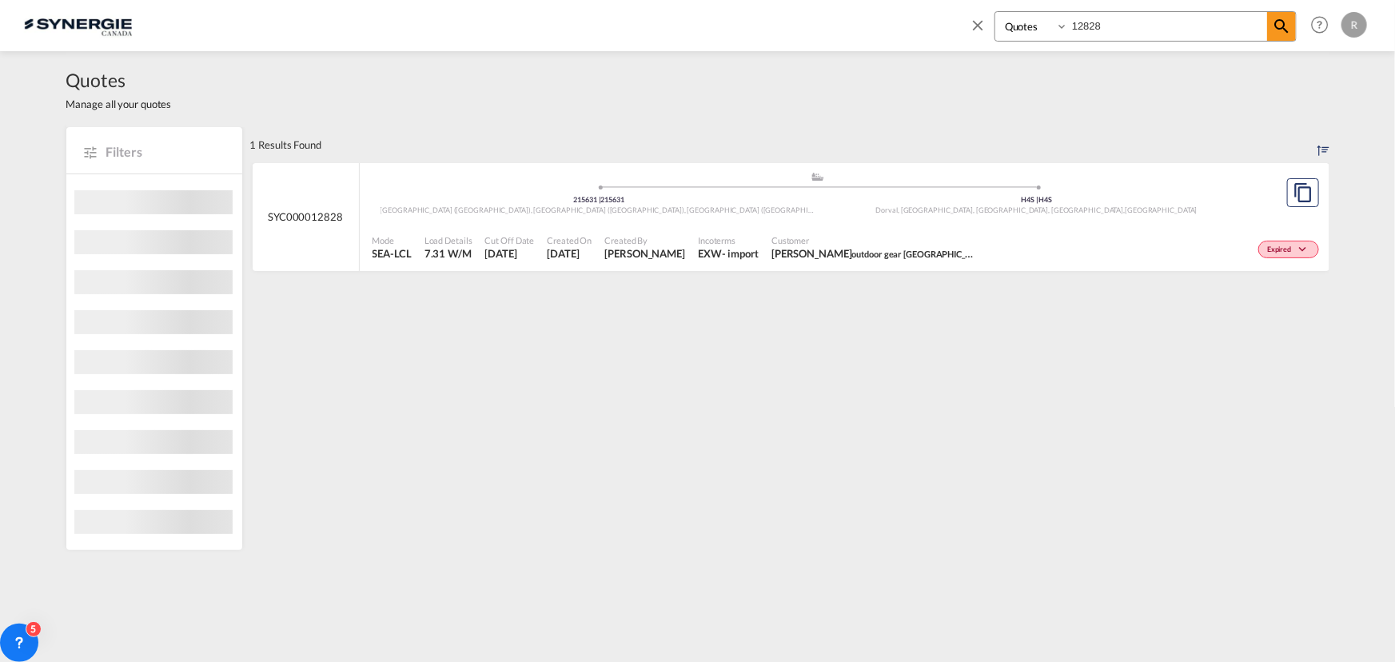
click at [870, 239] on span "Customer" at bounding box center [876, 240] width 208 height 12
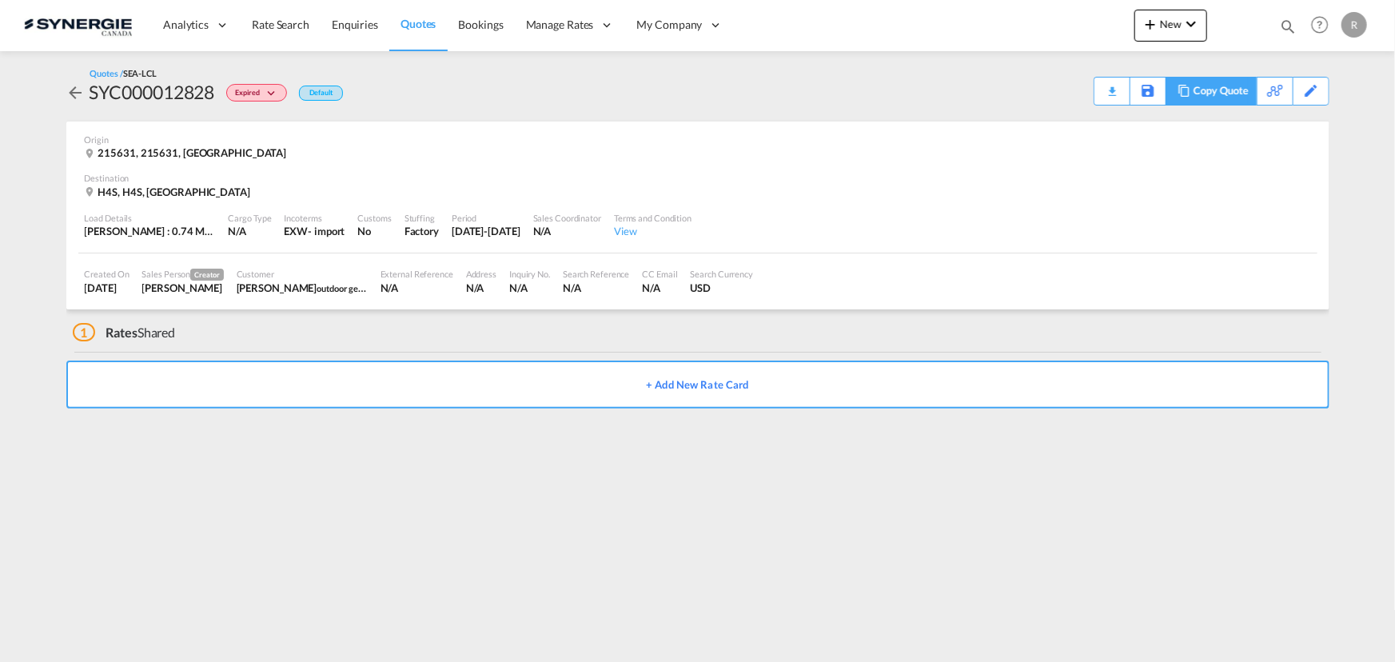
click at [1181, 92] on md-icon at bounding box center [1184, 91] width 19 height 12
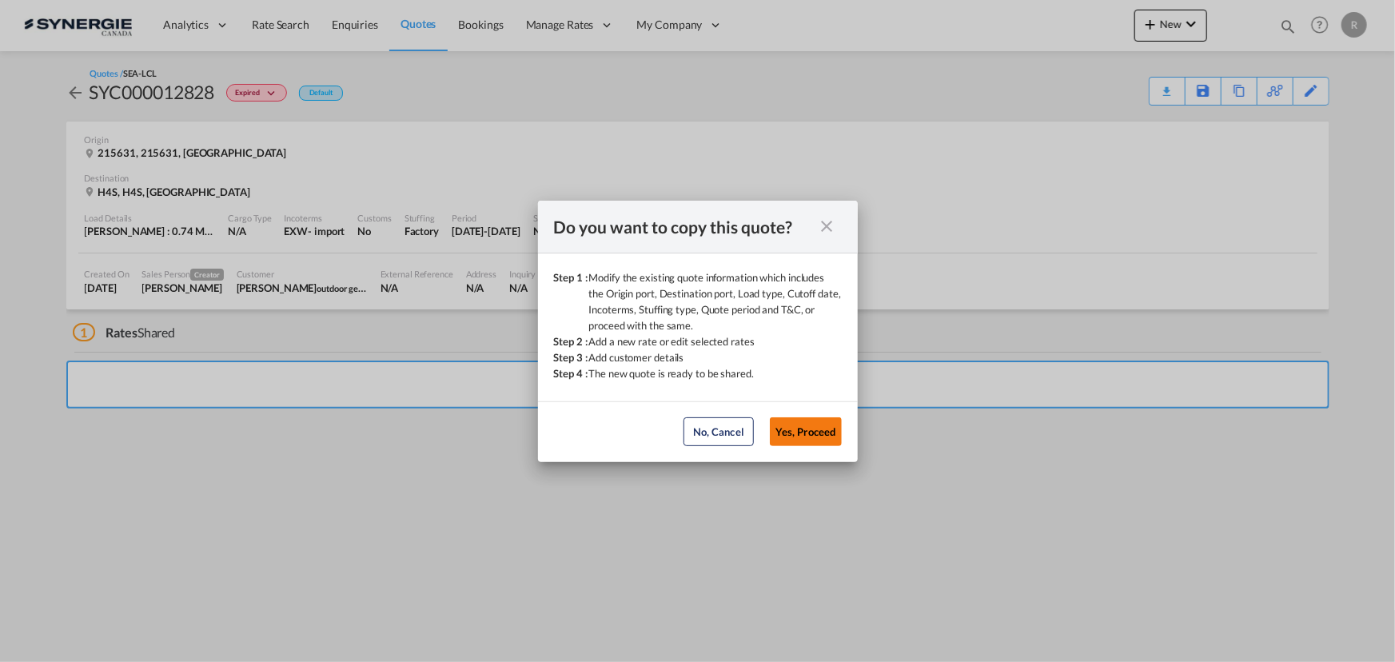
click at [812, 431] on button "Yes, Proceed" at bounding box center [806, 431] width 72 height 29
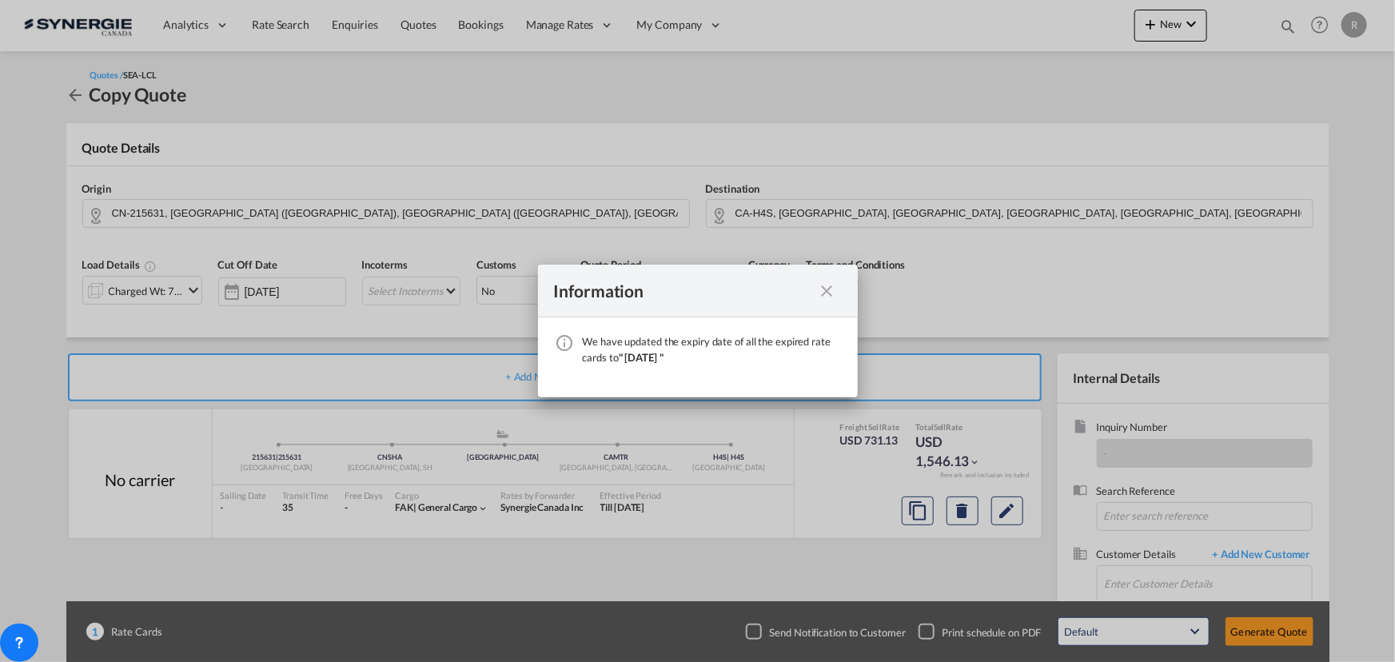
click at [840, 289] on div "Information" at bounding box center [698, 291] width 320 height 53
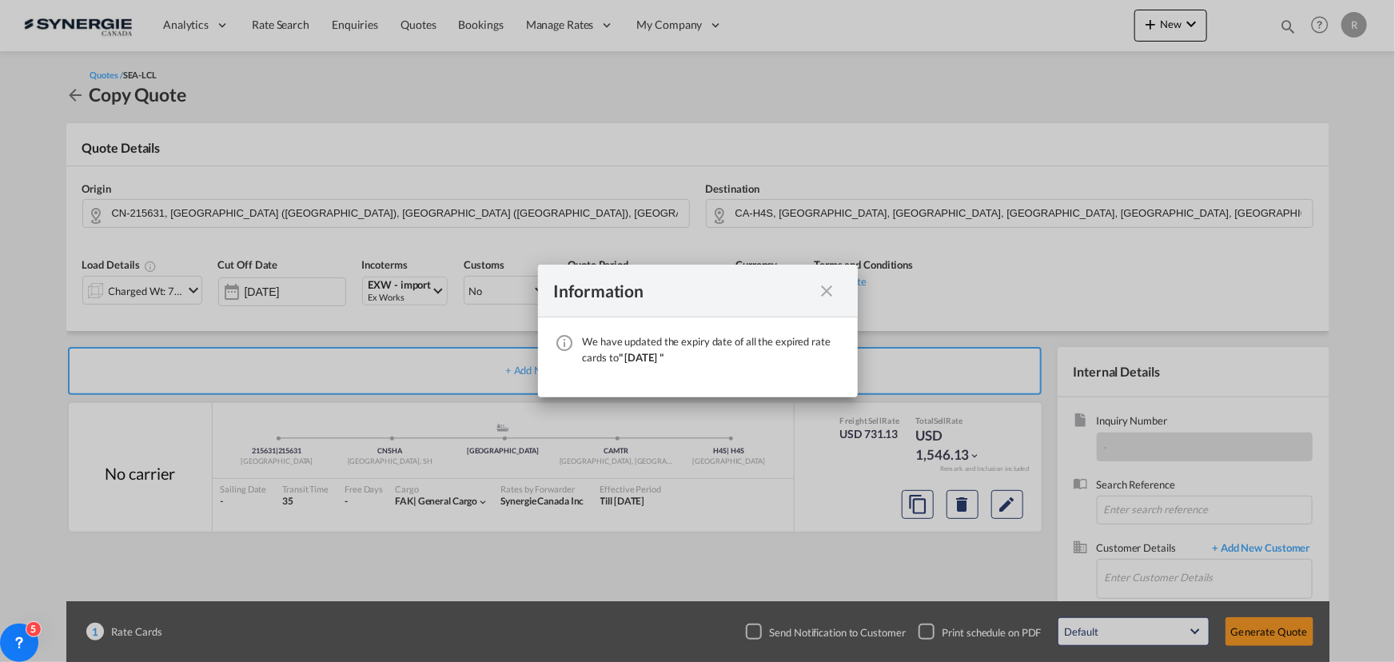
click at [824, 288] on md-icon "icon-close fg-AAA8AD cursor" at bounding box center [827, 290] width 19 height 19
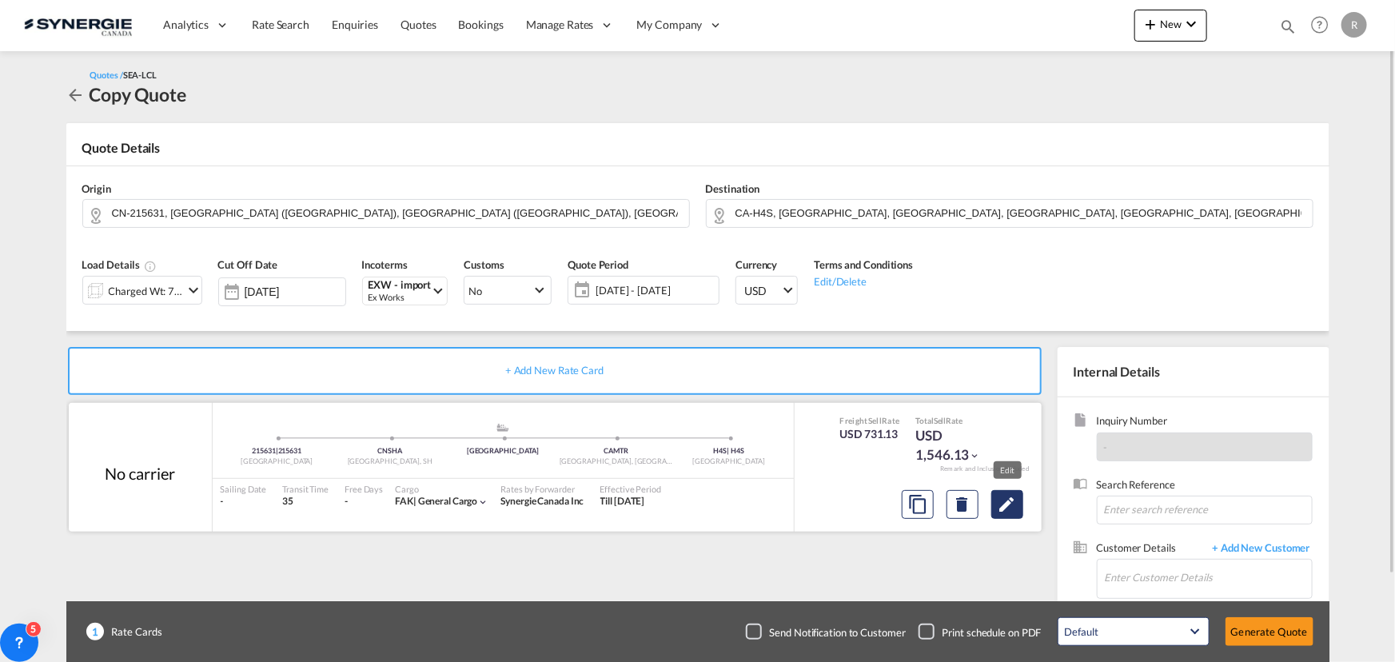
click at [1007, 508] on md-icon "Edit" at bounding box center [1007, 504] width 19 height 19
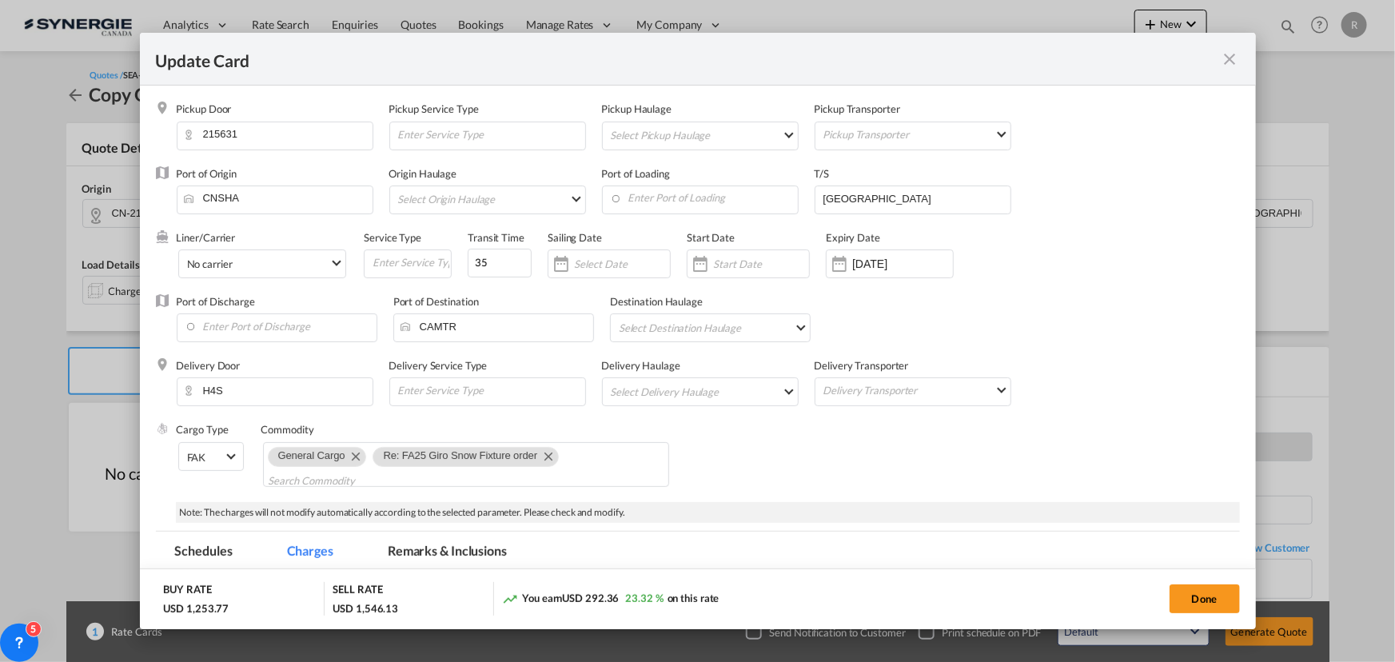
select select "per_w/m"
select select "flat"
select select "per_shipment"
select select "per_hbl"
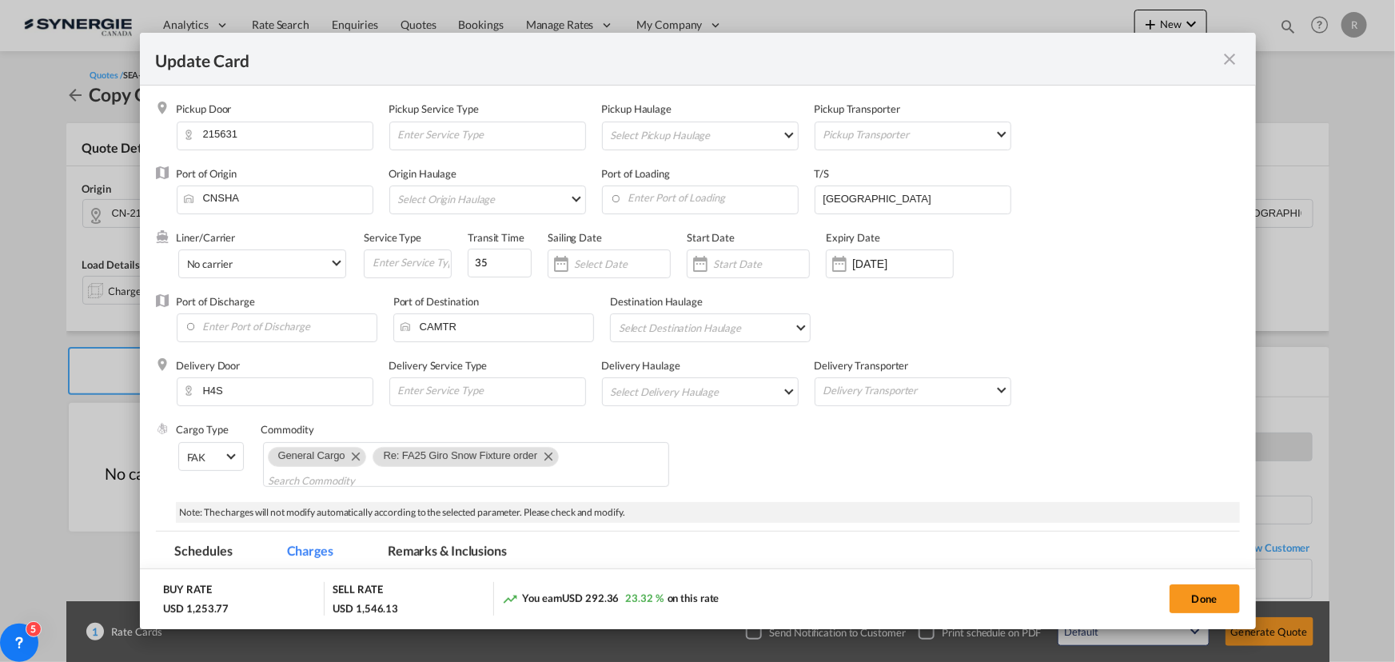
select select "flat"
select select "per_shipment"
select select "per_bl"
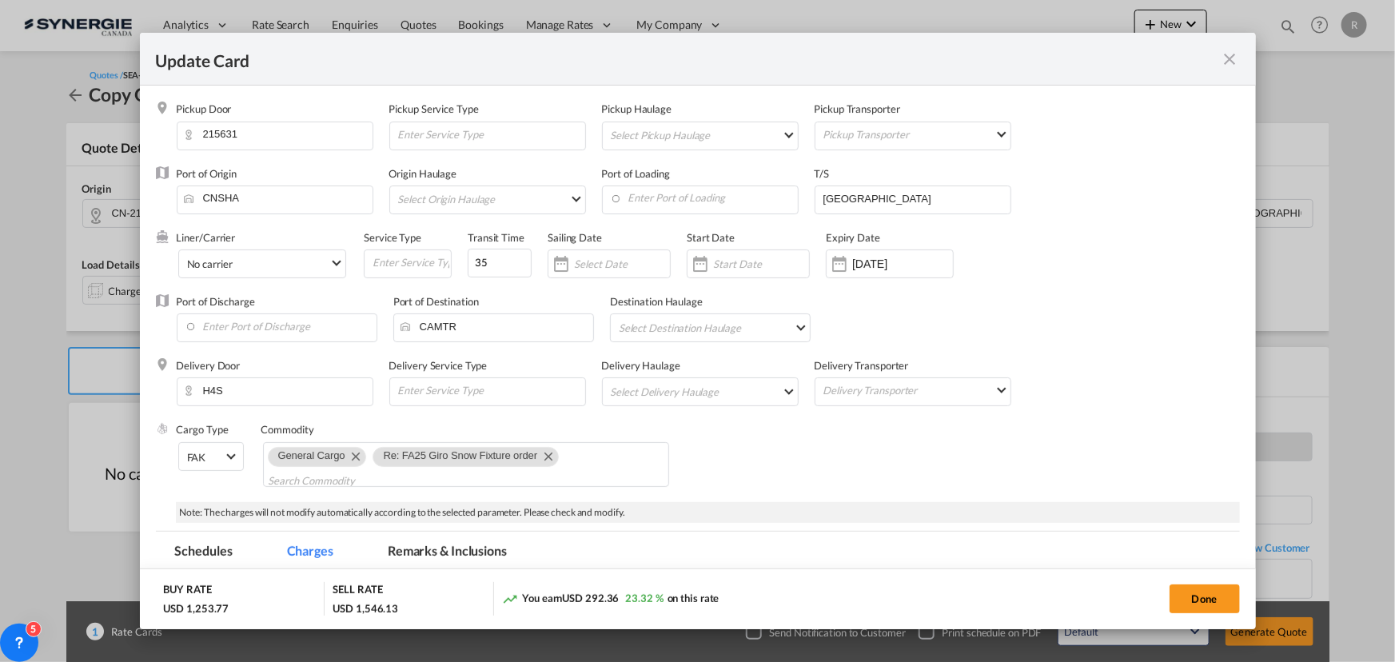
select select "per_bl"
select select "per_shipment"
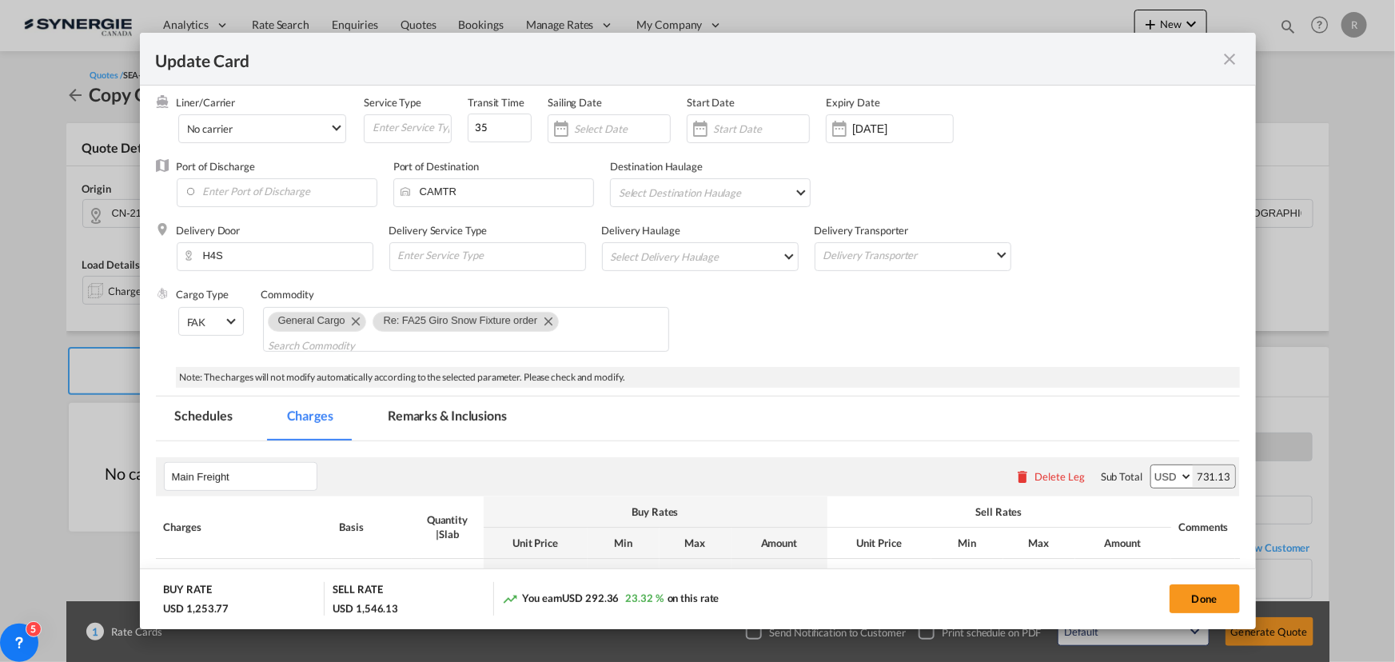
scroll to position [145, 0]
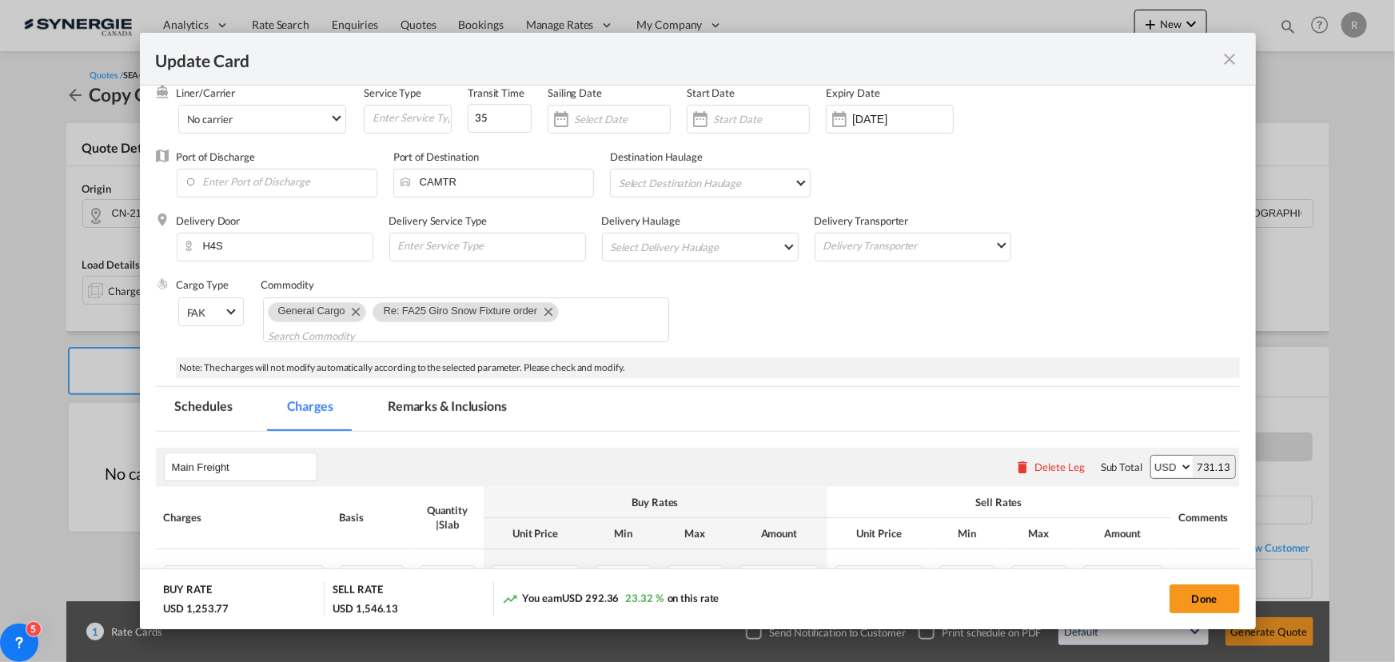
click at [448, 413] on md-tab-item "Remarks & Inclusions" at bounding box center [448, 409] width 158 height 44
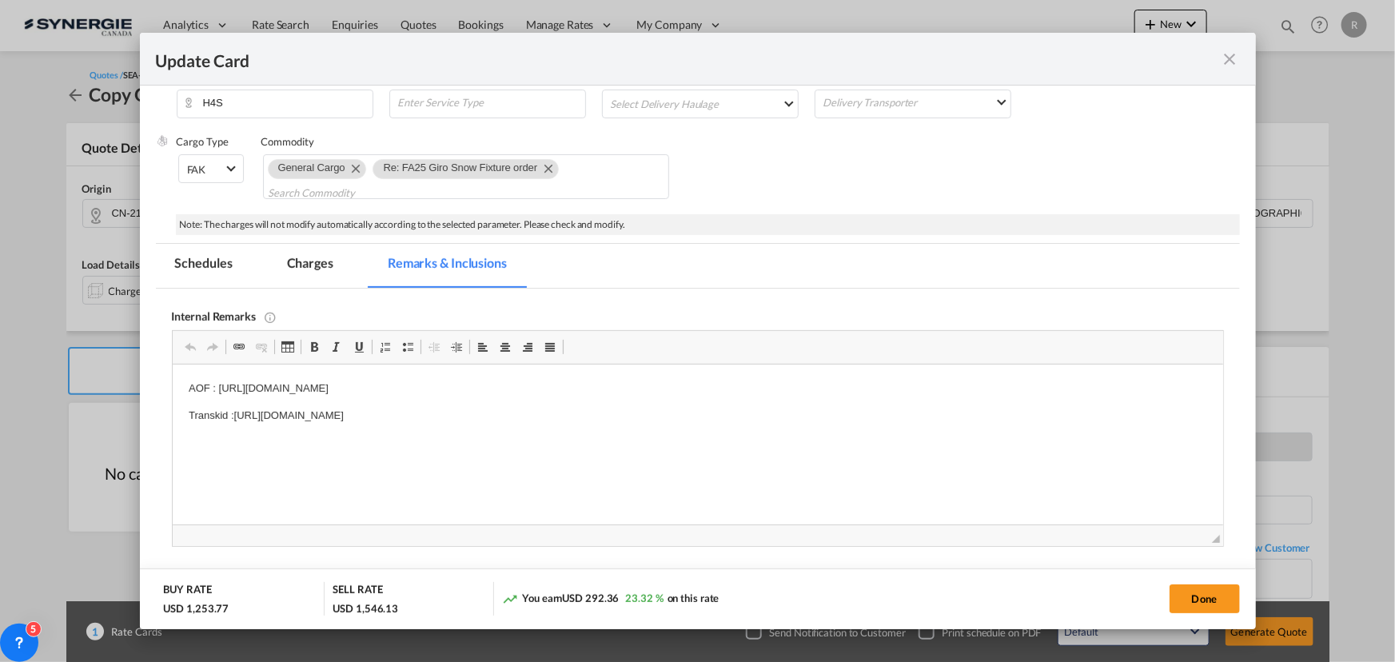
scroll to position [290, 0]
drag, startPoint x: 216, startPoint y: 382, endPoint x: 322, endPoint y: 385, distance: 106.4
click at [317, 385] on p "AOF : https://app.frontapp.com/open/msg_1g1ayn67?key=B8v1dlRQH0MRSrp2IlwF7ozvX-…" at bounding box center [697, 386] width 1019 height 17
drag, startPoint x: 216, startPoint y: 385, endPoint x: 648, endPoint y: 382, distance: 431.8
click at [648, 382] on p "AOF : https://app.frontapp.com/open/msg_1g1ayn67?key=B8v1dlRQH0MRSrp2IlwF7ozvX-…" at bounding box center [697, 386] width 1019 height 17
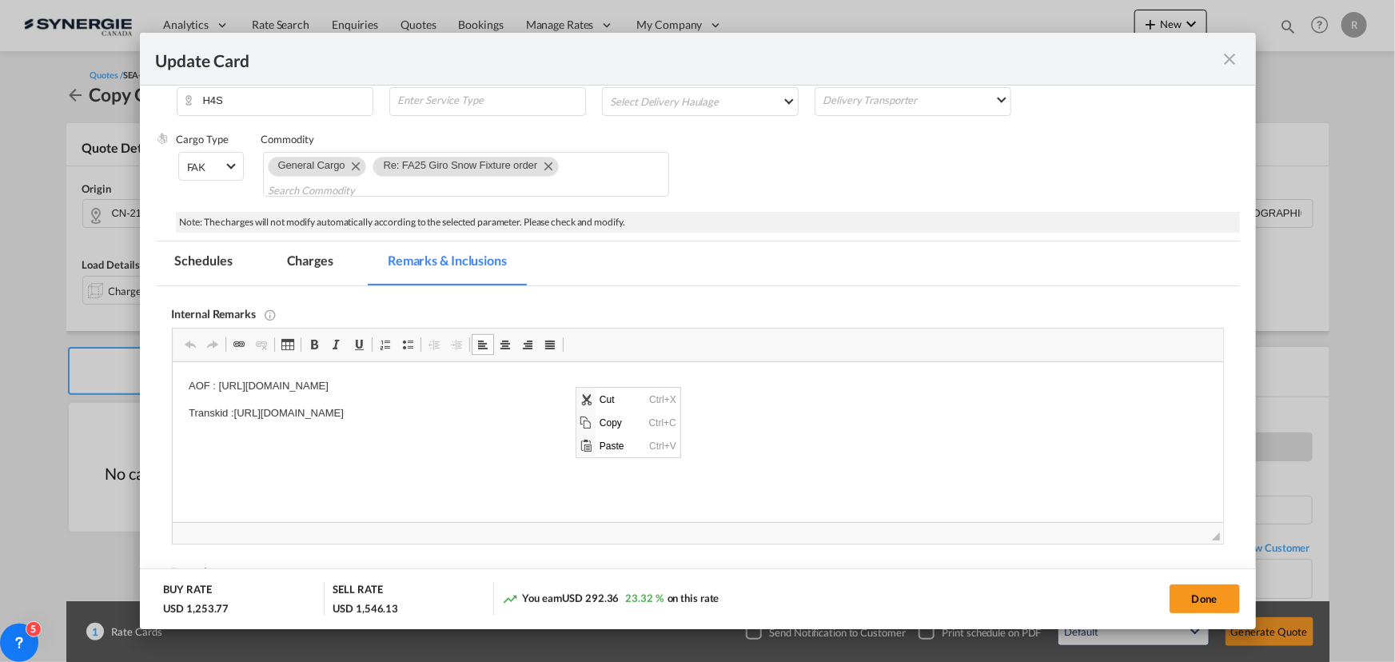
scroll to position [0, 0]
click at [600, 422] on span "Copy" at bounding box center [621, 422] width 50 height 23
copy p "https://app.frontapp.com/open/msg_1g1ayn67?key=B8v1dlRQH0MRSrp2IlwF7ozvX-Wz2ZT-"
